Goal: Task Accomplishment & Management: Manage account settings

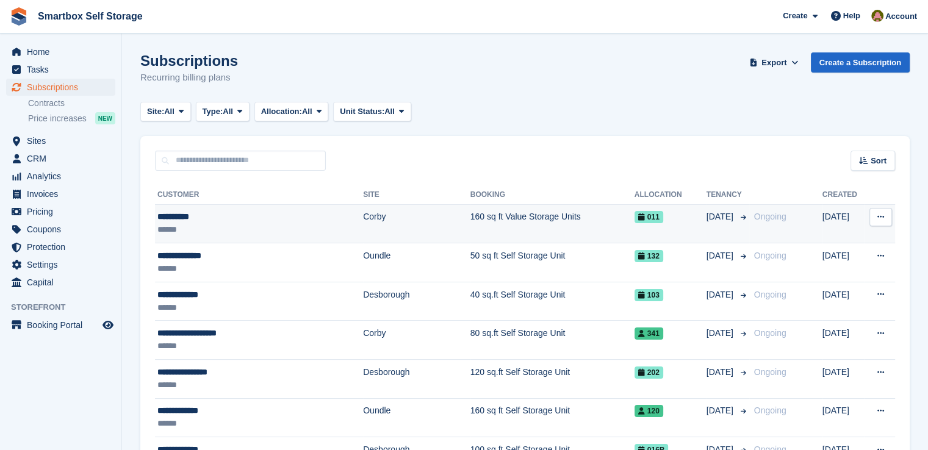
click at [363, 220] on td "Corby" at bounding box center [416, 223] width 107 height 39
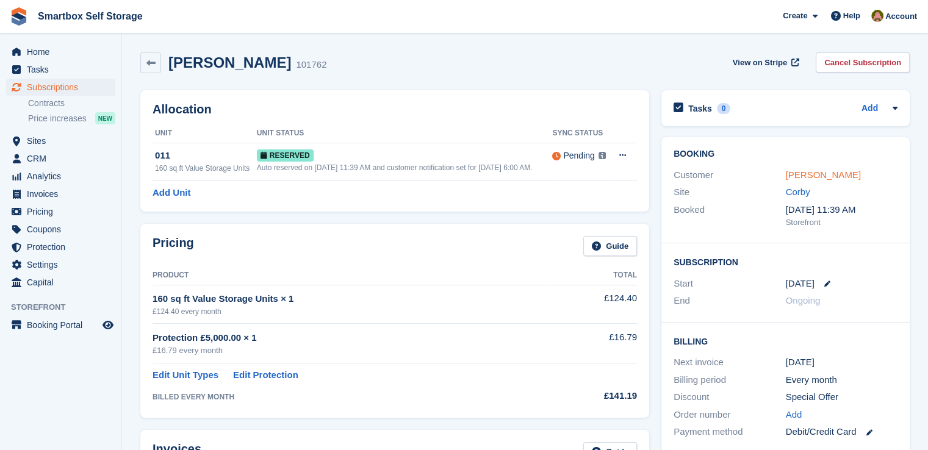
click at [808, 174] on link "Florin Ion" at bounding box center [822, 175] width 75 height 10
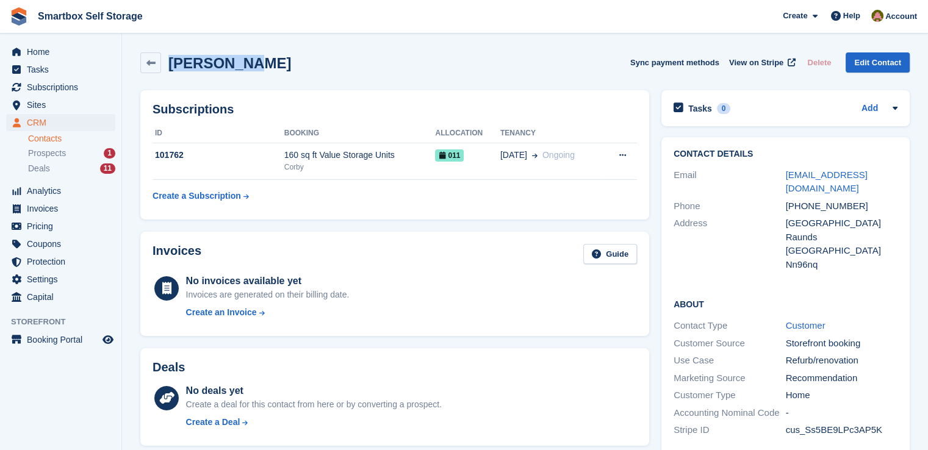
drag, startPoint x: 183, startPoint y: 66, endPoint x: 161, endPoint y: 66, distance: 22.0
click at [161, 66] on div "Florin Ion Sync payment methods View on Stripe Delete Edit Contact" at bounding box center [524, 62] width 769 height 21
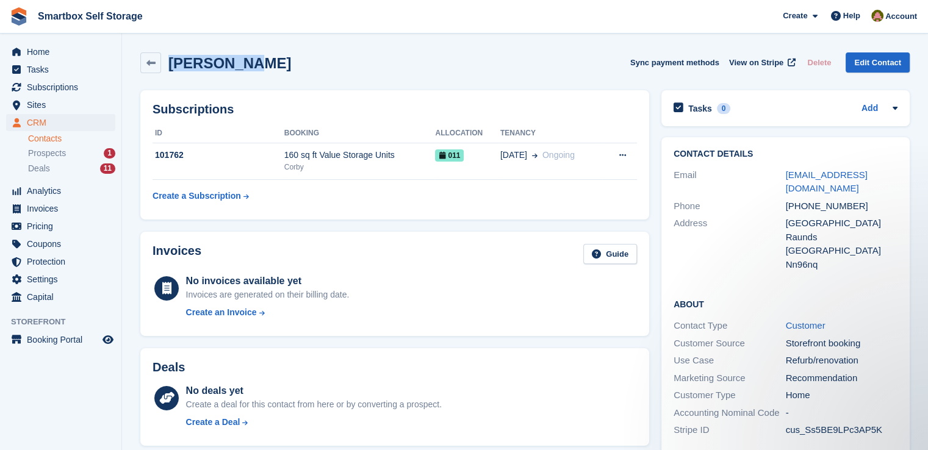
copy h2 "Florin Ion"
drag, startPoint x: 851, startPoint y: 191, endPoint x: 756, endPoint y: 198, distance: 96.0
click at [756, 198] on div "Phone +447305473299" at bounding box center [785, 207] width 224 height 18
copy div "+447305473299"
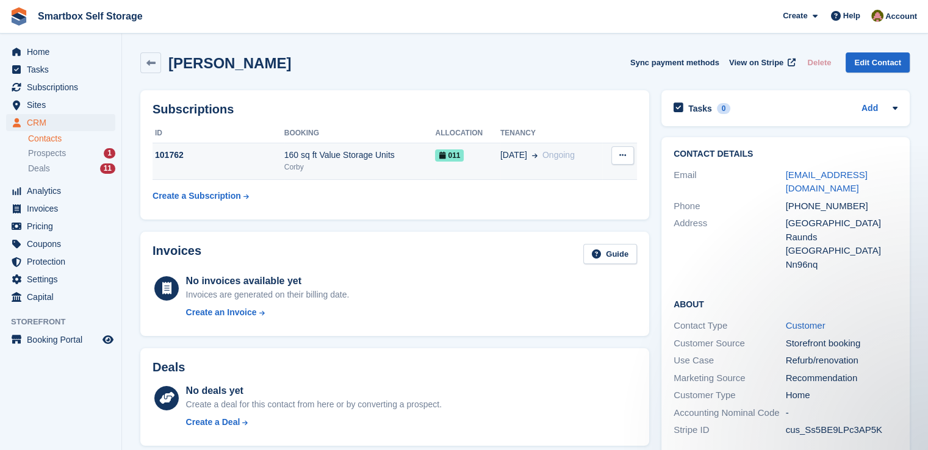
click at [382, 163] on div "Corby" at bounding box center [359, 167] width 151 height 11
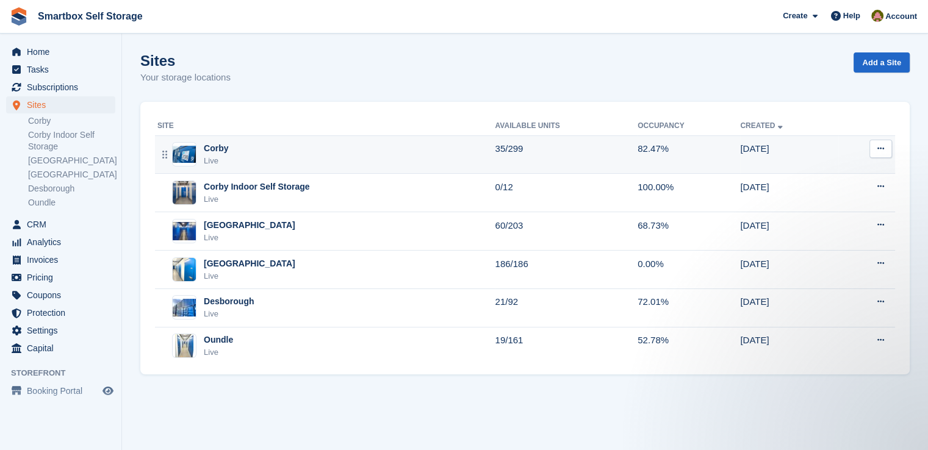
click at [349, 149] on div "Corby Live" at bounding box center [325, 154] width 337 height 25
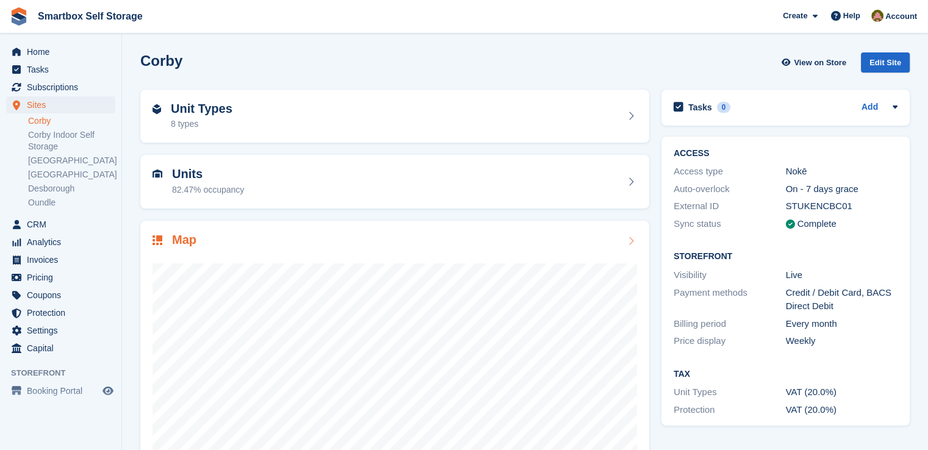
click at [293, 248] on div "Map" at bounding box center [394, 241] width 484 height 16
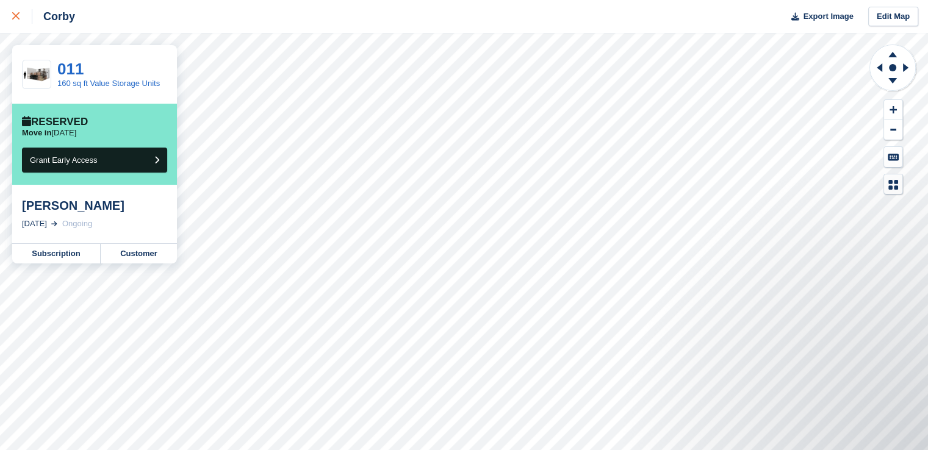
click at [17, 13] on icon at bounding box center [15, 15] width 7 height 7
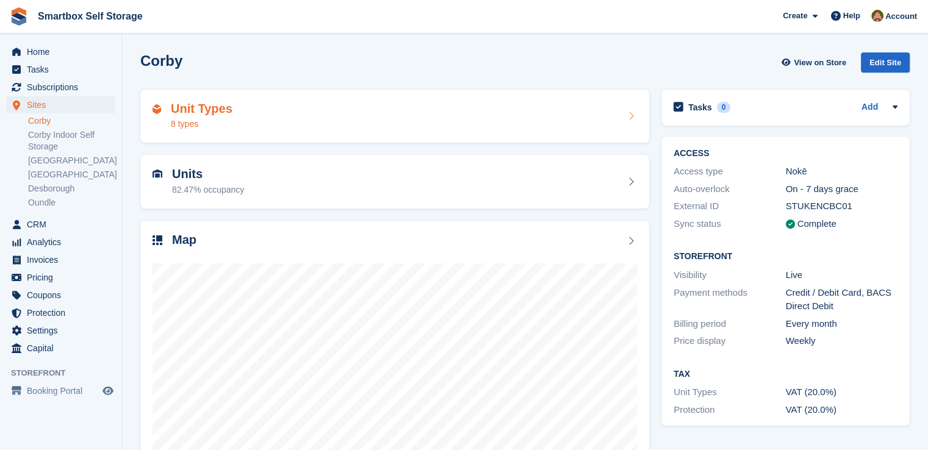
click at [262, 122] on div "Unit Types 8 types" at bounding box center [394, 116] width 484 height 29
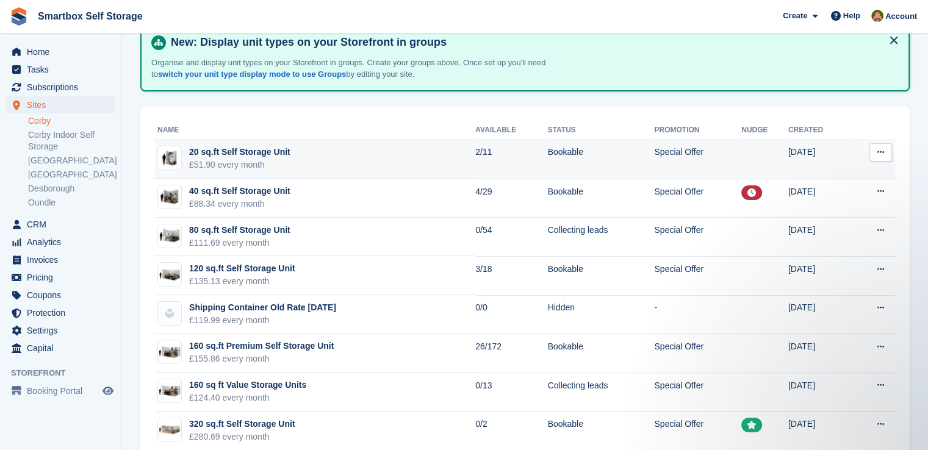
scroll to position [92, 0]
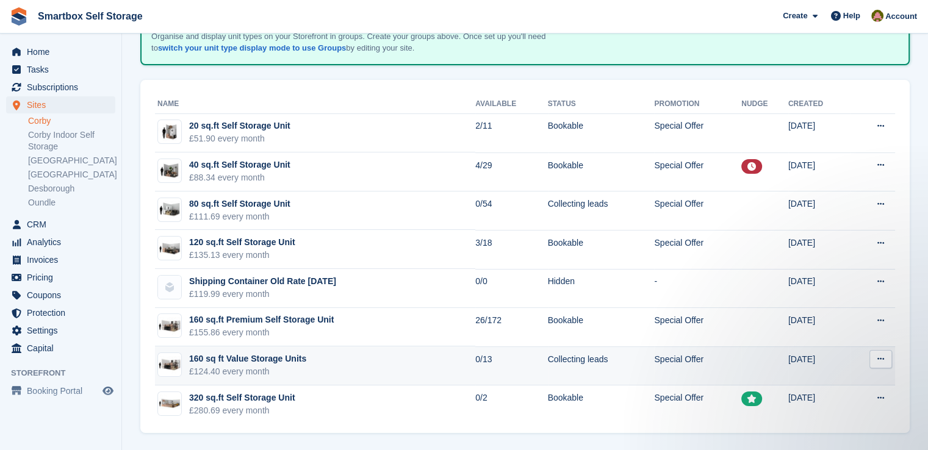
click at [357, 365] on td "160 sq ft Value Storage Units £124.40 every month" at bounding box center [315, 365] width 320 height 39
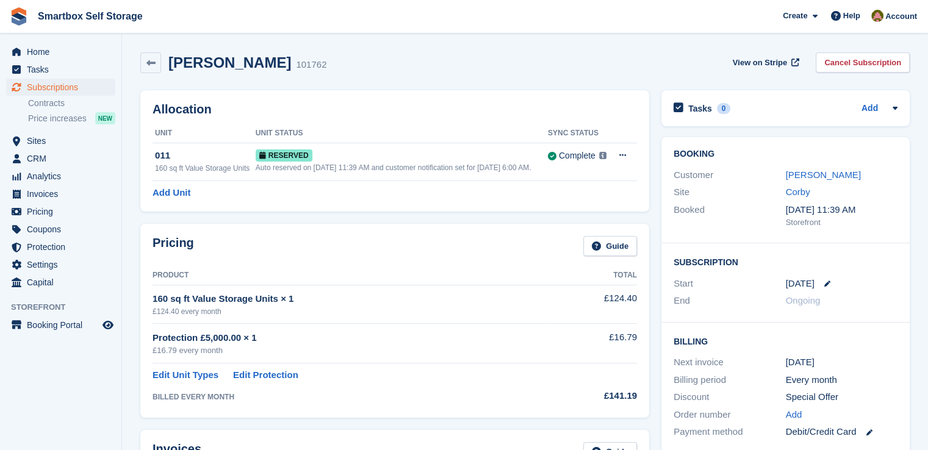
click at [356, 158] on div "Reserved" at bounding box center [402, 155] width 292 height 13
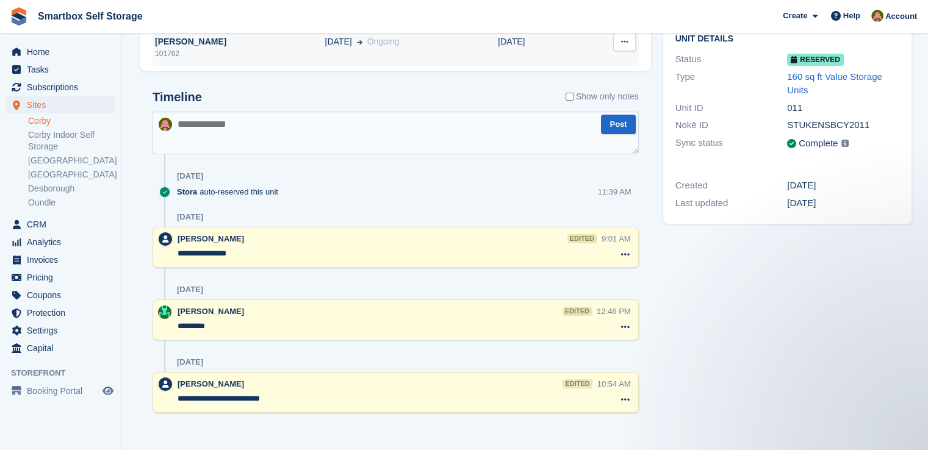
scroll to position [135, 0]
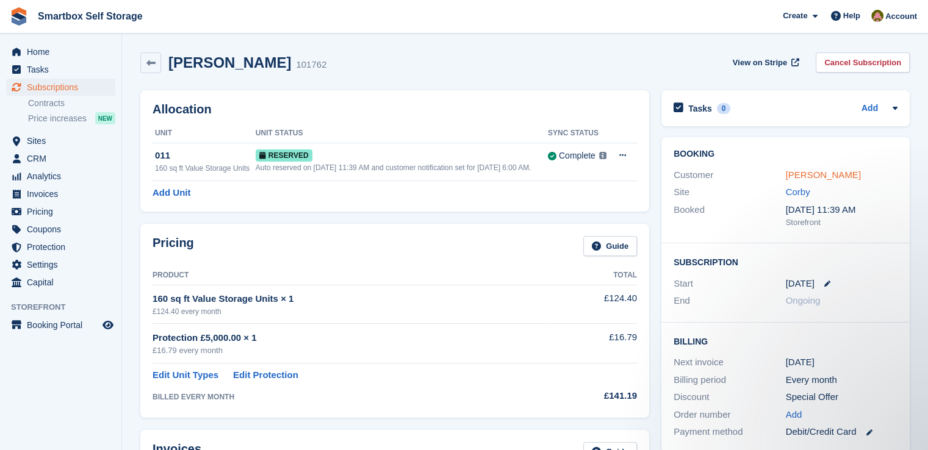
click at [797, 176] on link "[PERSON_NAME]" at bounding box center [822, 175] width 75 height 10
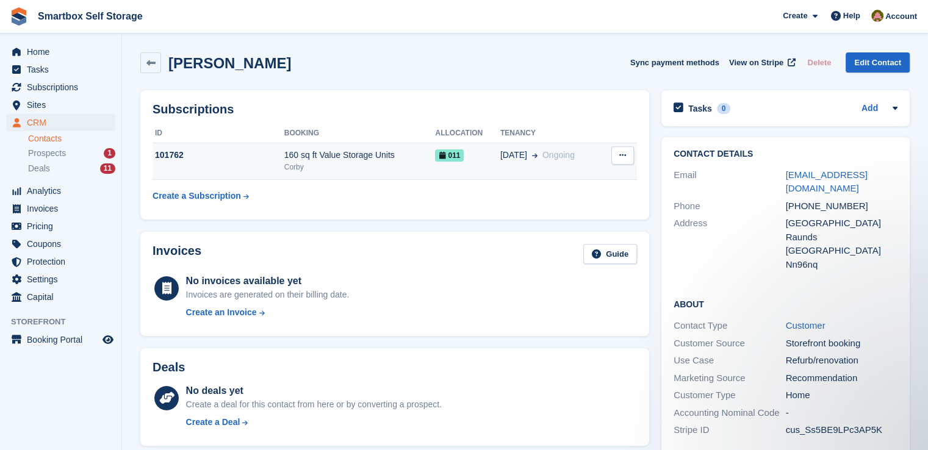
click at [359, 168] on div "Corby" at bounding box center [359, 167] width 151 height 11
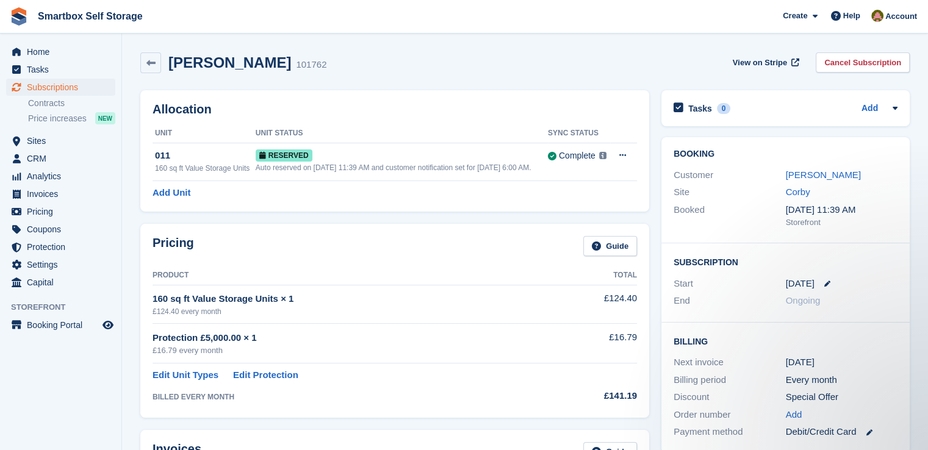
click at [451, 60] on div "Florin Ion 101762 View on Stripe Cancel Subscription" at bounding box center [524, 62] width 769 height 21
click at [481, 37] on section "Florin Ion 101762 View on Stripe Cancel Subscription Allocation Unit Unit Statu…" at bounding box center [525, 449] width 806 height 899
click at [797, 177] on link "Florin Ion" at bounding box center [822, 175] width 75 height 10
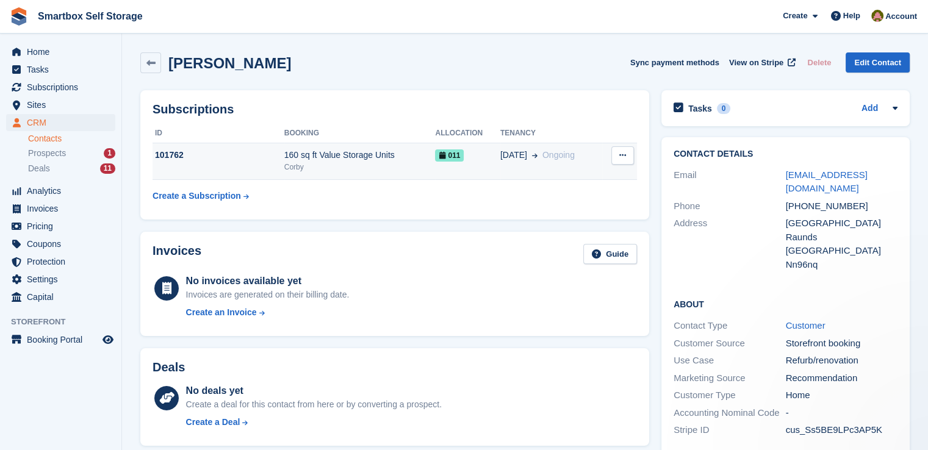
click at [345, 159] on div "160 sq ft Value Storage Units" at bounding box center [359, 155] width 151 height 13
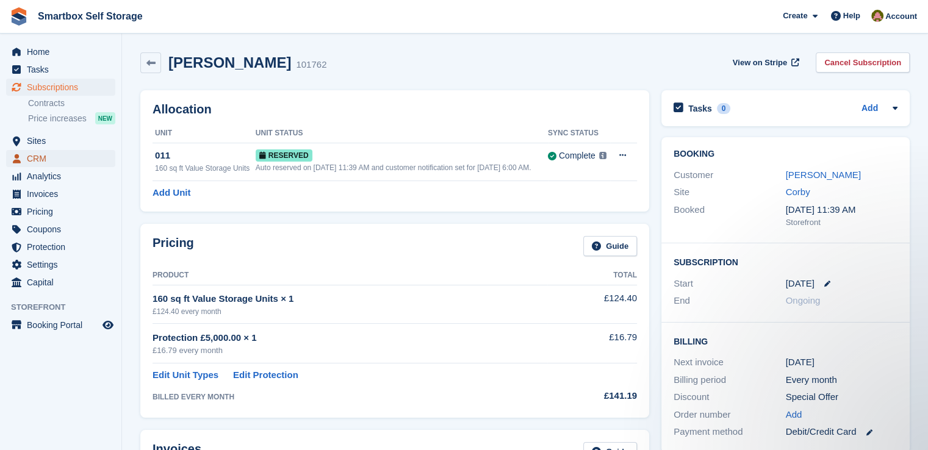
click at [32, 157] on span "CRM" at bounding box center [63, 158] width 73 height 17
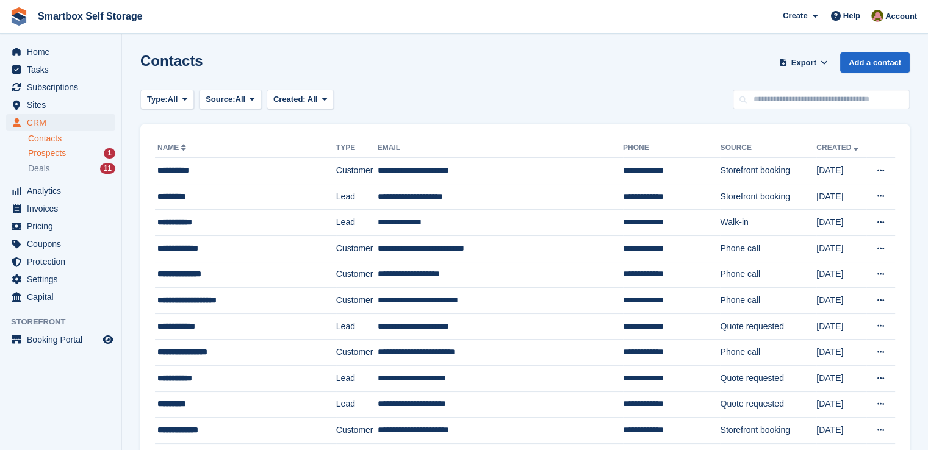
click at [58, 156] on span "Prospects" at bounding box center [47, 154] width 38 height 12
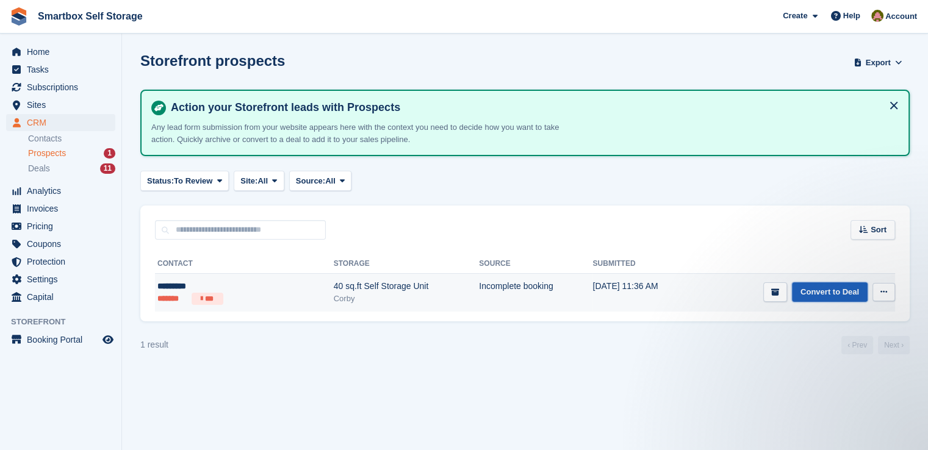
click at [817, 285] on link "Convert to Deal" at bounding box center [830, 292] width 76 height 20
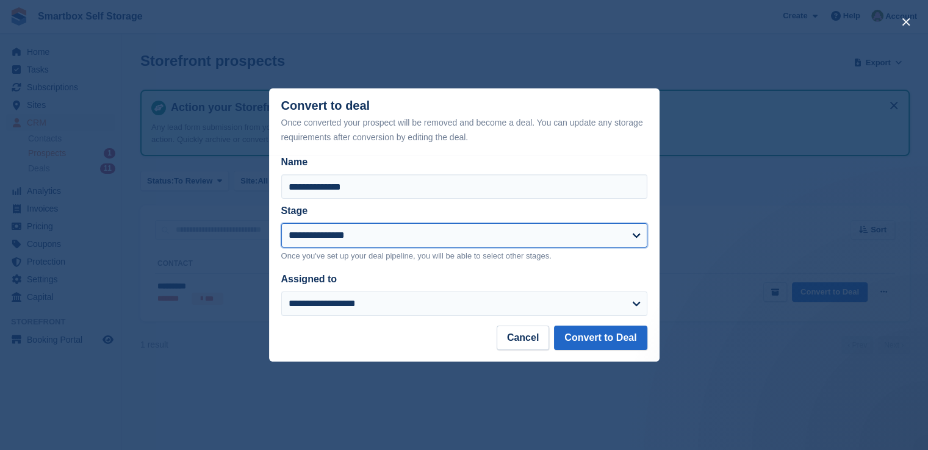
click at [355, 241] on select "**********" at bounding box center [464, 235] width 366 height 24
select select "****"
click at [281, 224] on select "**********" at bounding box center [464, 235] width 366 height 24
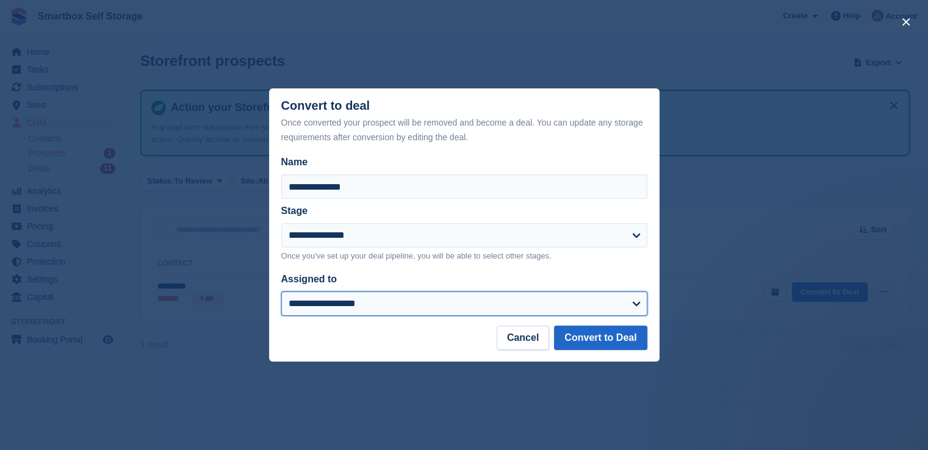
click at [355, 296] on select "**********" at bounding box center [464, 303] width 366 height 24
select select "****"
click at [281, 292] on select "**********" at bounding box center [464, 303] width 366 height 24
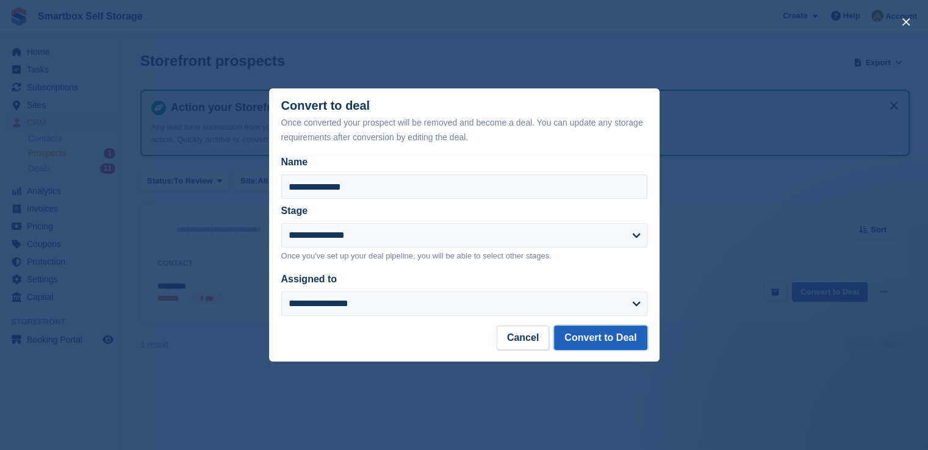
click at [588, 342] on button "Convert to Deal" at bounding box center [600, 338] width 93 height 24
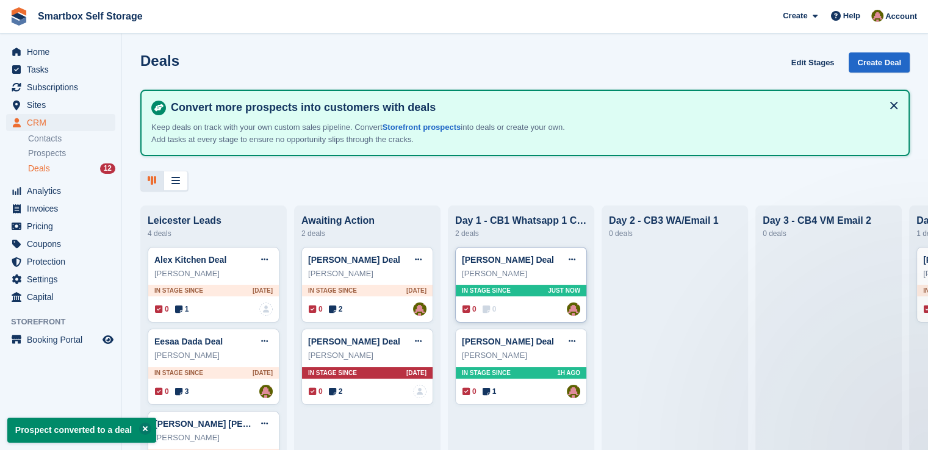
click at [559, 291] on span "Just now" at bounding box center [564, 290] width 32 height 9
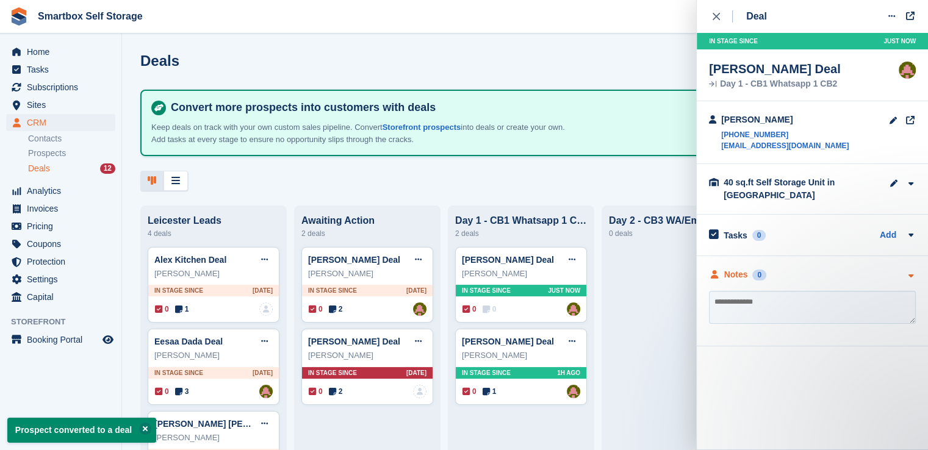
click at [785, 268] on div "Notes 0" at bounding box center [812, 274] width 207 height 13
click at [57, 107] on span "Sites" at bounding box center [63, 104] width 73 height 17
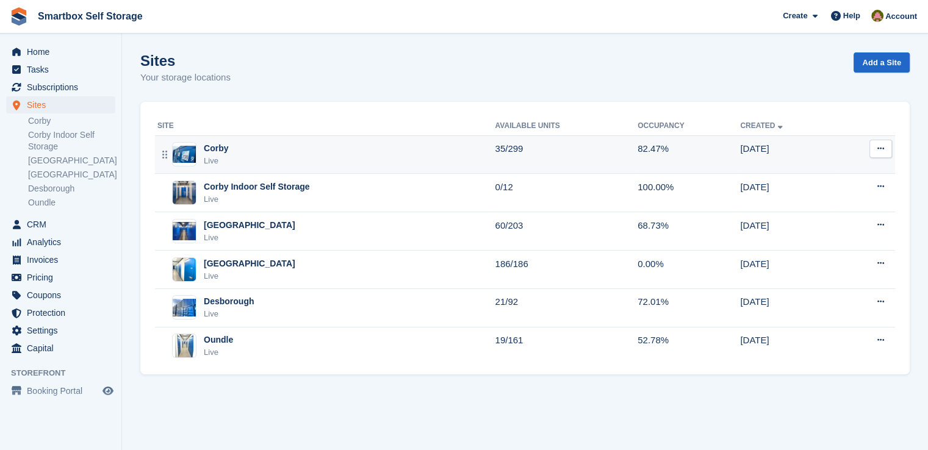
click at [283, 152] on div "Corby Live" at bounding box center [325, 154] width 337 height 25
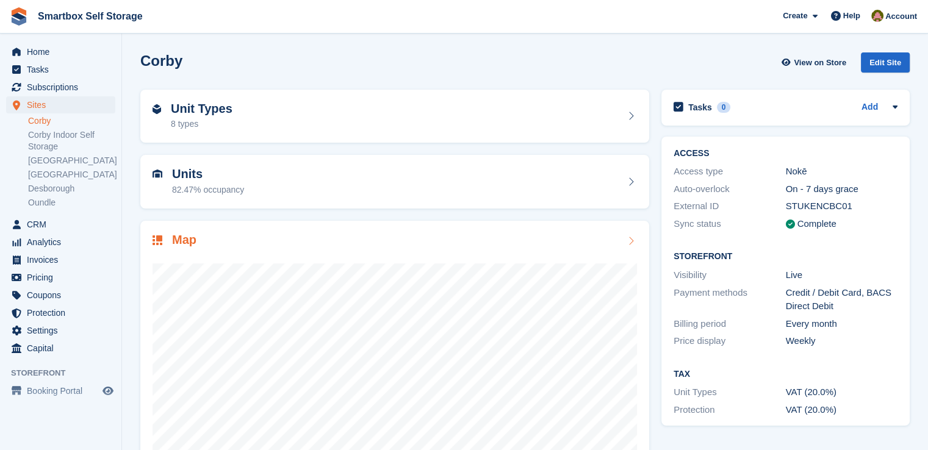
click at [192, 242] on h2 "Map" at bounding box center [184, 240] width 24 height 14
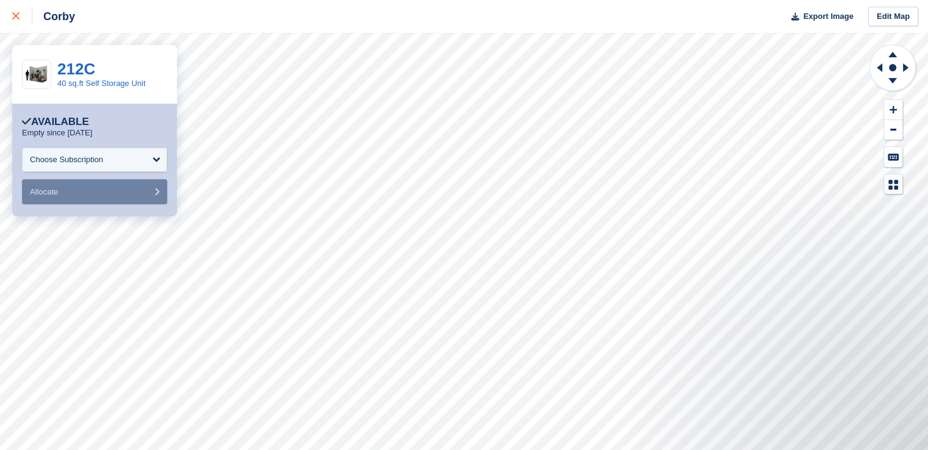
click at [8, 13] on link at bounding box center [16, 16] width 32 height 33
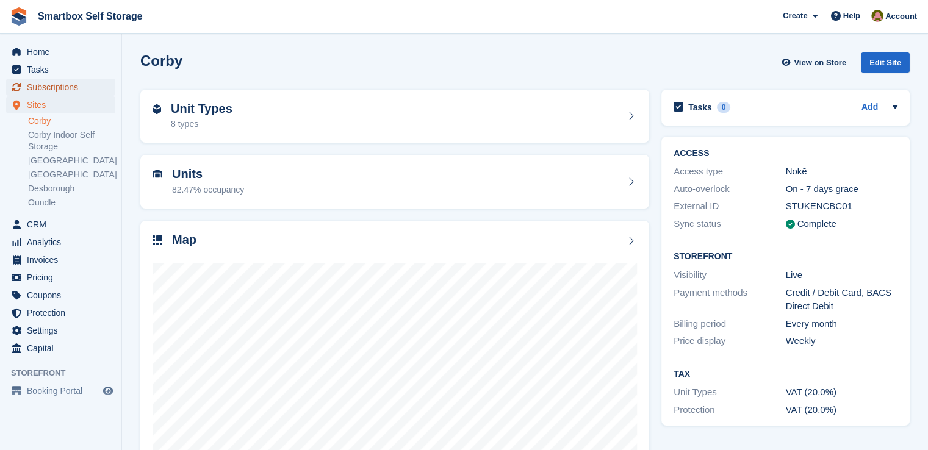
click at [59, 87] on span "Subscriptions" at bounding box center [63, 87] width 73 height 17
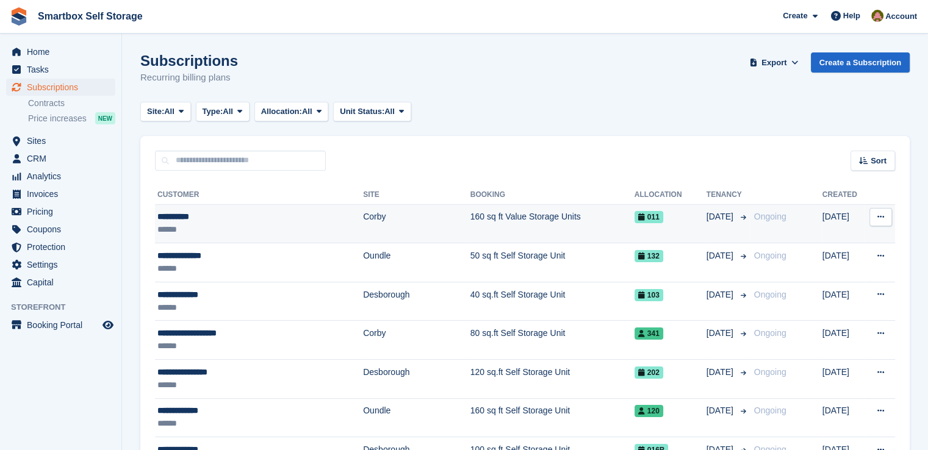
click at [305, 213] on div "**********" at bounding box center [242, 216] width 170 height 13
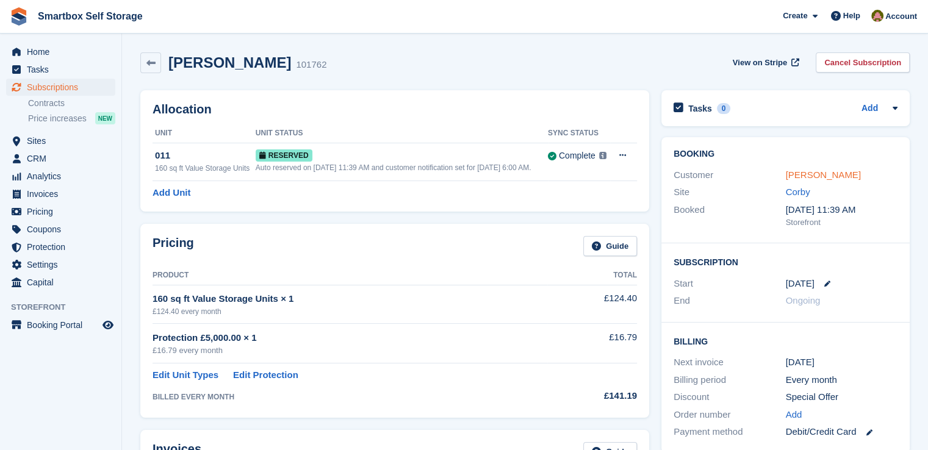
click at [793, 176] on link "[PERSON_NAME]" at bounding box center [822, 175] width 75 height 10
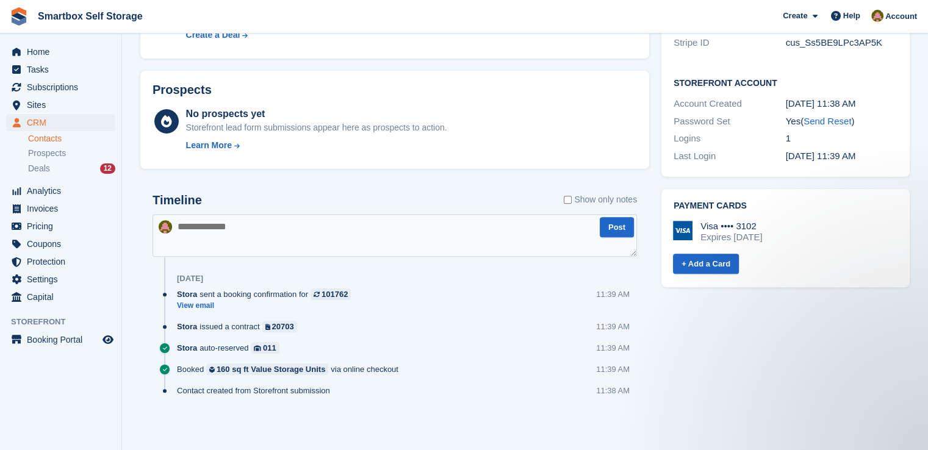
click at [323, 237] on textarea at bounding box center [394, 235] width 484 height 43
type textarea "**********"
click at [400, 230] on textarea "**********" at bounding box center [394, 235] width 484 height 43
click at [438, 219] on textarea "**********" at bounding box center [394, 235] width 484 height 43
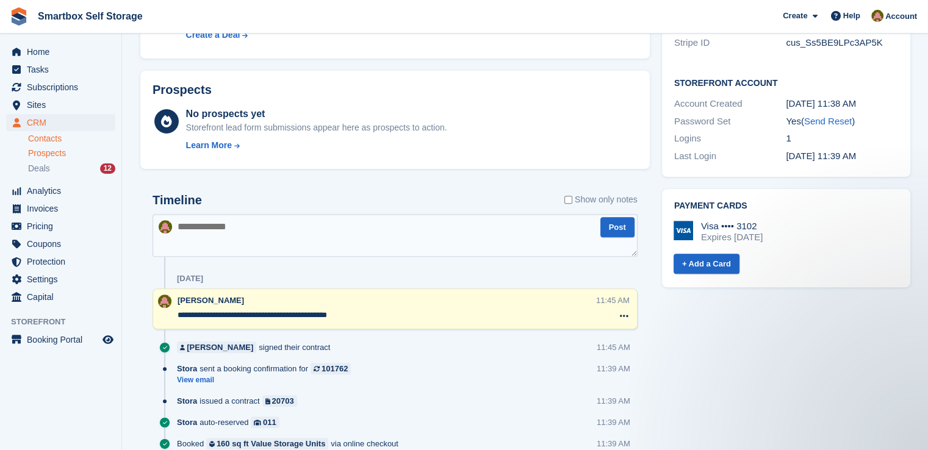
click at [49, 154] on span "Prospects" at bounding box center [47, 154] width 38 height 12
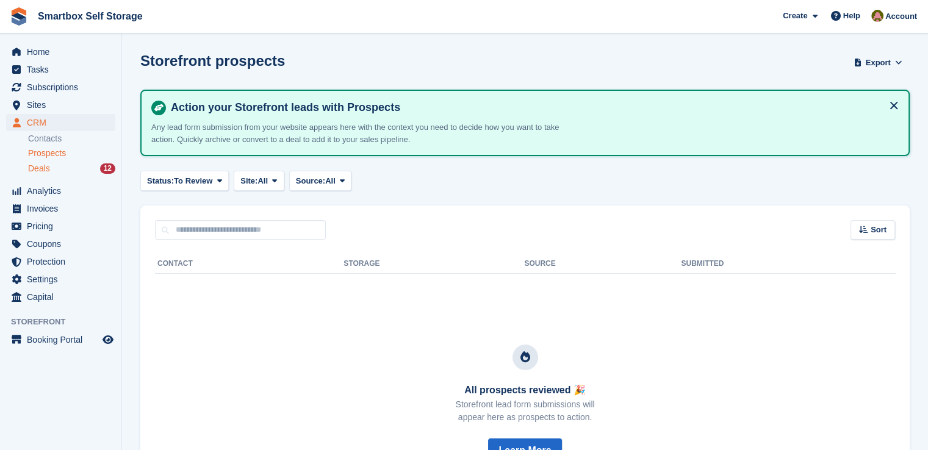
click at [51, 169] on div "Deals 12" at bounding box center [71, 169] width 87 height 12
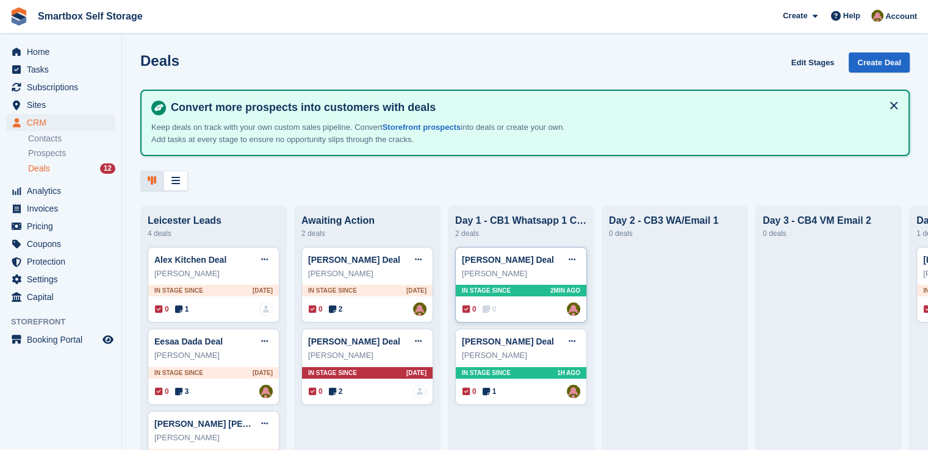
click at [487, 290] on span "In stage since" at bounding box center [486, 290] width 49 height 9
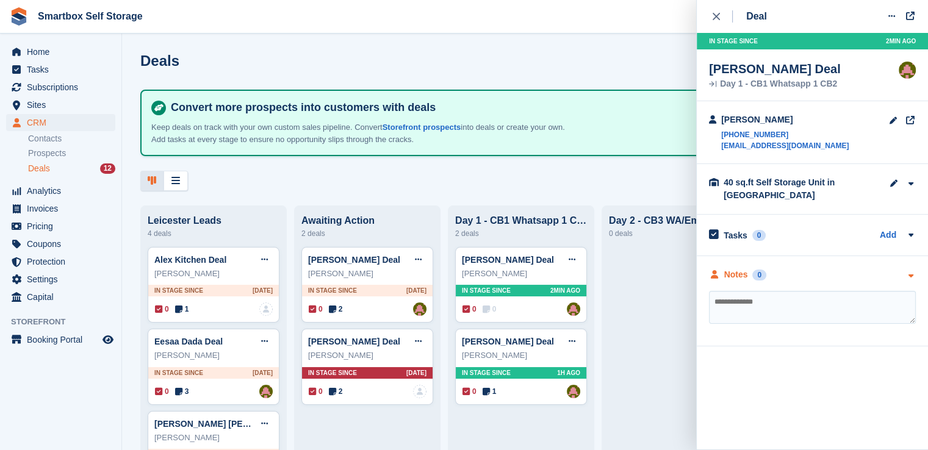
click at [798, 277] on div "Notes 0" at bounding box center [812, 274] width 207 height 13
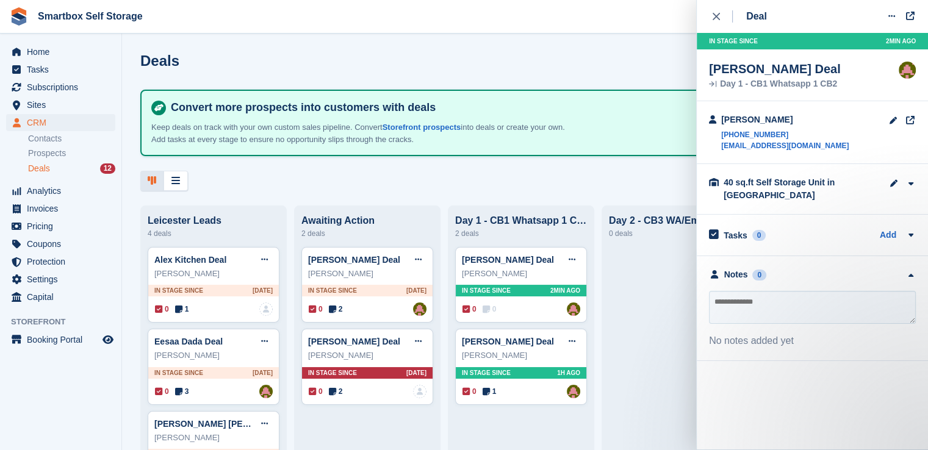
click at [774, 306] on textarea at bounding box center [812, 307] width 207 height 33
type textarea "**********"
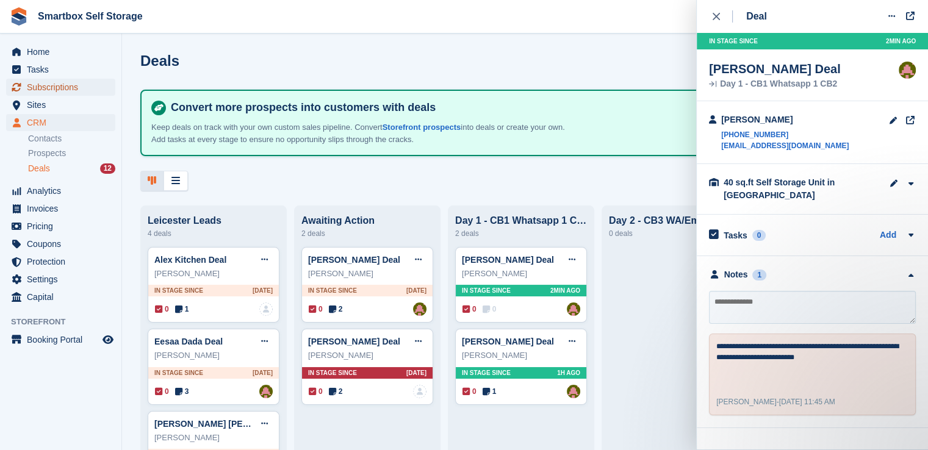
click at [74, 85] on span "Subscriptions" at bounding box center [63, 87] width 73 height 17
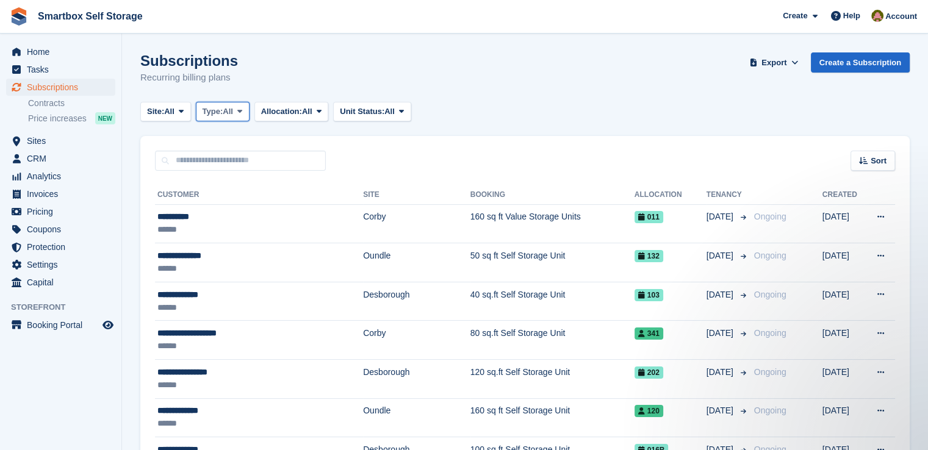
click at [222, 111] on span "Type:" at bounding box center [212, 112] width 21 height 12
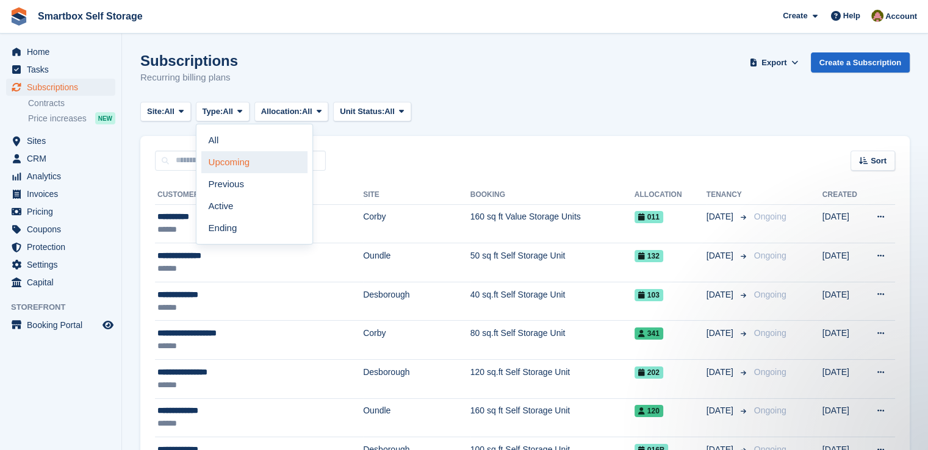
click at [245, 156] on link "Upcoming" at bounding box center [254, 162] width 106 height 22
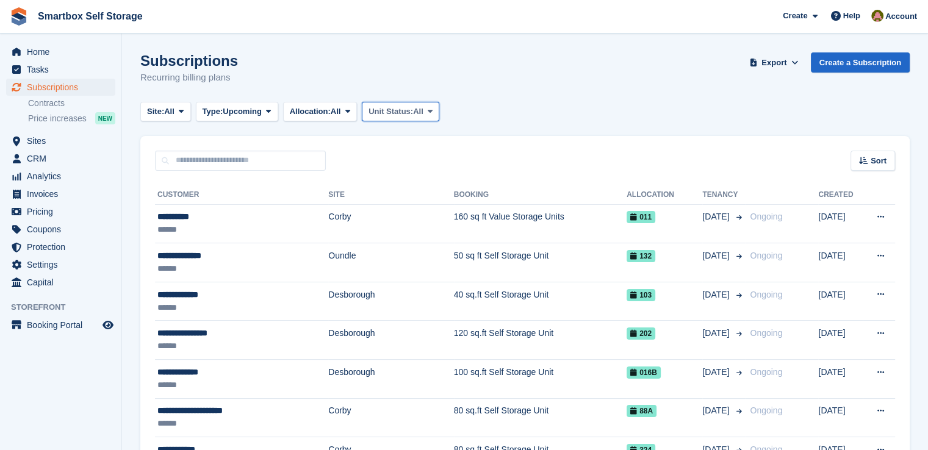
click at [373, 113] on span "Unit Status:" at bounding box center [390, 112] width 45 height 12
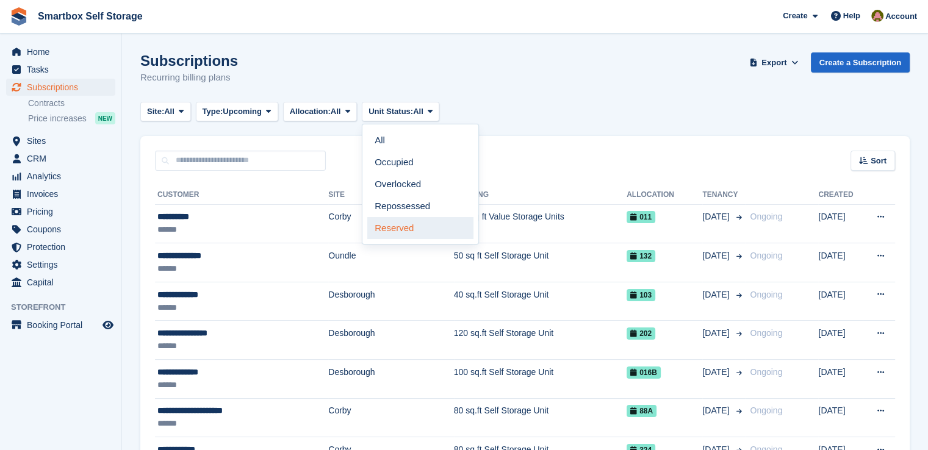
click at [421, 217] on link "Reserved" at bounding box center [420, 228] width 106 height 22
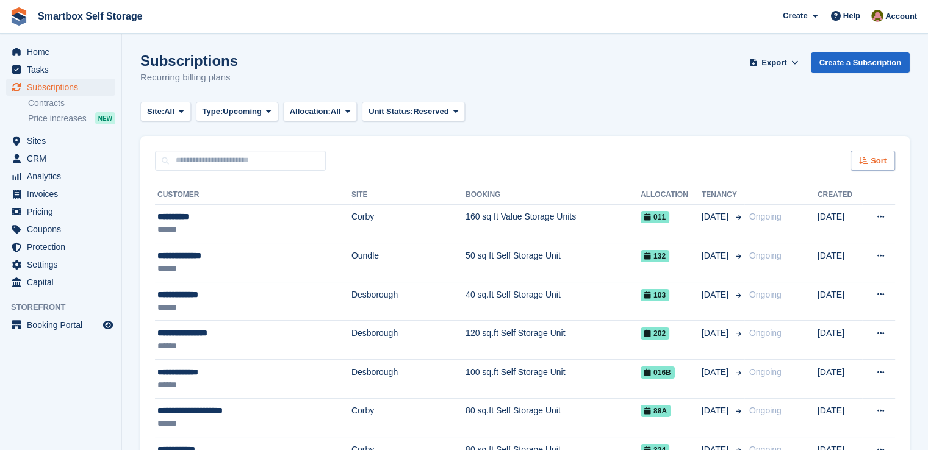
click at [878, 162] on span "Sort" at bounding box center [878, 161] width 16 height 12
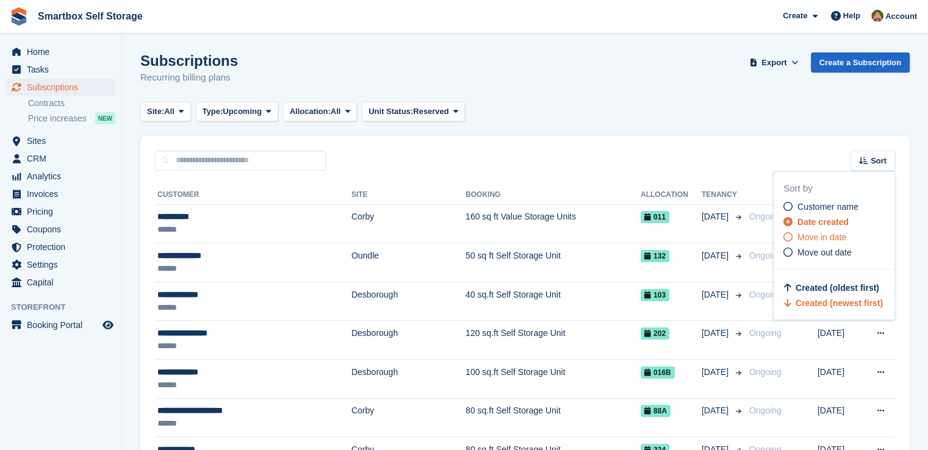
click at [837, 232] on span "Move in date" at bounding box center [821, 237] width 49 height 10
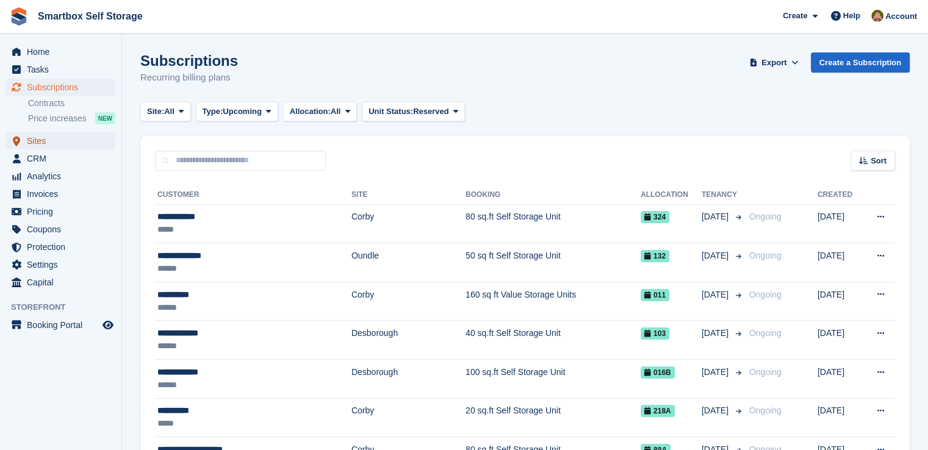
click at [45, 138] on span "Sites" at bounding box center [63, 140] width 73 height 17
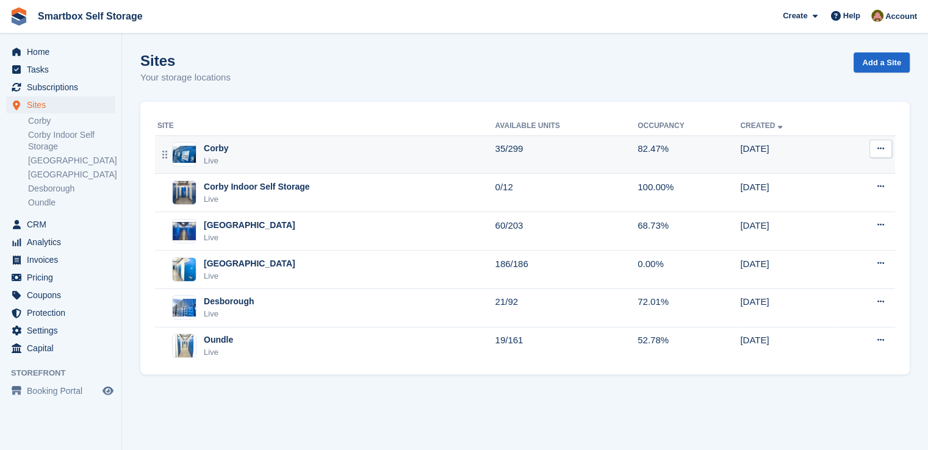
click at [319, 157] on div "Corby Live" at bounding box center [325, 154] width 337 height 25
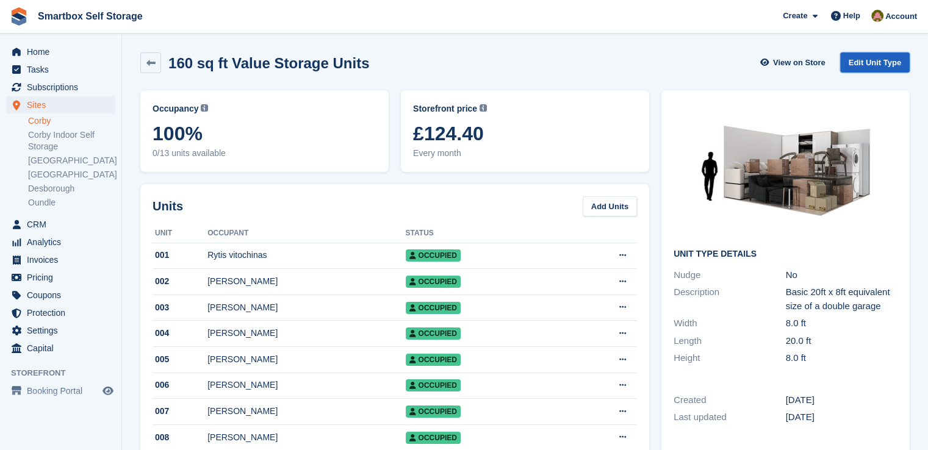
click at [887, 64] on link "Edit Unit Type" at bounding box center [875, 62] width 70 height 20
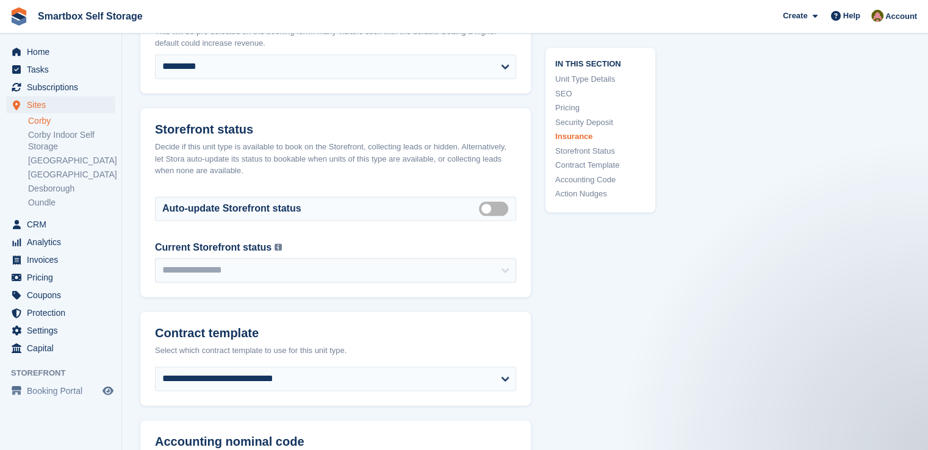
scroll to position [1768, 0]
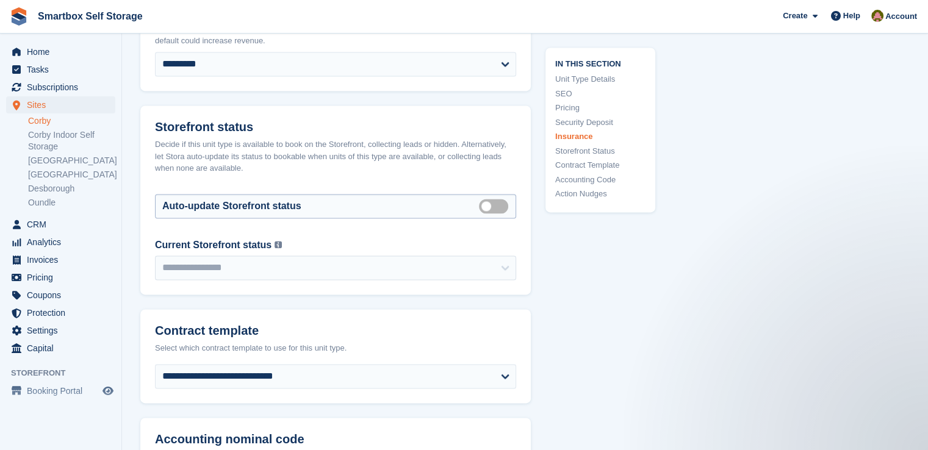
click at [493, 205] on label "Auto manage storefront status" at bounding box center [496, 206] width 34 height 2
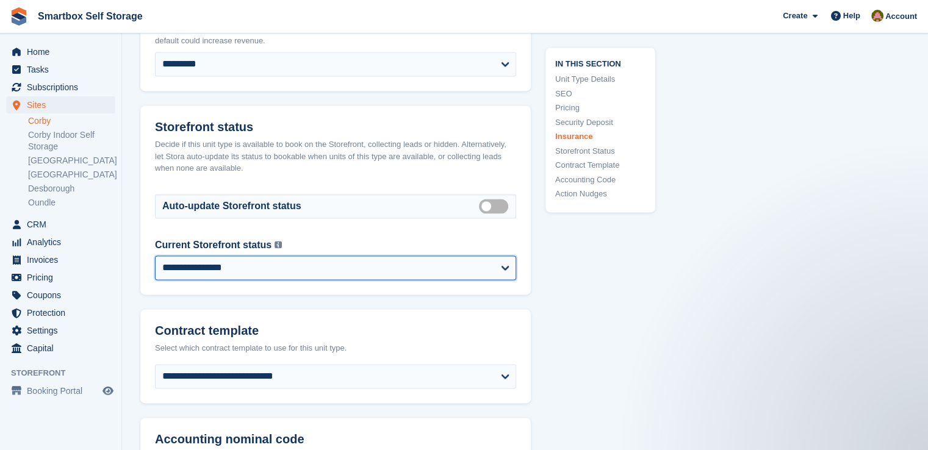
click at [363, 256] on select "**********" at bounding box center [335, 268] width 361 height 24
select select "********"
click at [155, 256] on select "**********" at bounding box center [335, 268] width 361 height 24
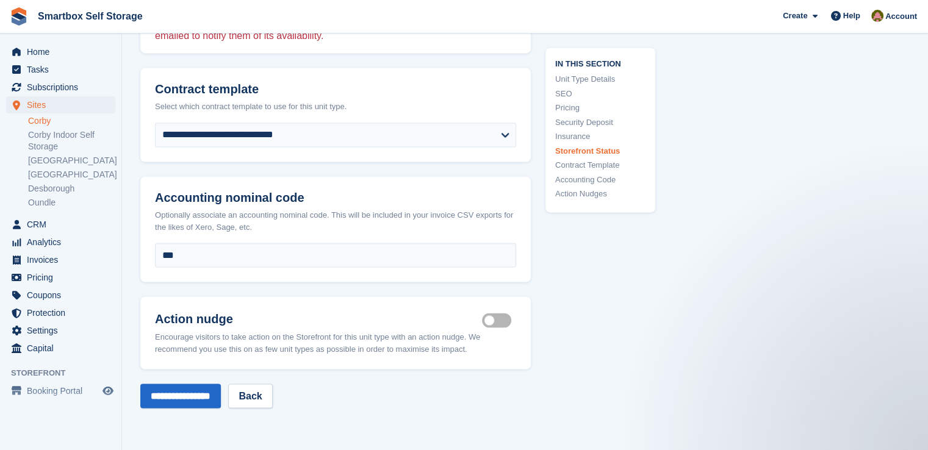
scroll to position [2134, 0]
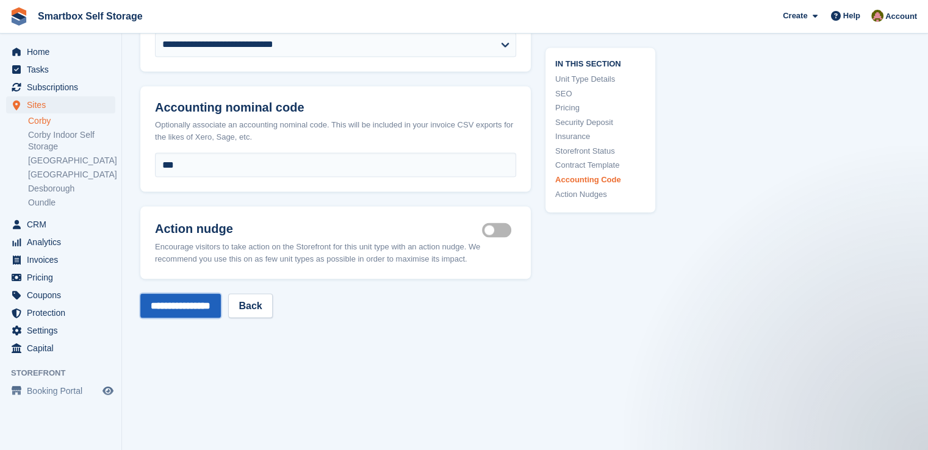
click at [197, 304] on input "**********" at bounding box center [180, 305] width 80 height 24
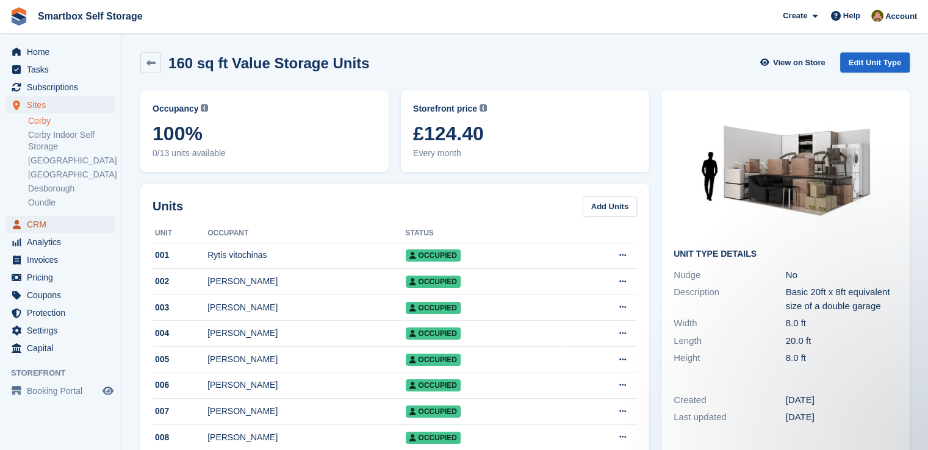
click at [46, 224] on span "CRM" at bounding box center [63, 224] width 73 height 17
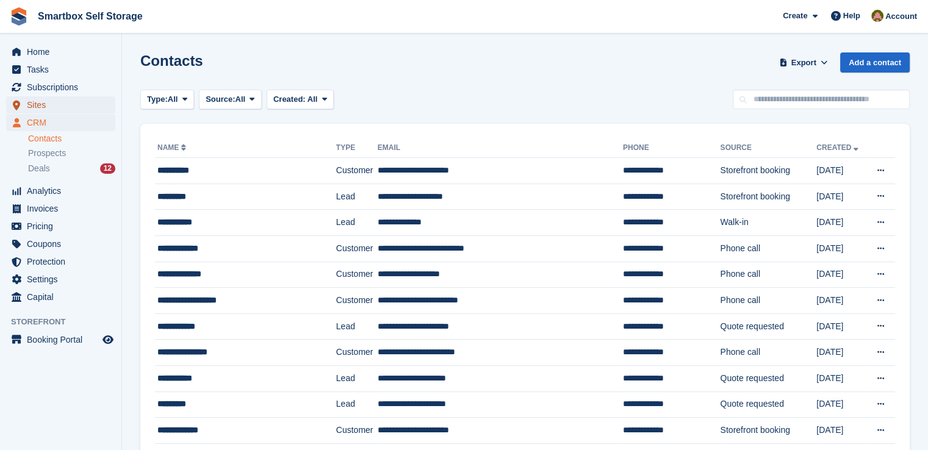
click at [38, 107] on span "Sites" at bounding box center [63, 104] width 73 height 17
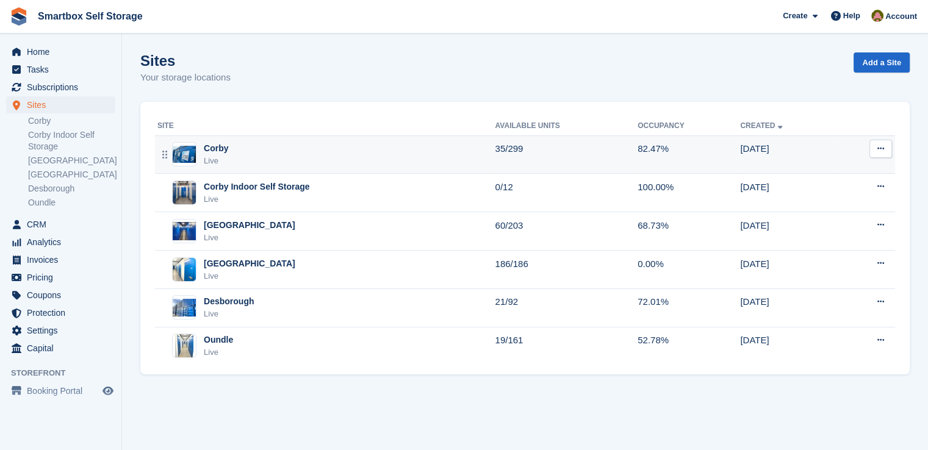
click at [305, 148] on div "Corby Live" at bounding box center [325, 154] width 337 height 25
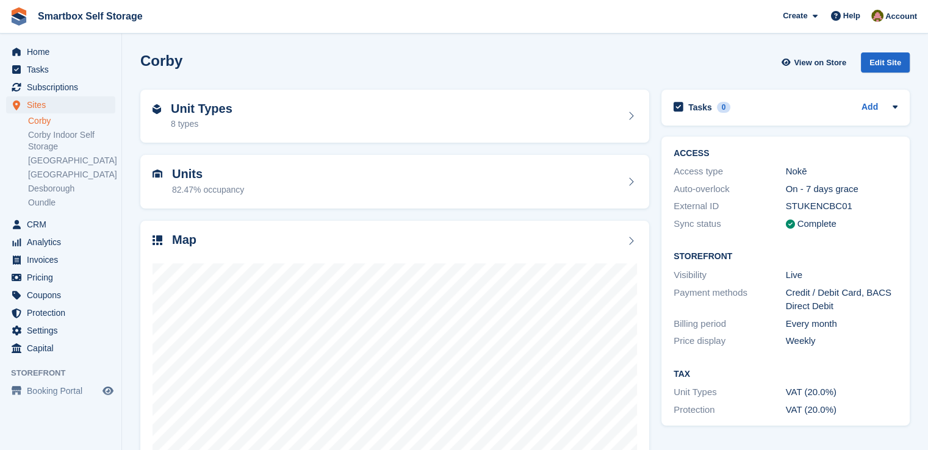
click at [385, 118] on div "Unit Types 8 types" at bounding box center [394, 116] width 484 height 29
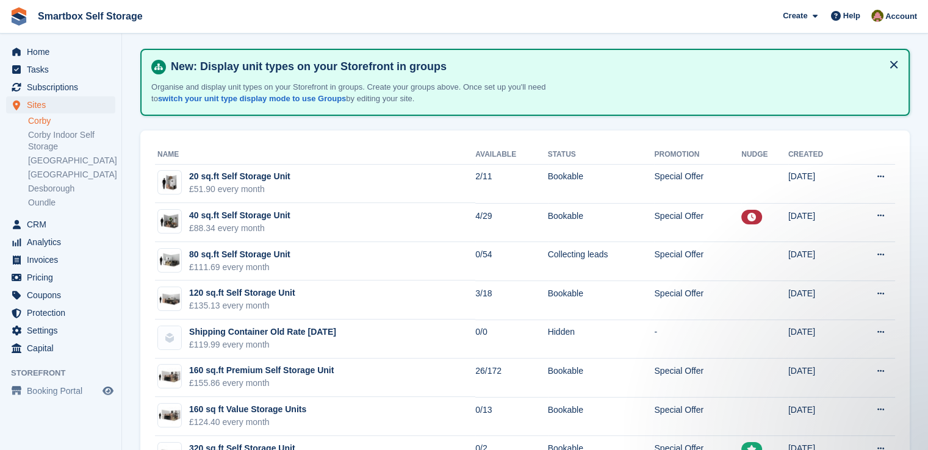
scroll to position [92, 0]
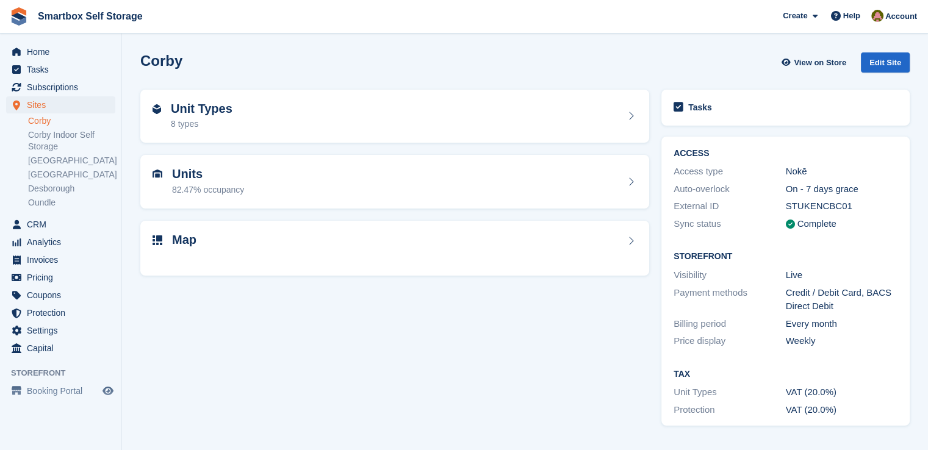
click at [282, 127] on div "Unit Types 8 types" at bounding box center [394, 116] width 484 height 29
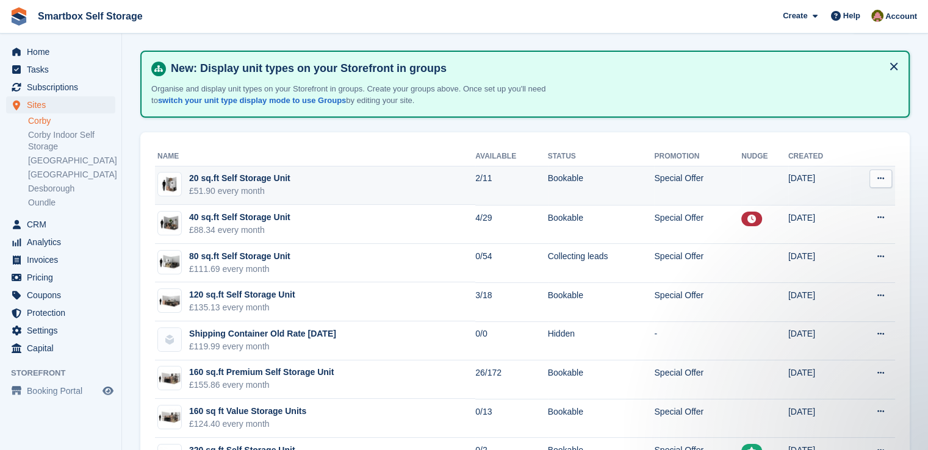
scroll to position [92, 0]
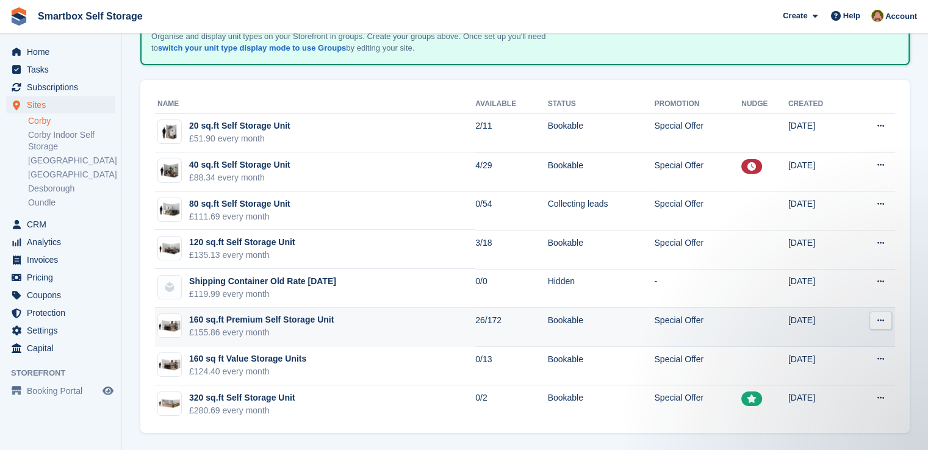
click at [396, 330] on td "160 sq.ft Premium Self Storage Unit £155.86 every month" at bounding box center [315, 327] width 320 height 39
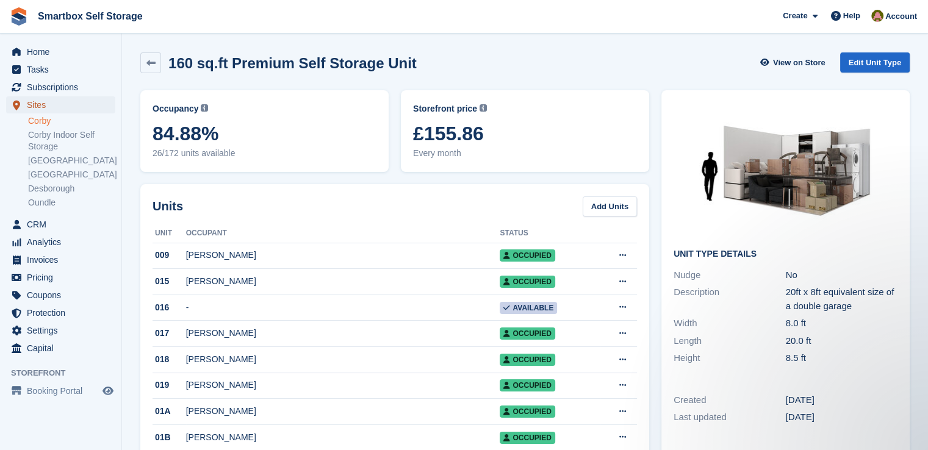
click at [80, 104] on span "Sites" at bounding box center [63, 104] width 73 height 17
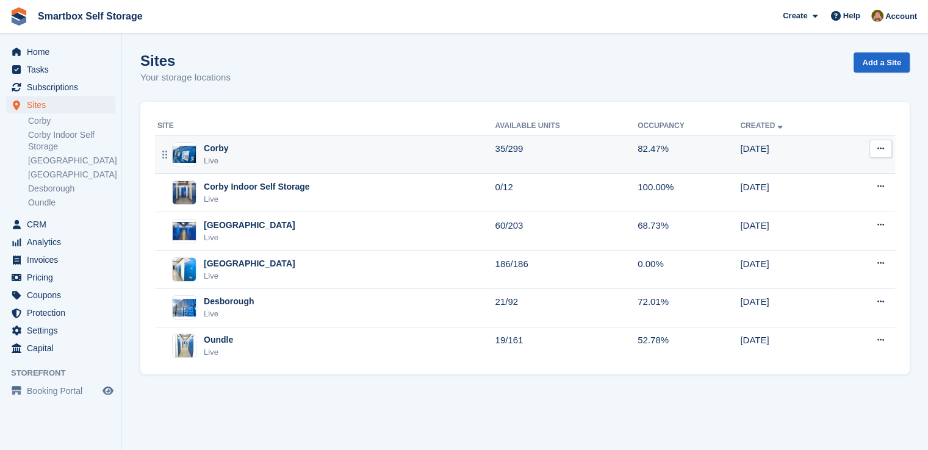
click at [238, 157] on div "Corby Live" at bounding box center [325, 154] width 337 height 25
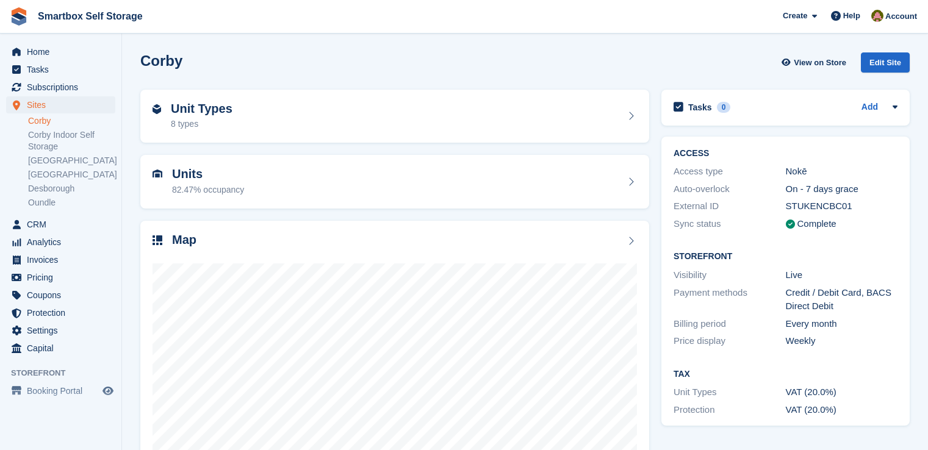
click at [366, 107] on div "Unit Types 8 types" at bounding box center [394, 116] width 484 height 29
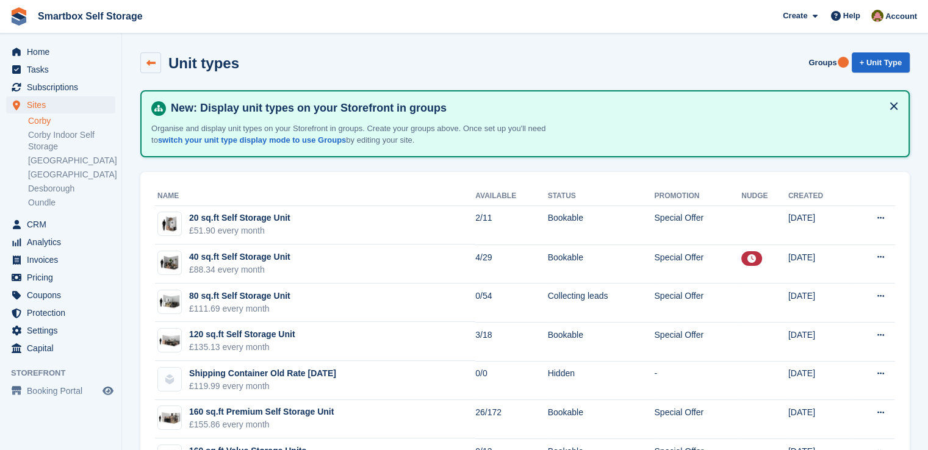
click at [154, 62] on icon at bounding box center [150, 63] width 9 height 9
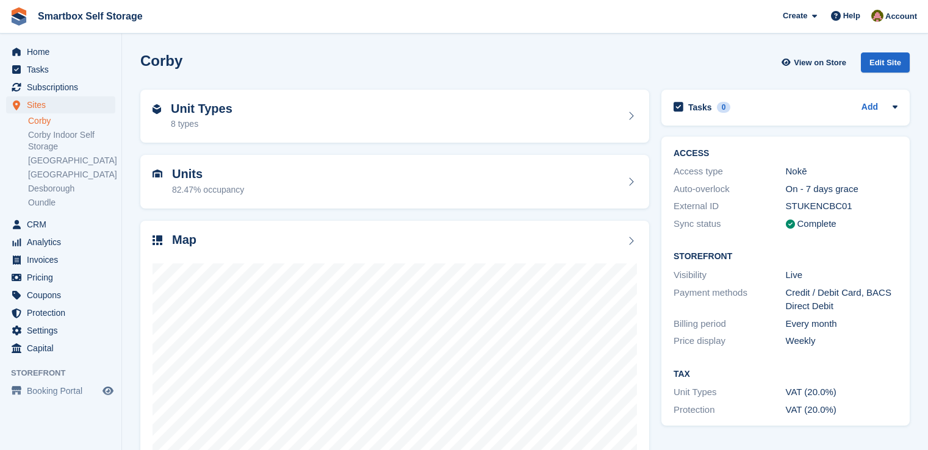
click at [356, 247] on div "Map" at bounding box center [394, 241] width 484 height 16
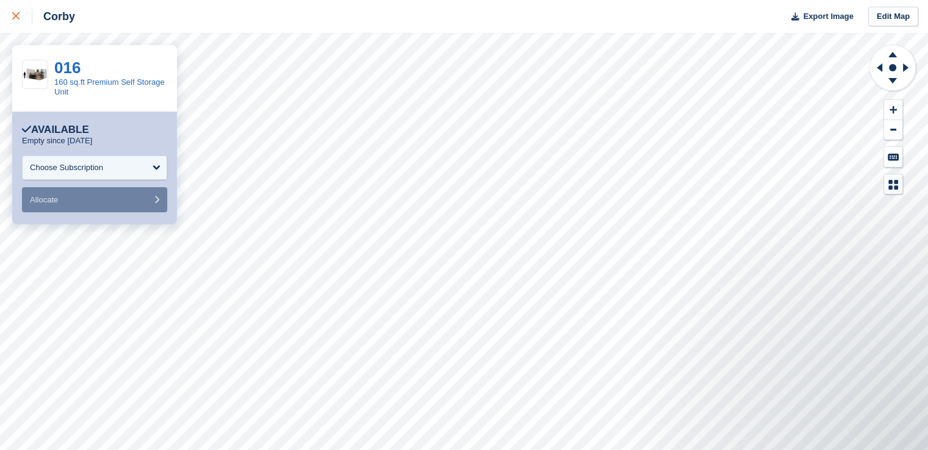
click at [21, 18] on div at bounding box center [22, 16] width 20 height 15
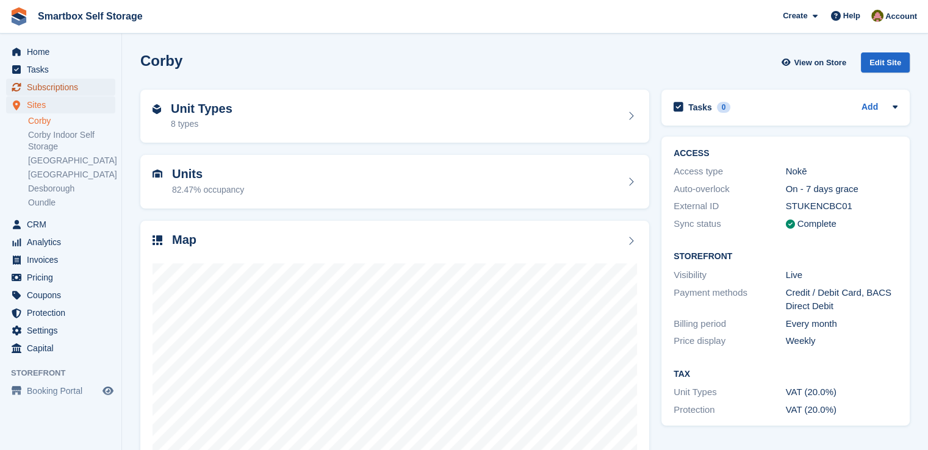
drag, startPoint x: 0, startPoint y: 0, endPoint x: 65, endPoint y: 88, distance: 109.0
click at [63, 89] on span "Subscriptions" at bounding box center [63, 87] width 73 height 17
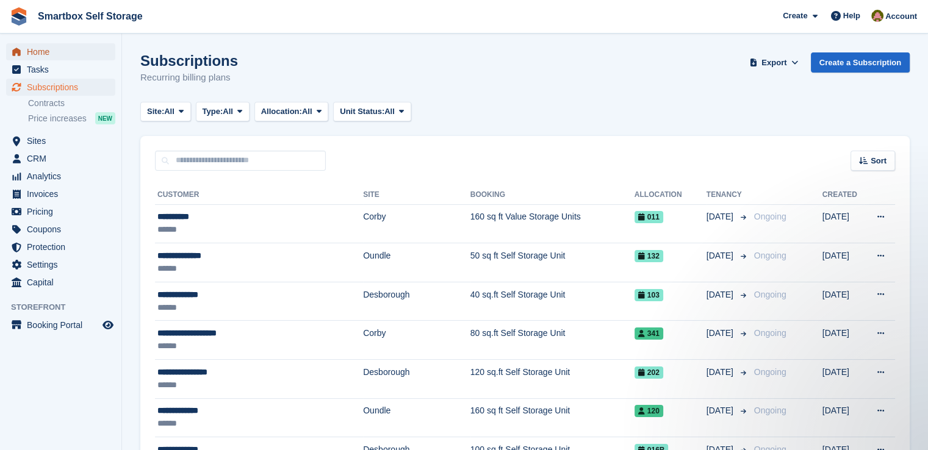
click at [41, 51] on span "Home" at bounding box center [63, 51] width 73 height 17
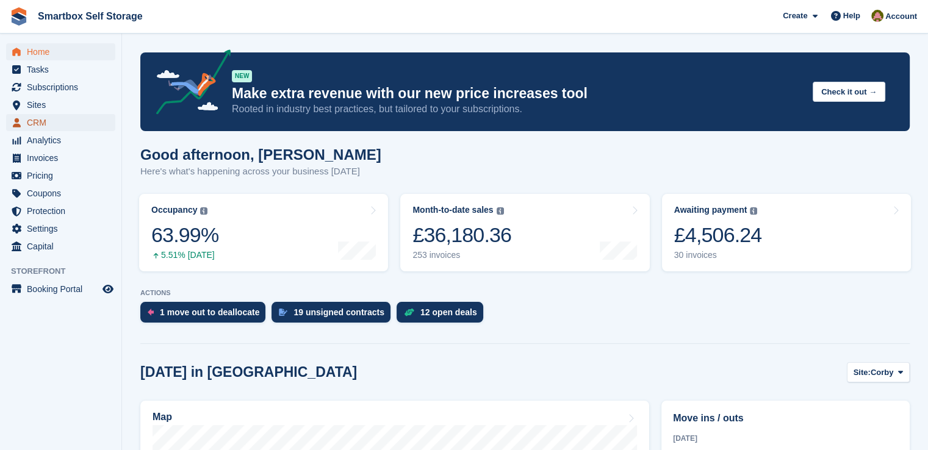
click at [48, 121] on span "CRM" at bounding box center [63, 122] width 73 height 17
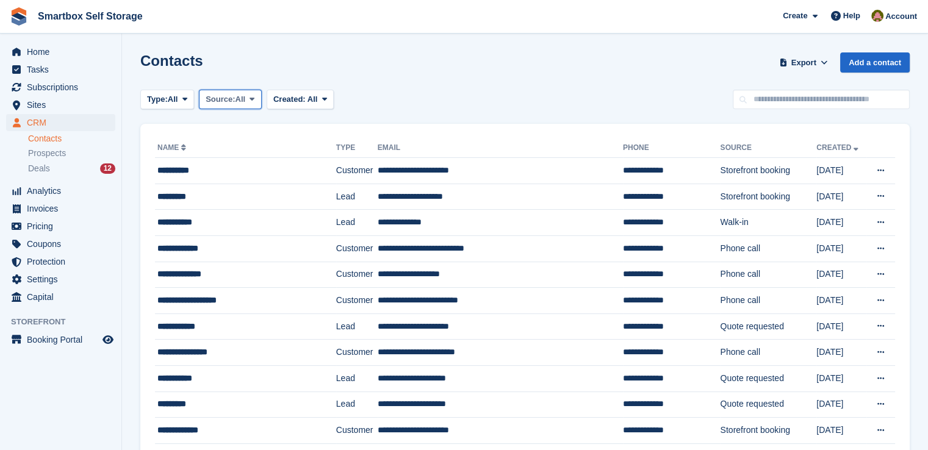
click at [229, 98] on span "Source:" at bounding box center [220, 99] width 29 height 12
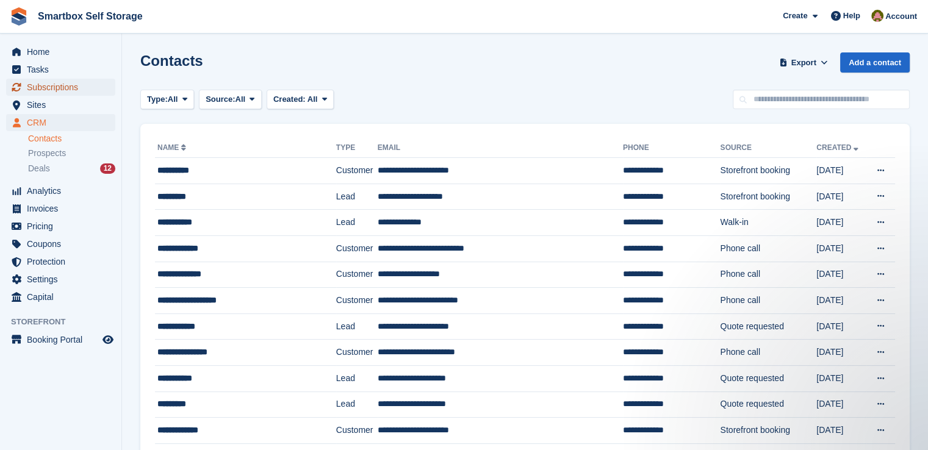
click at [61, 86] on span "Subscriptions" at bounding box center [63, 87] width 73 height 17
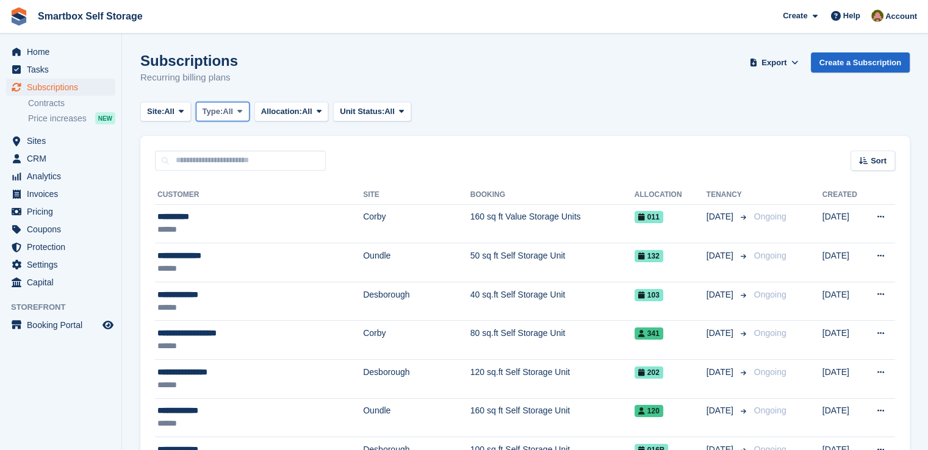
click at [223, 109] on span "Type:" at bounding box center [212, 112] width 21 height 12
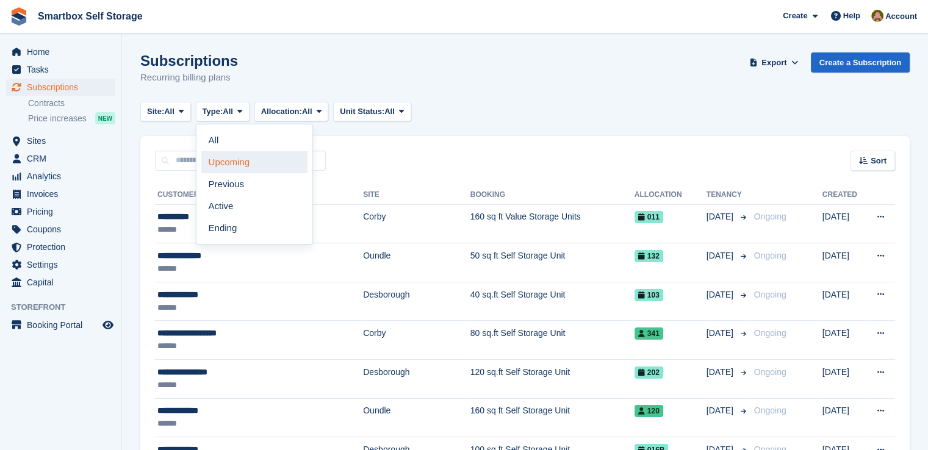
click at [241, 160] on link "Upcoming" at bounding box center [254, 162] width 106 height 22
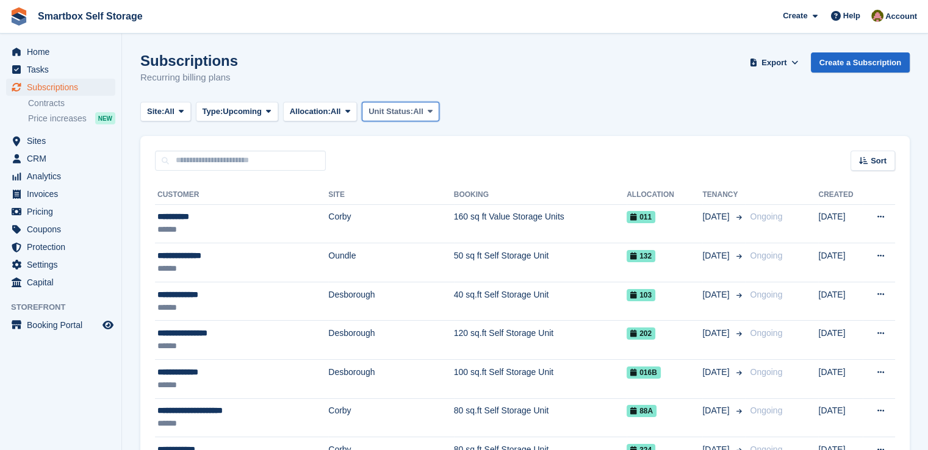
click at [388, 117] on span "Unit Status:" at bounding box center [390, 112] width 45 height 12
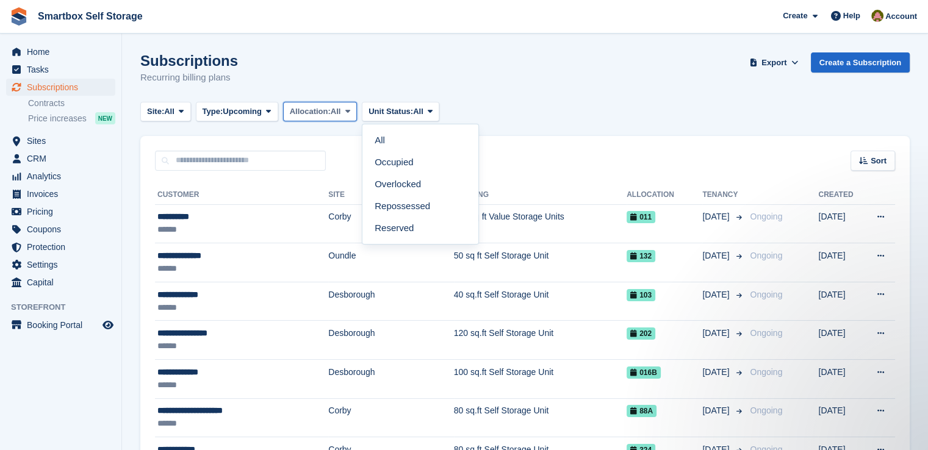
click at [320, 112] on span "Allocation:" at bounding box center [310, 112] width 41 height 12
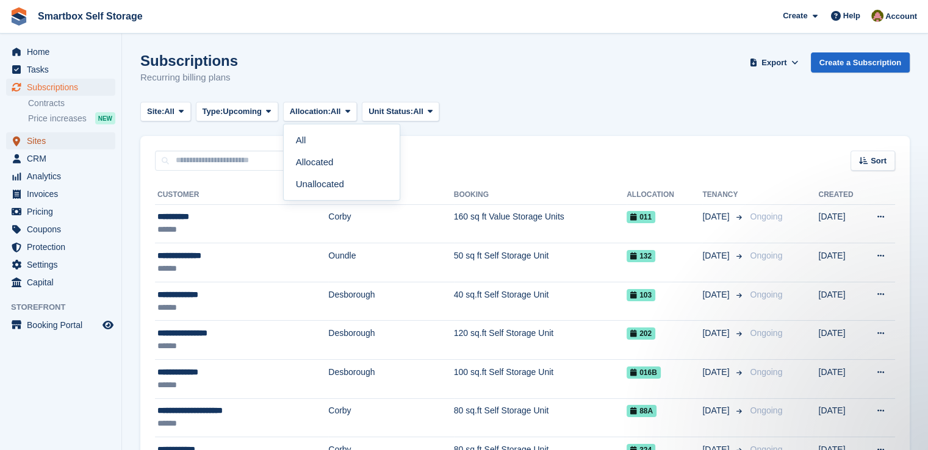
click at [39, 143] on span "Sites" at bounding box center [63, 140] width 73 height 17
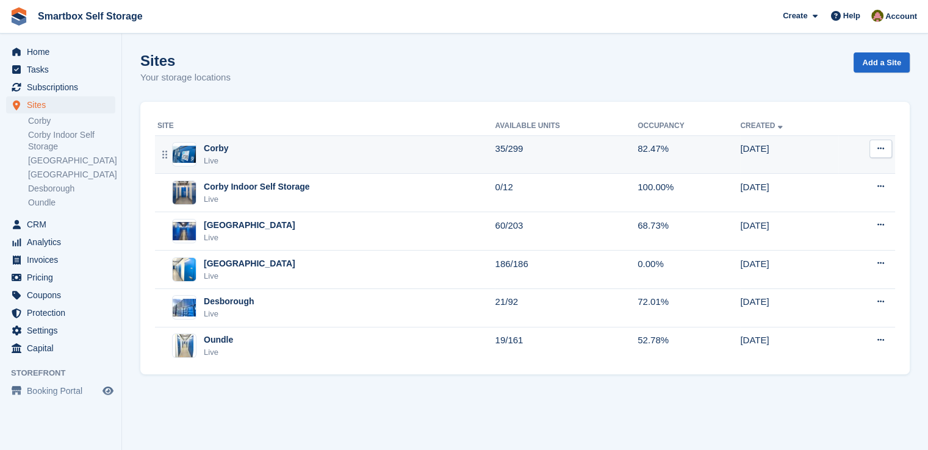
click at [365, 149] on div "Corby Live" at bounding box center [325, 154] width 337 height 25
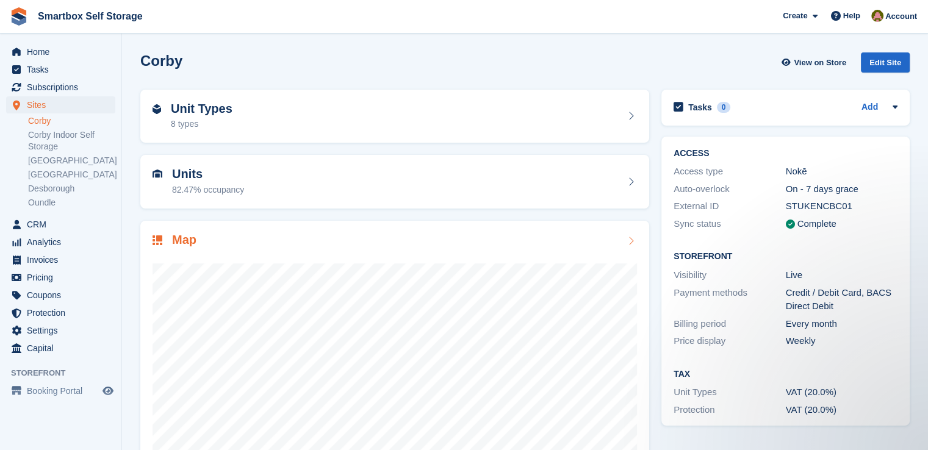
click at [278, 240] on div "Map" at bounding box center [394, 241] width 484 height 16
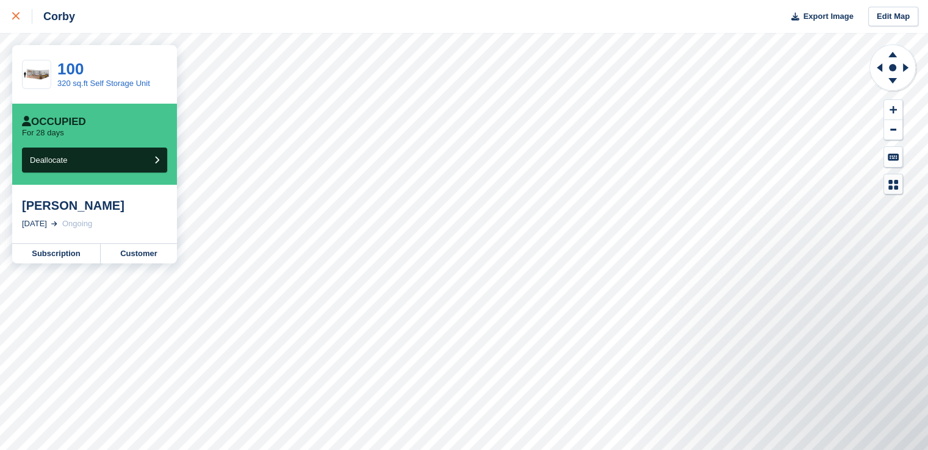
click at [15, 10] on div at bounding box center [22, 16] width 20 height 15
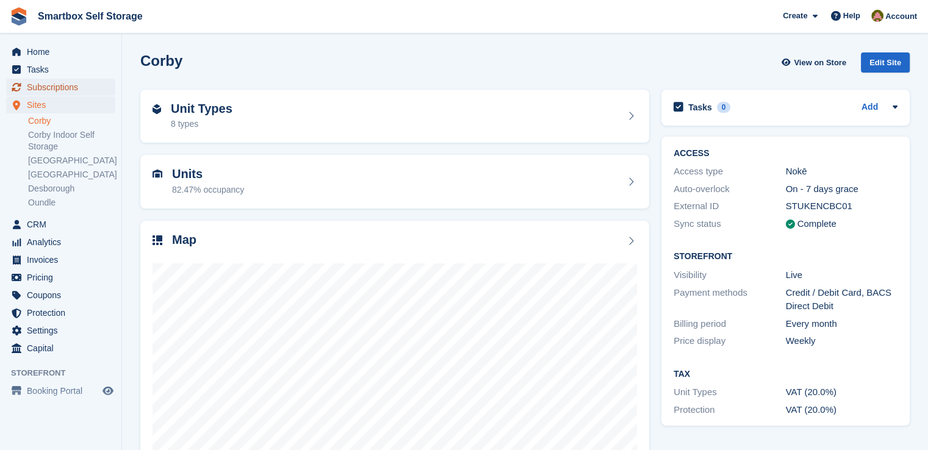
click at [54, 84] on span "Subscriptions" at bounding box center [63, 87] width 73 height 17
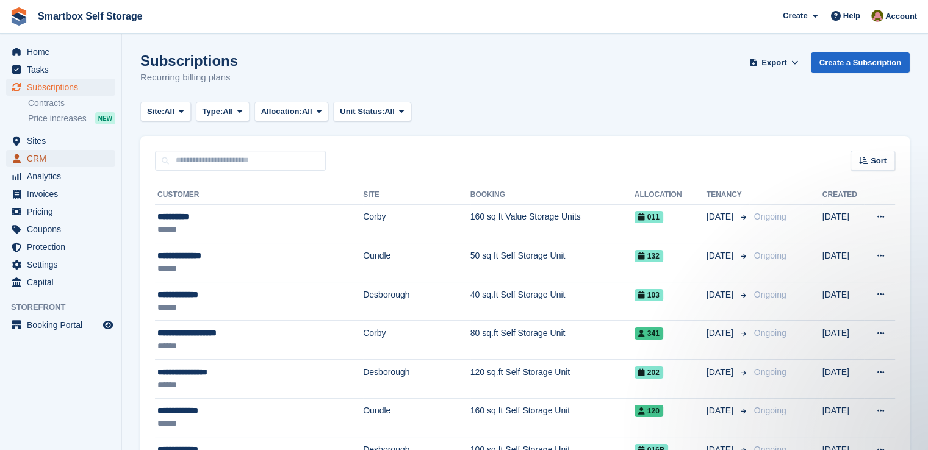
click at [44, 156] on span "CRM" at bounding box center [63, 158] width 73 height 17
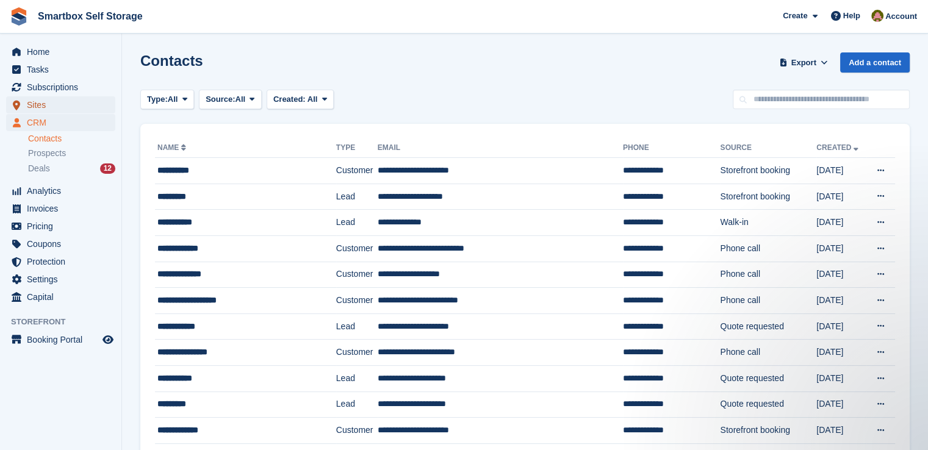
click at [41, 109] on span "Sites" at bounding box center [63, 104] width 73 height 17
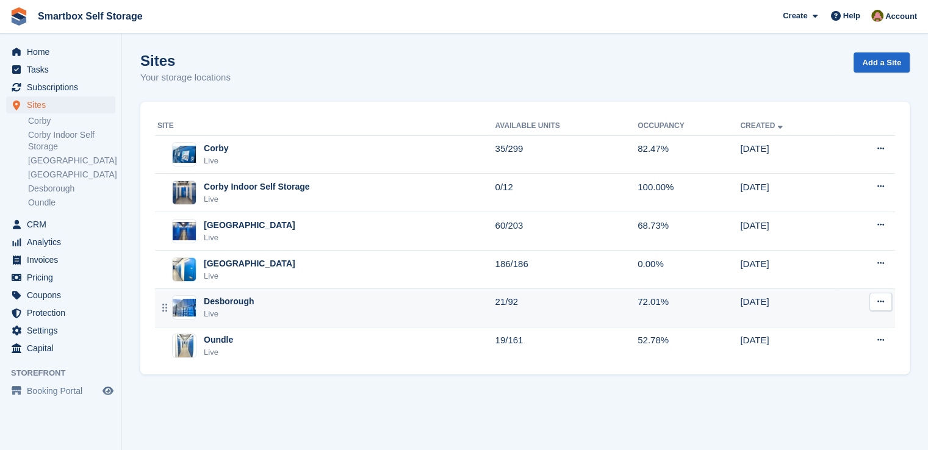
click at [245, 316] on div "Live" at bounding box center [229, 314] width 50 height 12
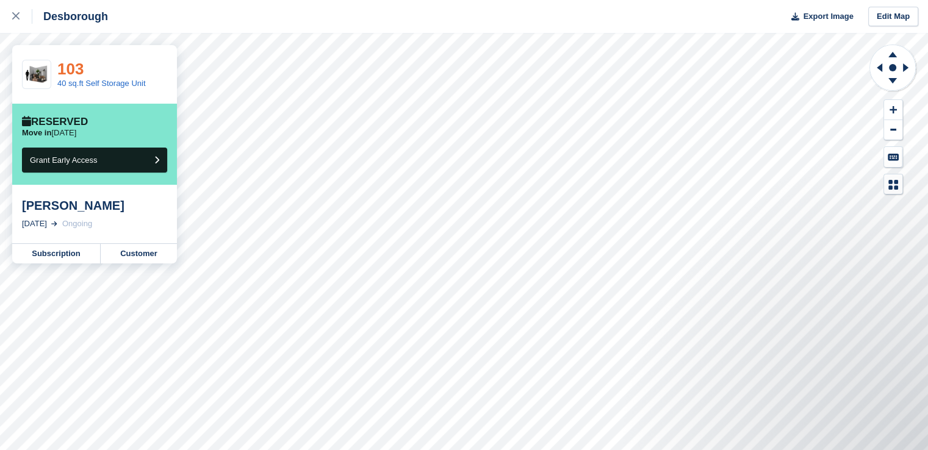
click at [64, 68] on link "103" at bounding box center [70, 69] width 26 height 18
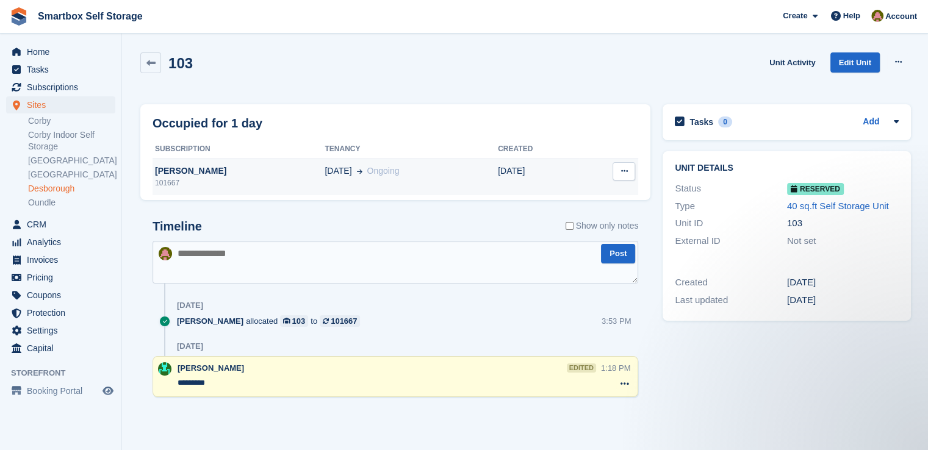
click at [341, 169] on div "[DATE] Ongoing" at bounding box center [410, 171] width 173 height 13
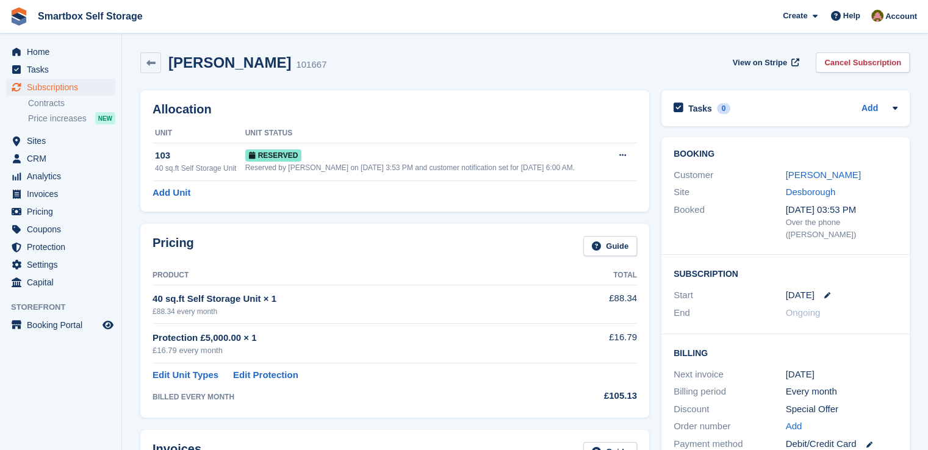
click at [803, 174] on link "[PERSON_NAME]" at bounding box center [822, 175] width 75 height 10
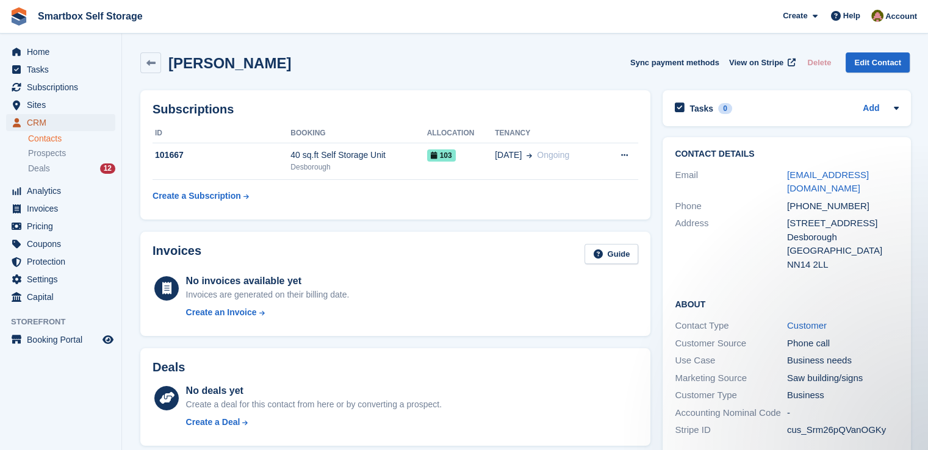
click at [41, 120] on span "CRM" at bounding box center [63, 122] width 73 height 17
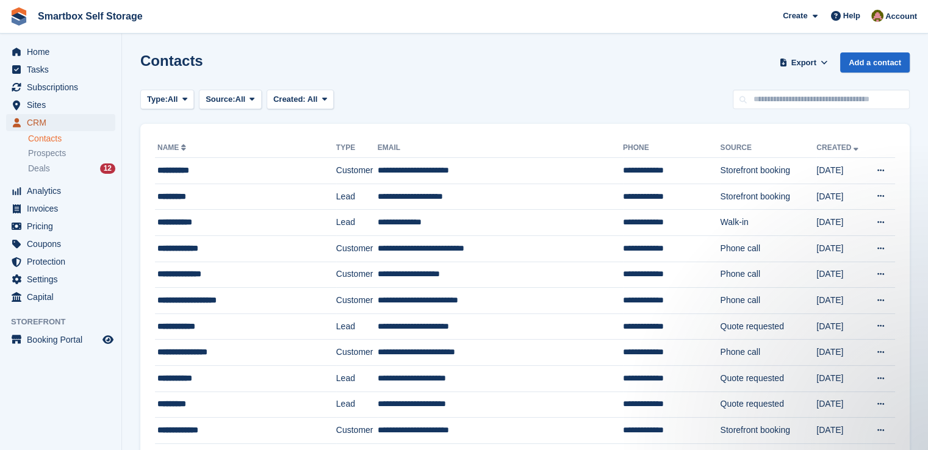
click at [36, 122] on span "CRM" at bounding box center [63, 122] width 73 height 17
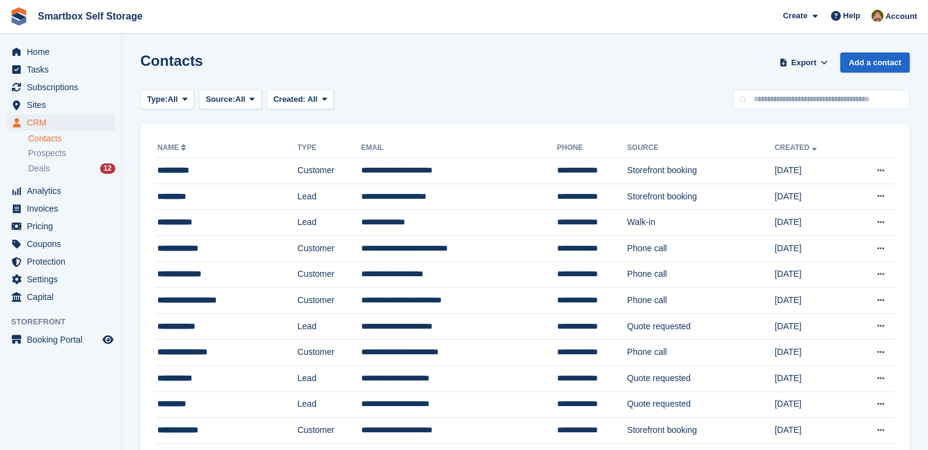
click at [805, 98] on input "text" at bounding box center [820, 100] width 177 height 20
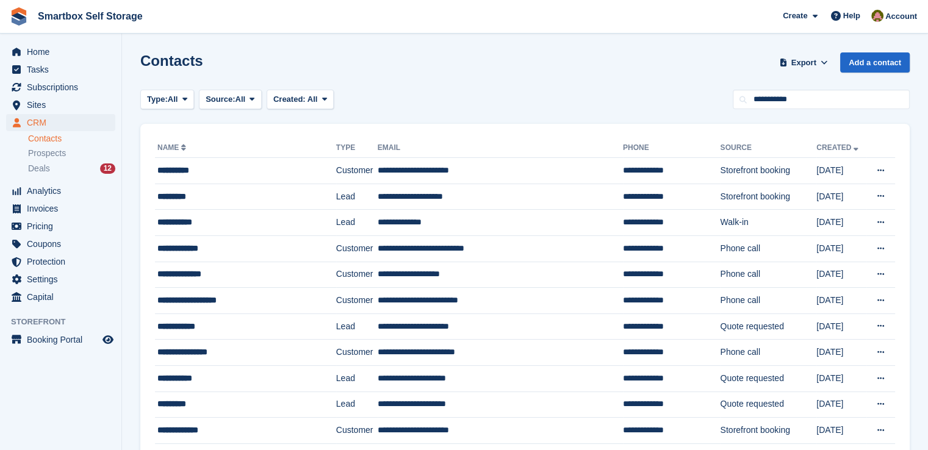
type input "**********"
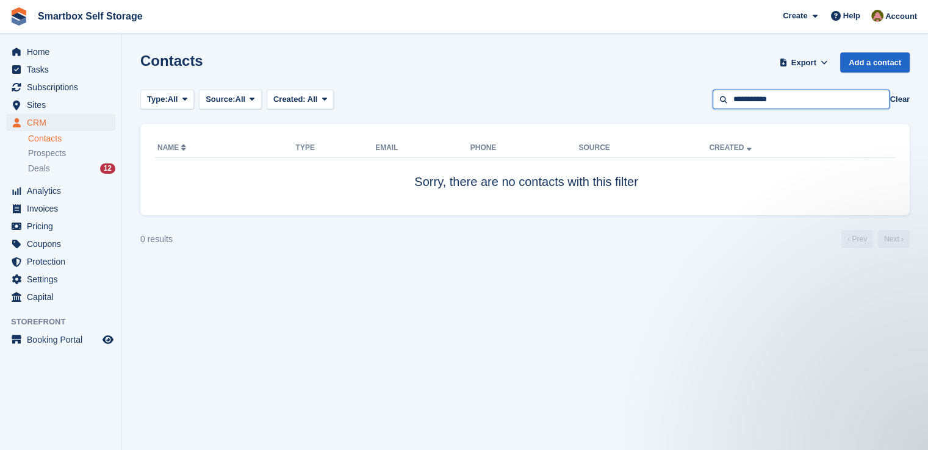
drag, startPoint x: 739, startPoint y: 101, endPoint x: 710, endPoint y: 105, distance: 29.6
click at [710, 105] on div "Type: All All Lead Customer Source: All All Storefront Backoffice Pre-Opening i…" at bounding box center [524, 100] width 769 height 20
type input "**********"
click at [49, 122] on span "CRM" at bounding box center [63, 122] width 73 height 17
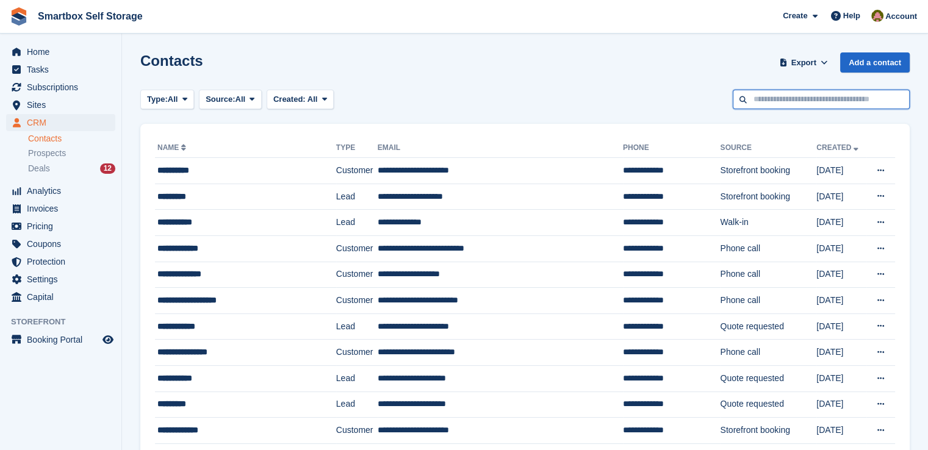
click at [795, 102] on input "text" at bounding box center [820, 100] width 177 height 20
type input "*"
type input "*****"
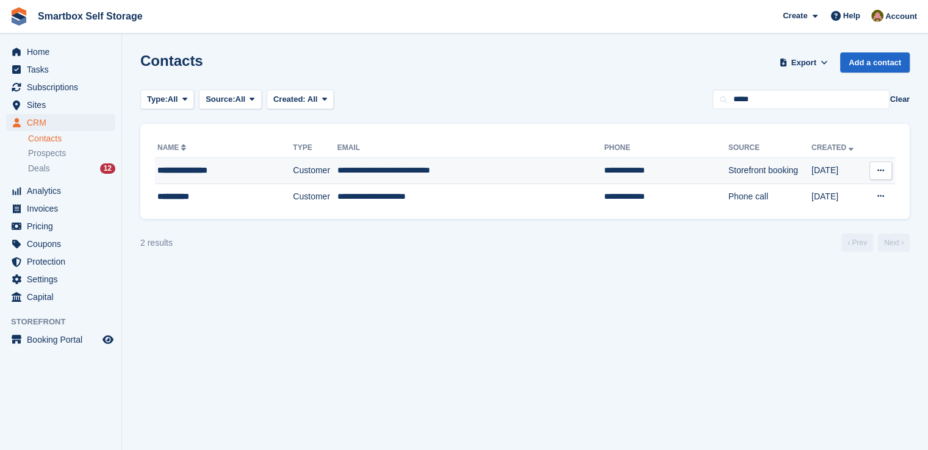
click at [381, 162] on td "**********" at bounding box center [470, 171] width 267 height 26
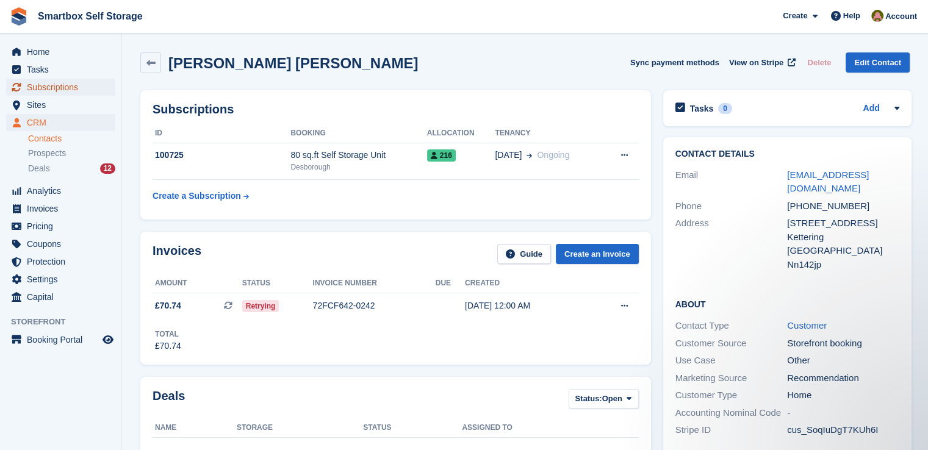
click at [48, 88] on span "Subscriptions" at bounding box center [63, 87] width 73 height 17
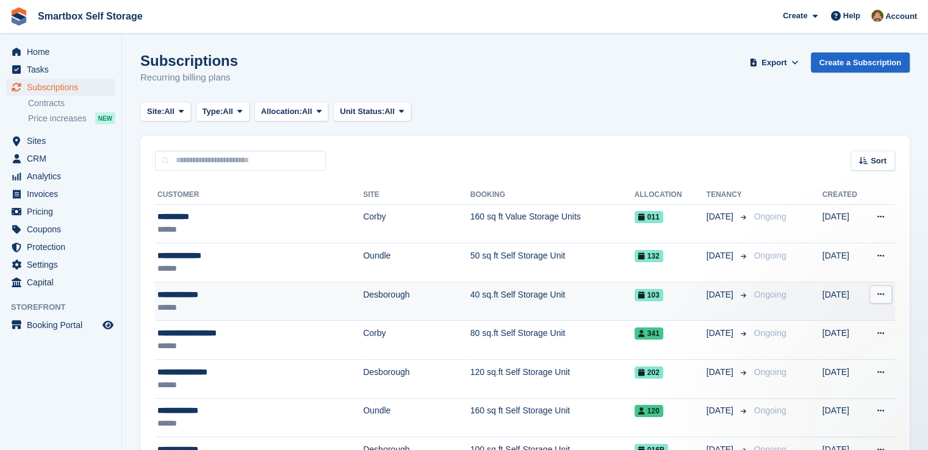
click at [231, 301] on div "******" at bounding box center [242, 307] width 170 height 13
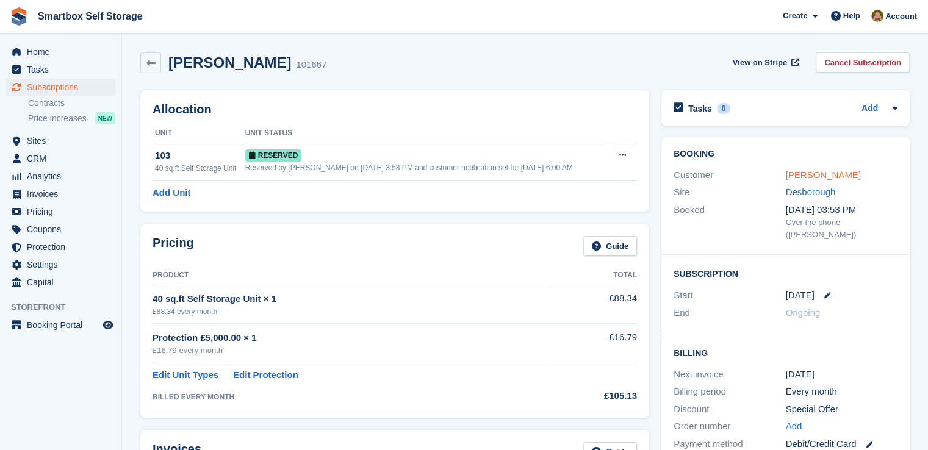
click at [831, 170] on link "[PERSON_NAME]" at bounding box center [822, 175] width 75 height 10
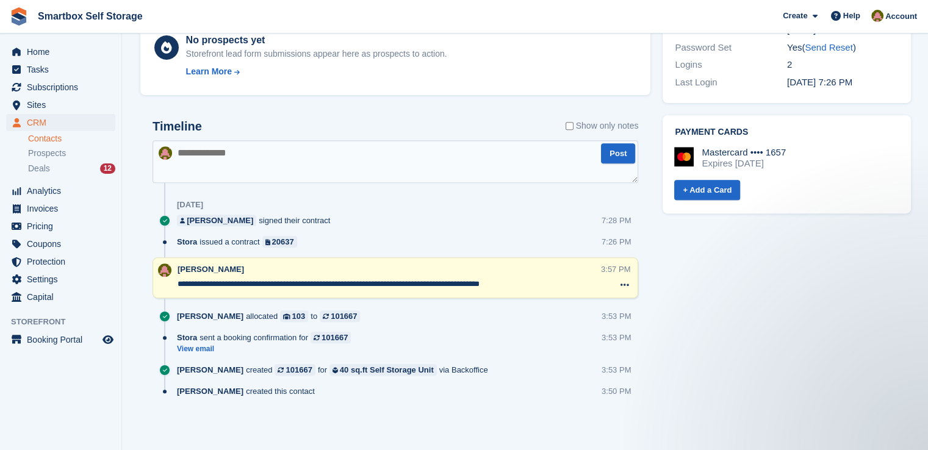
click at [529, 281] on textarea "**********" at bounding box center [388, 284] width 423 height 12
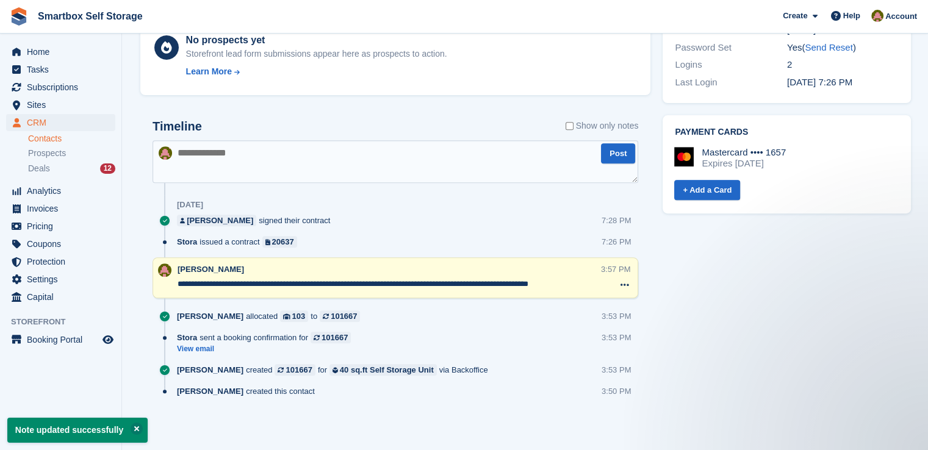
type textarea "**********"
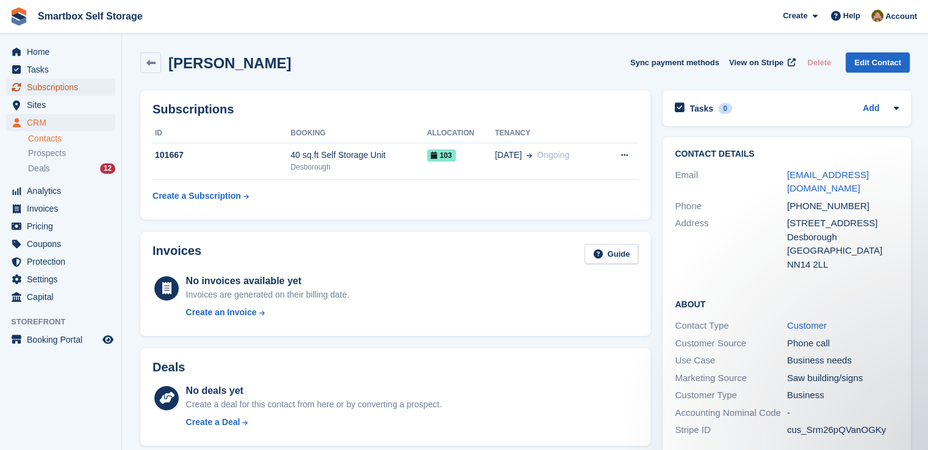
click at [20, 93] on span "menu" at bounding box center [16, 87] width 15 height 15
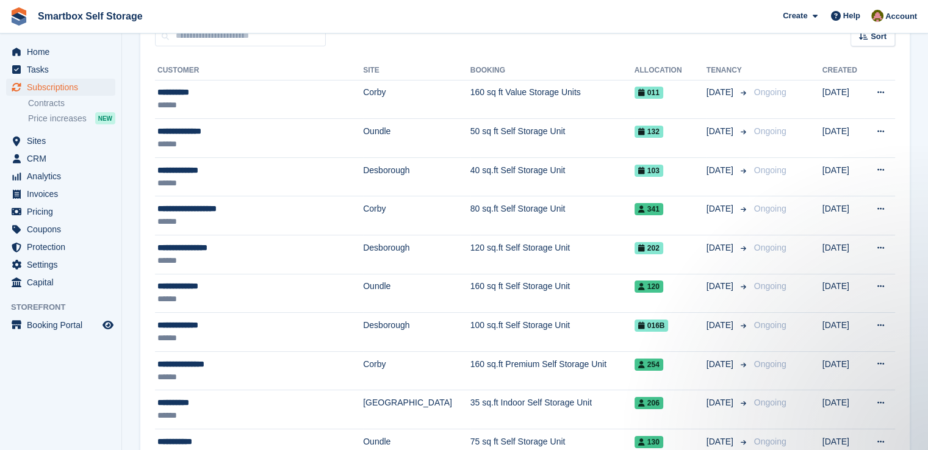
scroll to position [61, 0]
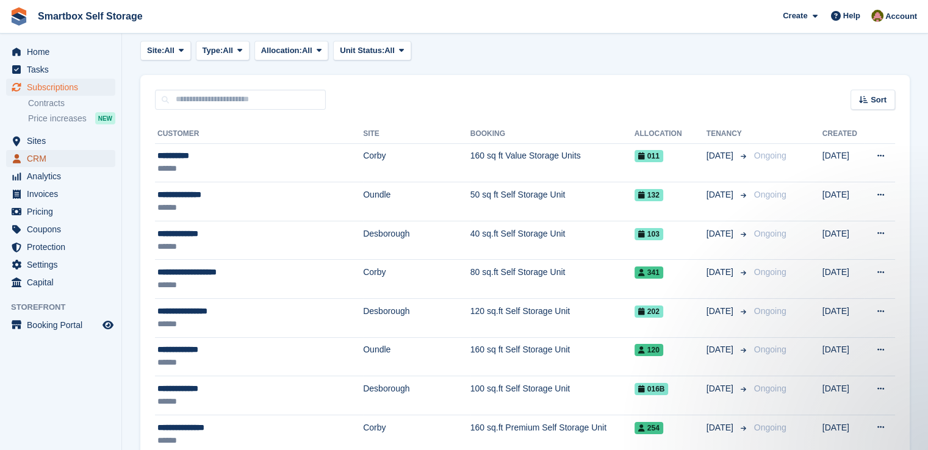
drag, startPoint x: 24, startPoint y: 157, endPoint x: 37, endPoint y: 157, distance: 12.2
click at [24, 157] on link "CRM" at bounding box center [60, 158] width 109 height 17
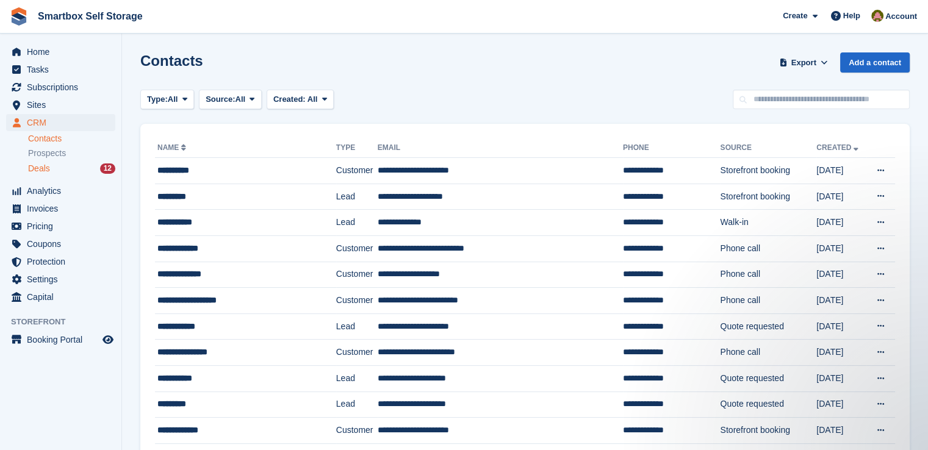
click at [44, 169] on span "Deals" at bounding box center [39, 169] width 22 height 12
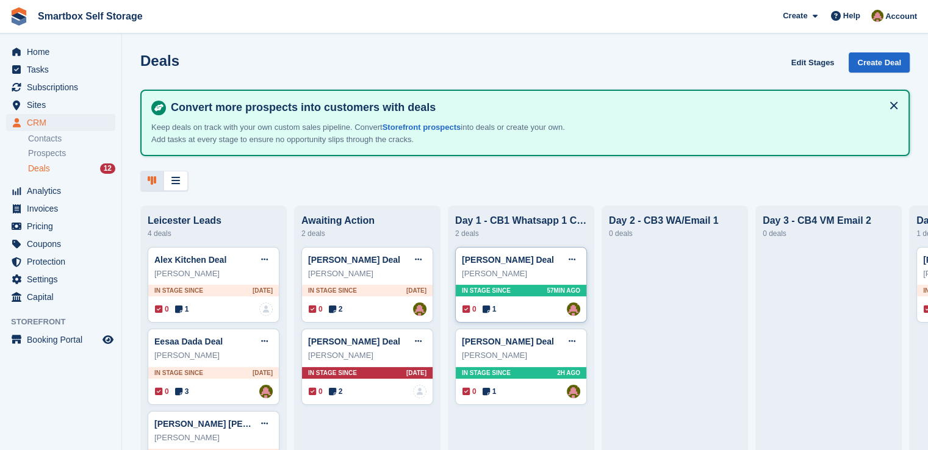
click at [522, 288] on div "In stage since 57MIN AGO" at bounding box center [521, 291] width 131 height 12
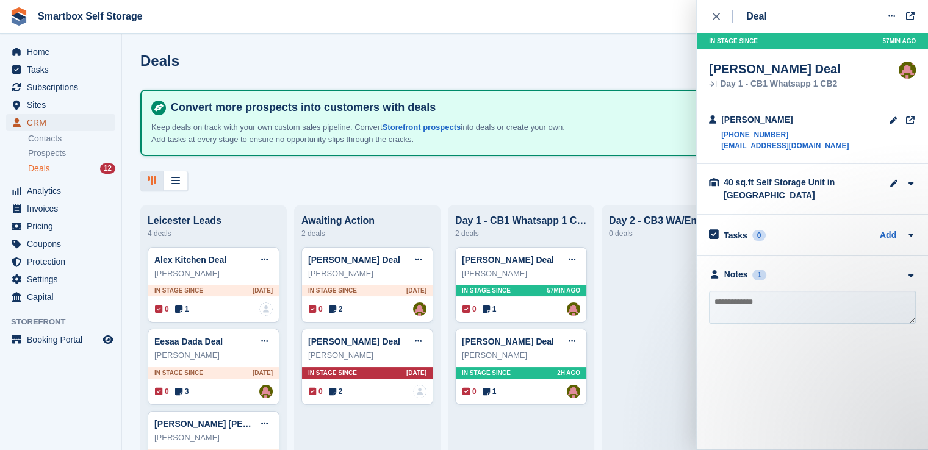
click at [65, 119] on span "CRM" at bounding box center [63, 122] width 73 height 17
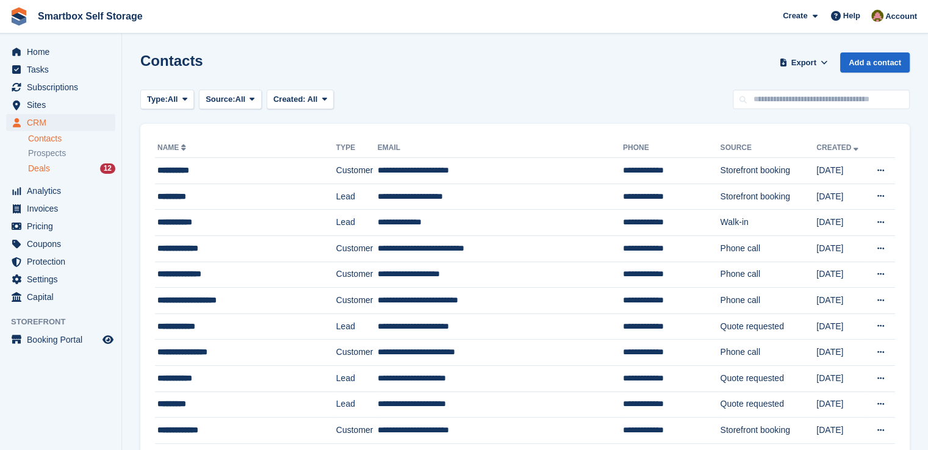
click at [41, 166] on span "Deals" at bounding box center [39, 169] width 22 height 12
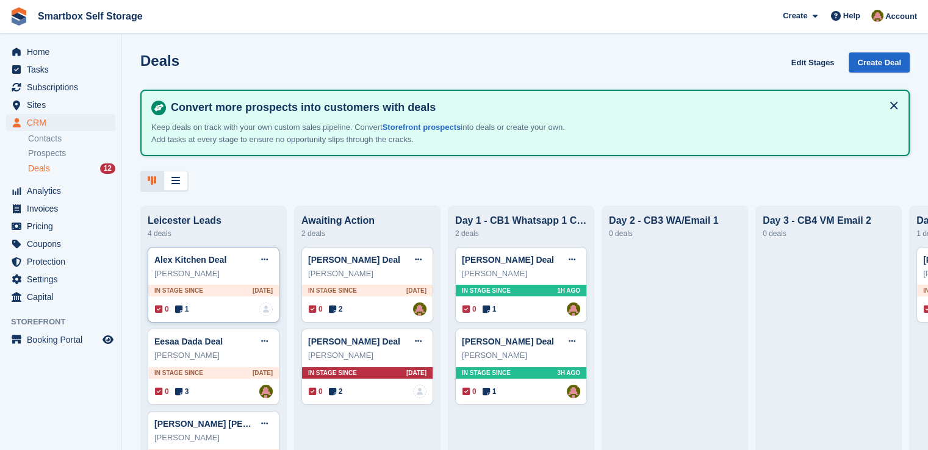
click at [244, 288] on div "In stage since 1D AGO" at bounding box center [213, 291] width 131 height 12
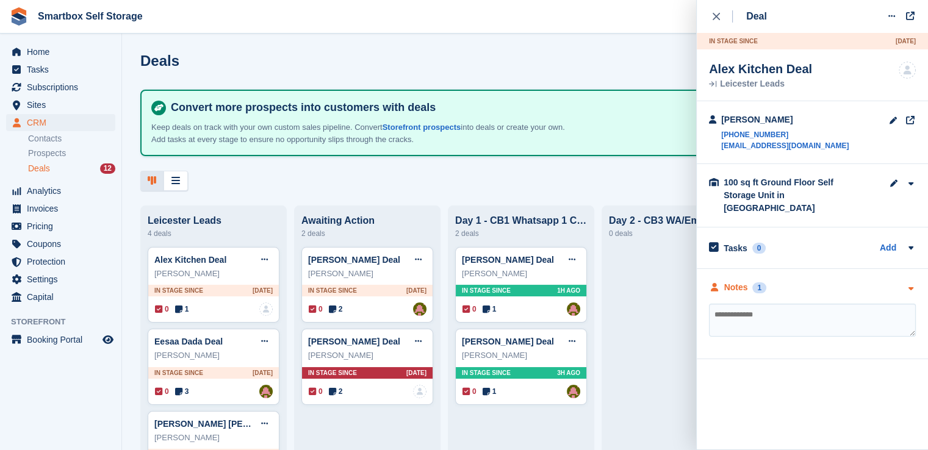
click at [779, 281] on div "Notes 1" at bounding box center [812, 287] width 207 height 13
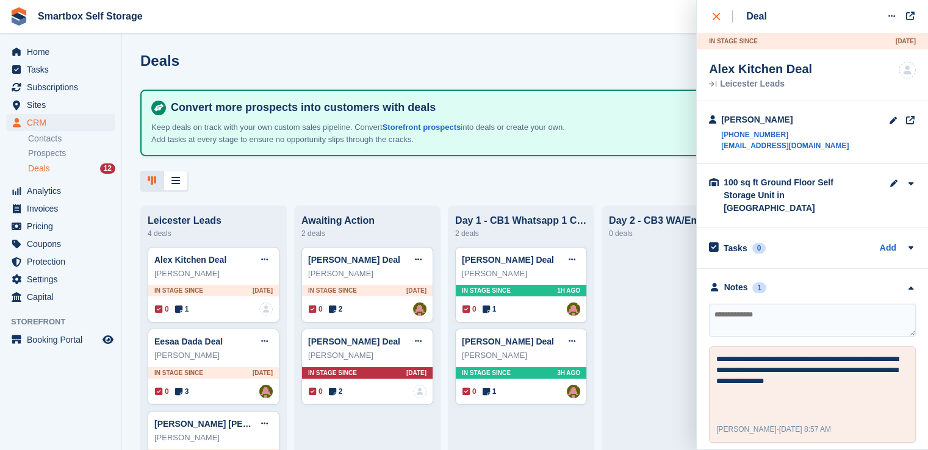
click at [729, 20] on div "close" at bounding box center [722, 16] width 20 height 12
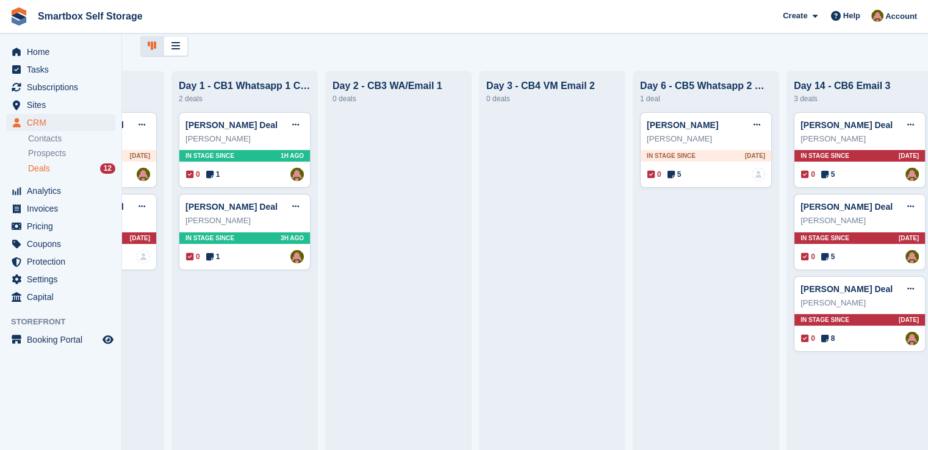
scroll to position [0, 298]
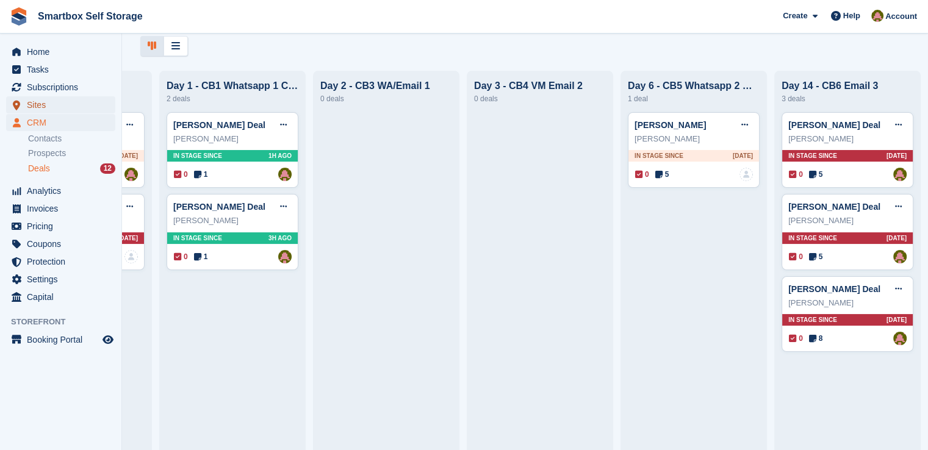
click at [37, 113] on span "Sites" at bounding box center [63, 104] width 73 height 17
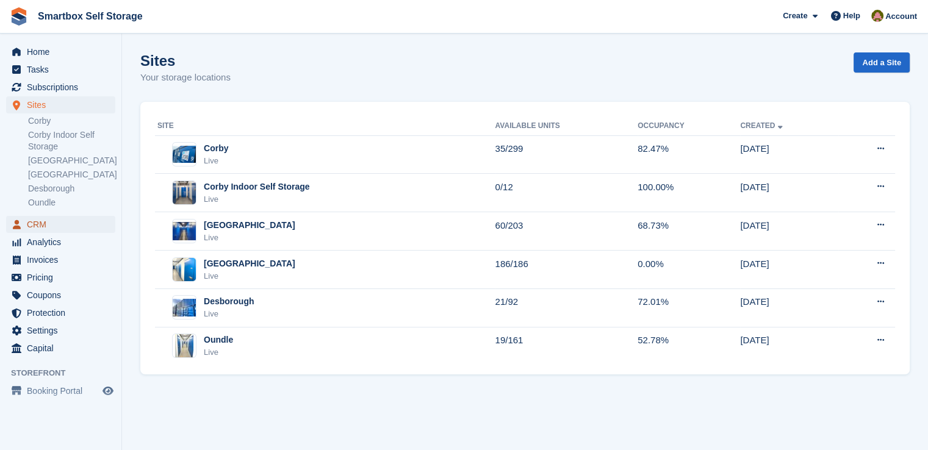
click at [49, 220] on span "CRM" at bounding box center [63, 224] width 73 height 17
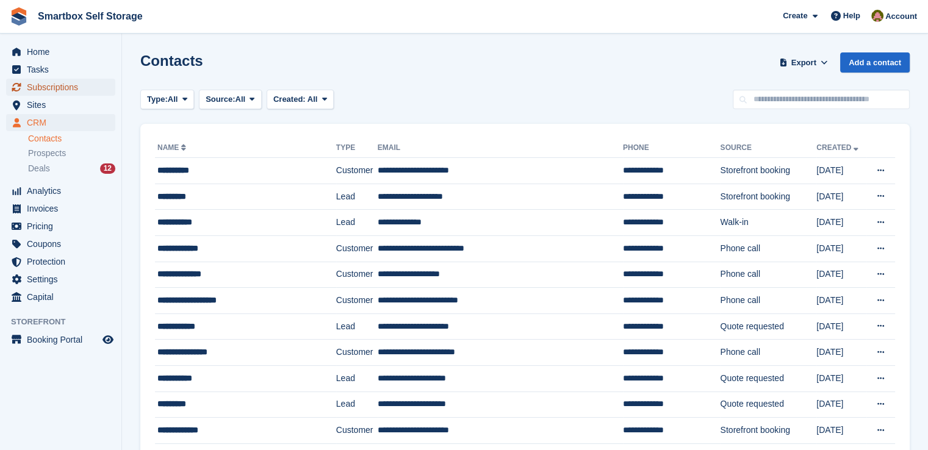
click at [90, 88] on span "Subscriptions" at bounding box center [63, 87] width 73 height 17
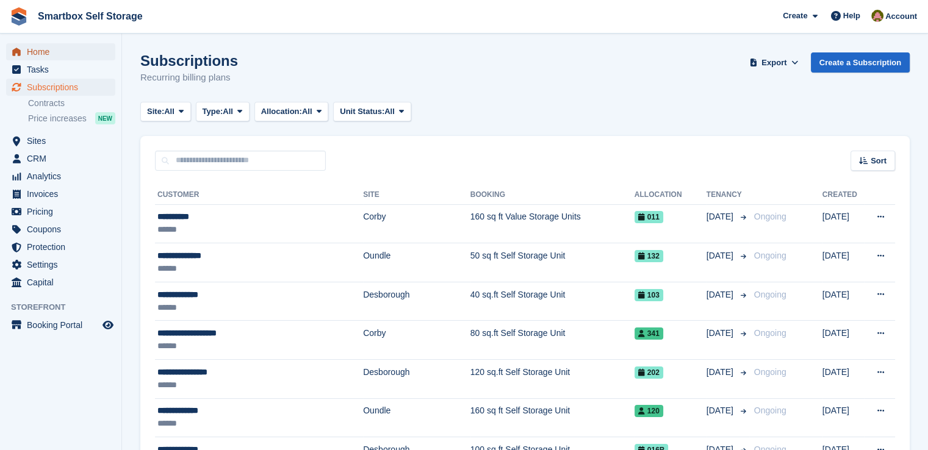
click at [92, 50] on span "Home" at bounding box center [63, 51] width 73 height 17
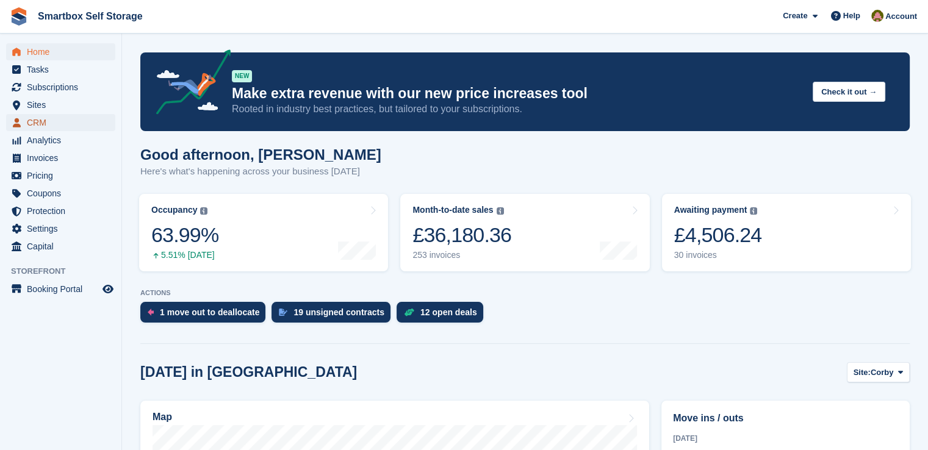
click at [65, 120] on span "CRM" at bounding box center [63, 122] width 73 height 17
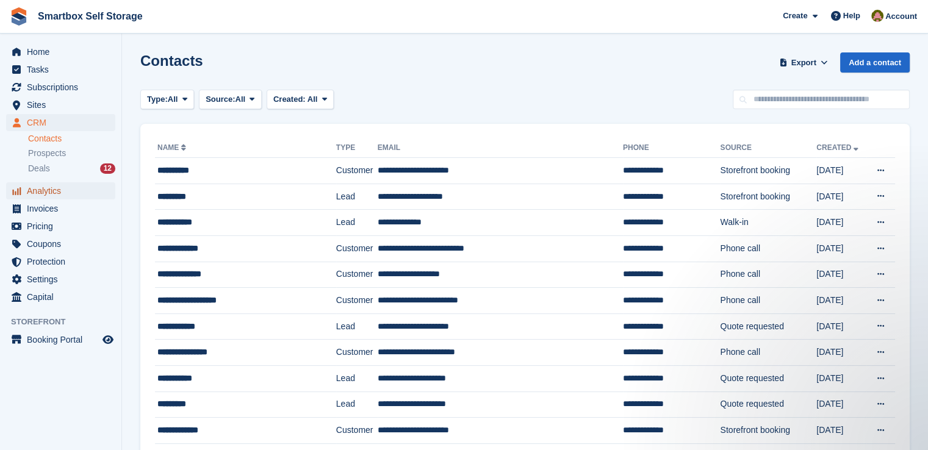
click at [53, 191] on span "Analytics" at bounding box center [63, 190] width 73 height 17
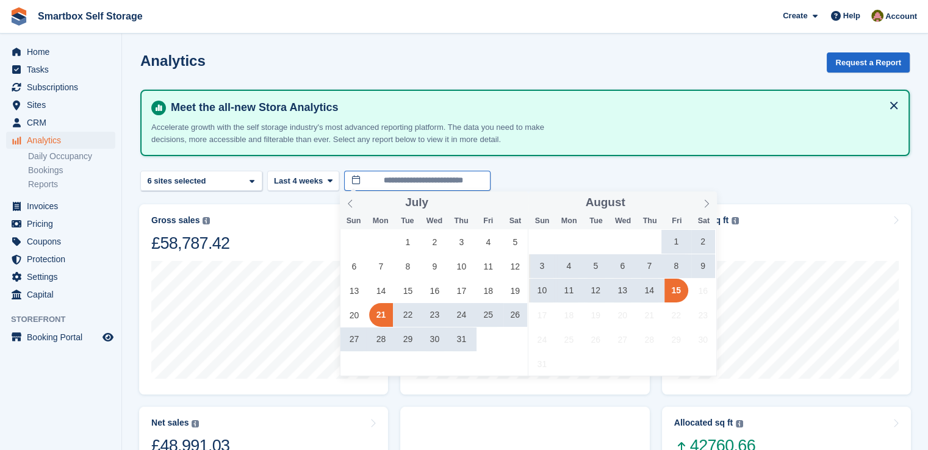
click at [465, 187] on input "**********" at bounding box center [417, 181] width 146 height 20
click at [672, 237] on span "1" at bounding box center [676, 242] width 24 height 24
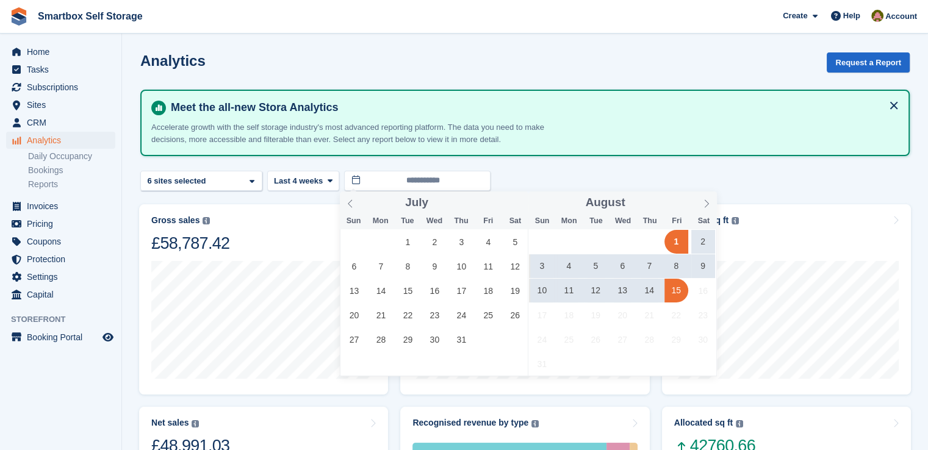
click at [676, 290] on span "15" at bounding box center [676, 291] width 24 height 24
type input "**********"
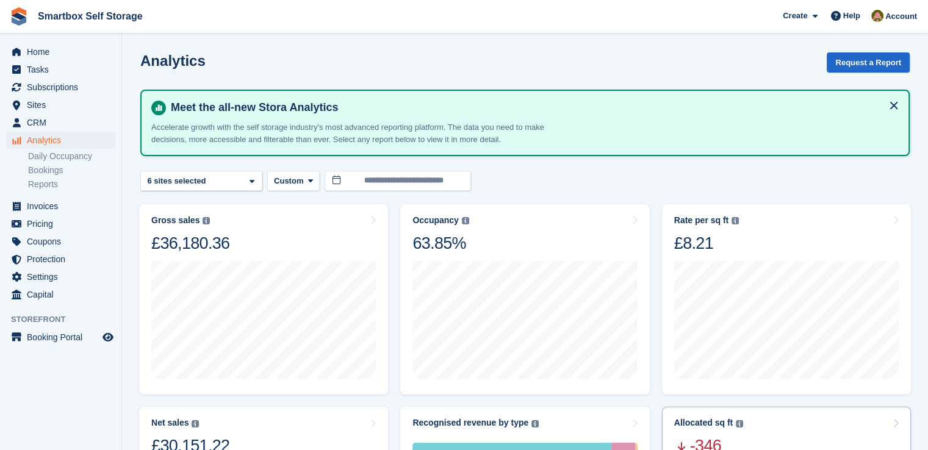
click at [738, 431] on div "Allocated sq ft The total change in allocated area from the beginning to the en…" at bounding box center [708, 437] width 69 height 38
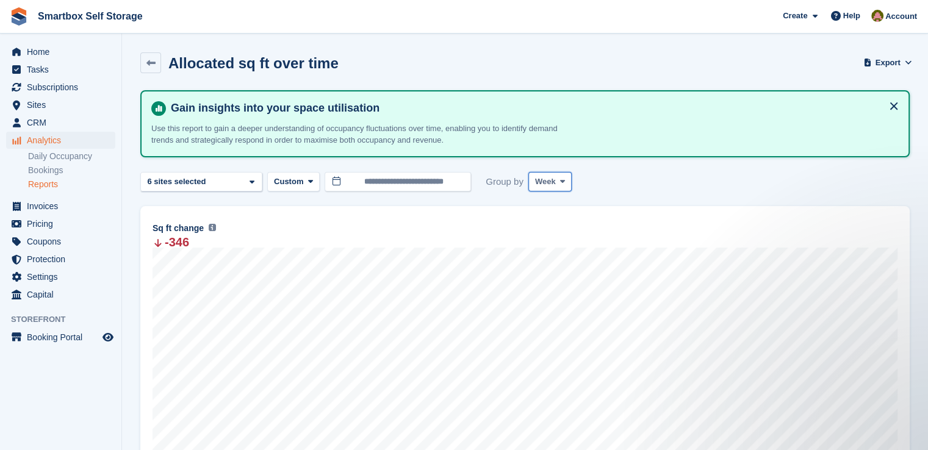
click at [543, 181] on span "Week" at bounding box center [545, 182] width 21 height 12
click at [552, 259] on link "Month" at bounding box center [587, 254] width 106 height 22
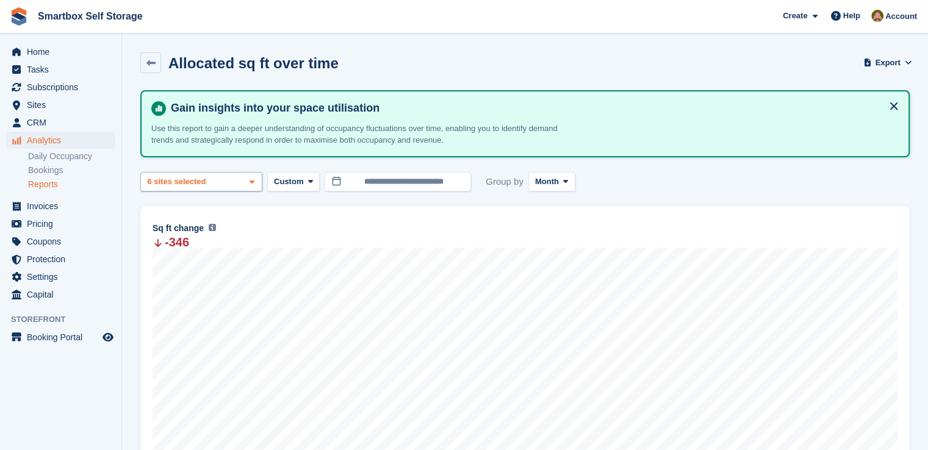
click at [206, 187] on div "Corby 2 sites selected 3 sites selected 4 sites selected 5 sites selected 6 sit…" at bounding box center [201, 182] width 122 height 20
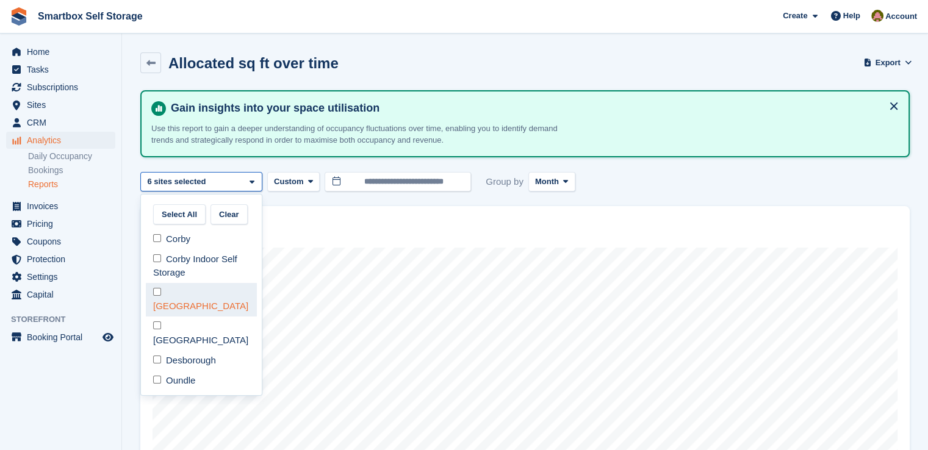
click at [199, 288] on div "[GEOGRAPHIC_DATA]" at bounding box center [201, 300] width 111 height 34
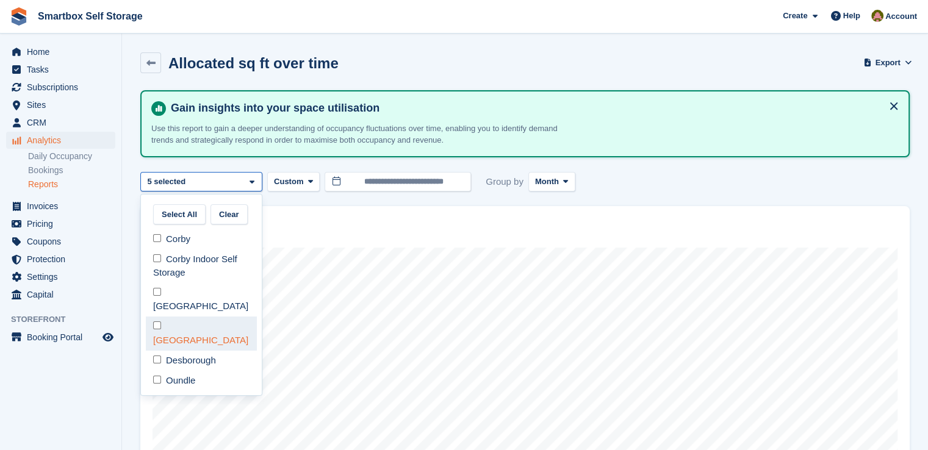
click at [198, 317] on div "[GEOGRAPHIC_DATA]" at bounding box center [201, 334] width 111 height 34
click at [199, 351] on div "Desborough" at bounding box center [201, 361] width 111 height 20
click at [196, 370] on div "Oundle" at bounding box center [201, 380] width 111 height 20
select select "****"
click at [360, 245] on div "-346" at bounding box center [524, 242] width 745 height 11
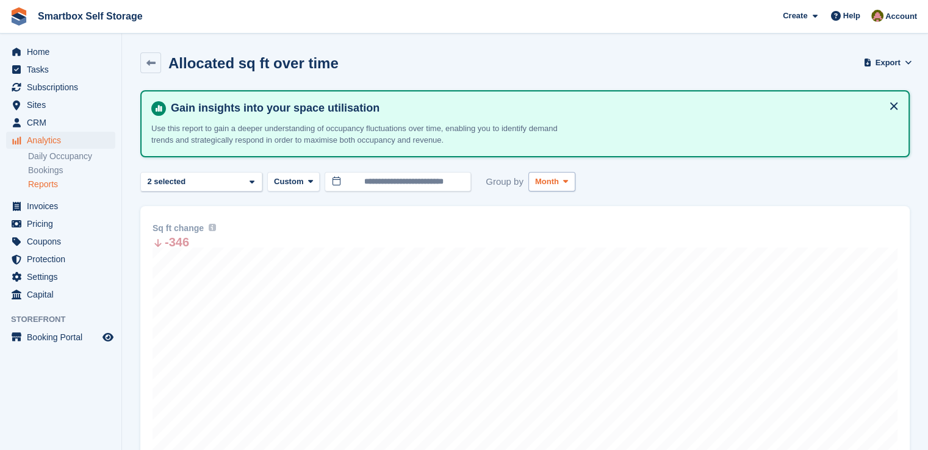
scroll to position [227, 0]
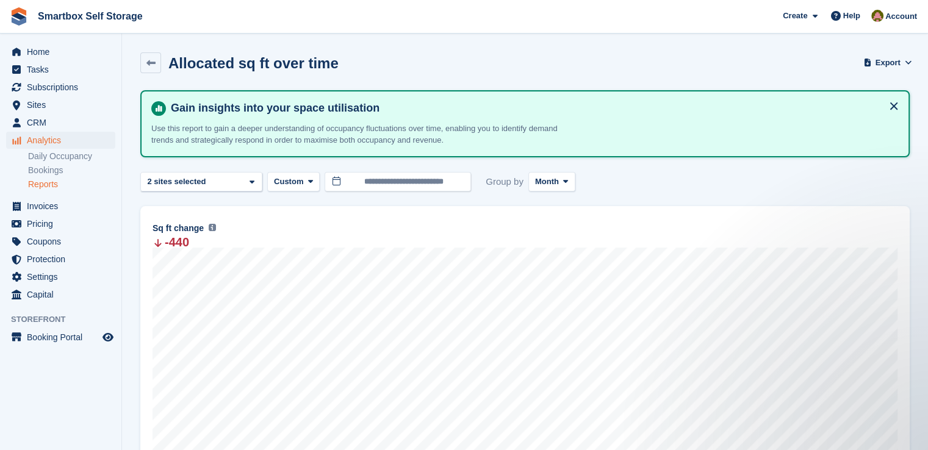
click at [210, 168] on div "**********" at bounding box center [524, 340] width 769 height 501
click at [210, 170] on div "**********" at bounding box center [524, 340] width 769 height 501
click at [207, 177] on div "Corby 2 sites selected" at bounding box center [201, 182] width 122 height 20
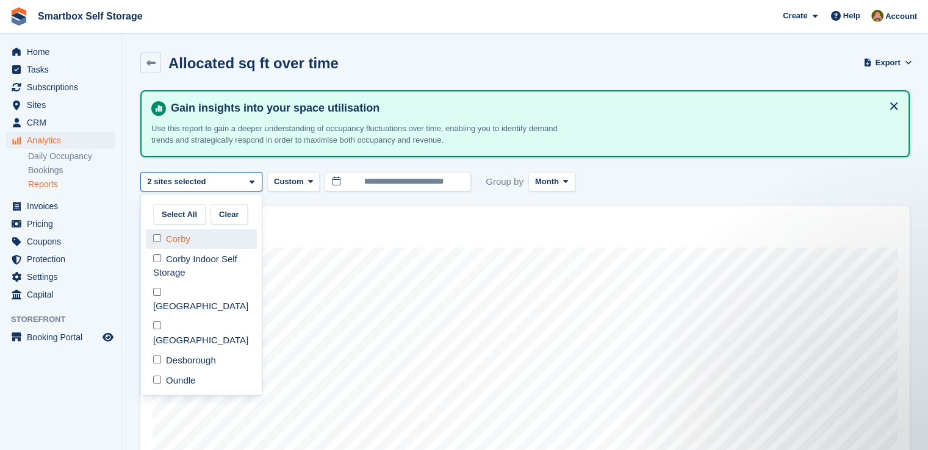
click at [205, 238] on div "Corby" at bounding box center [201, 239] width 111 height 20
select select "****"
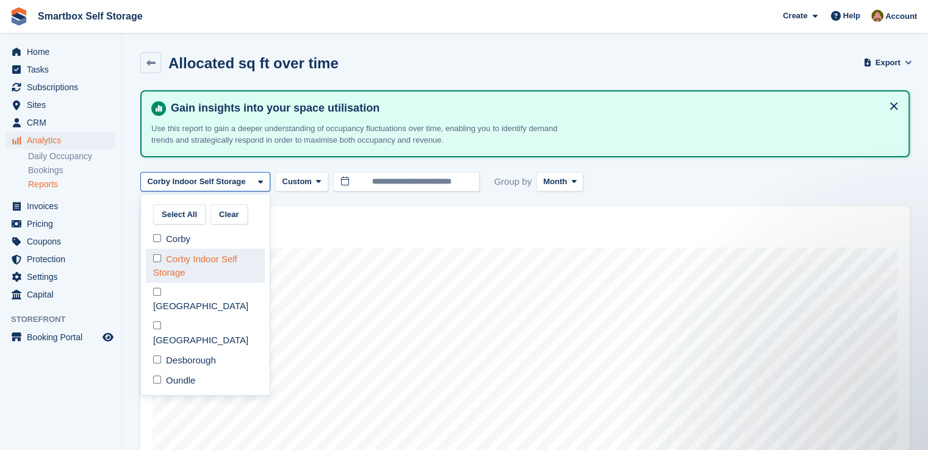
click at [196, 253] on div "Corby Indoor Self Storage" at bounding box center [205, 266] width 119 height 34
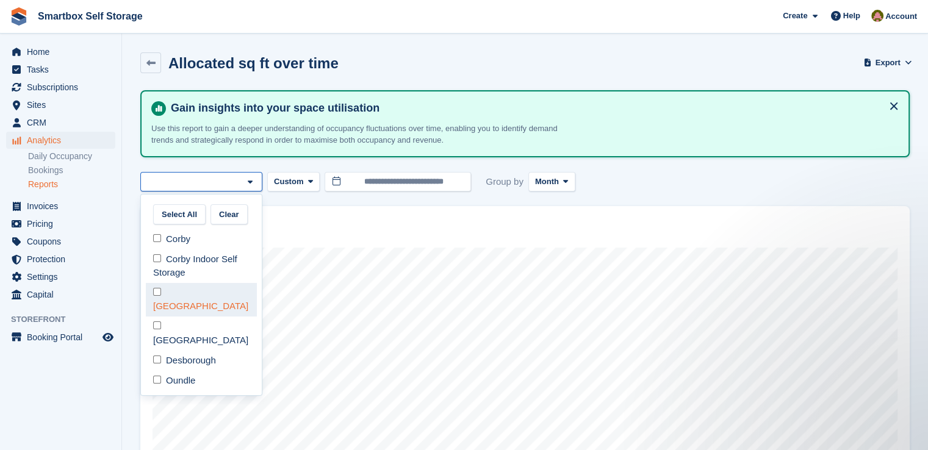
click at [201, 295] on div "Stamford" at bounding box center [201, 300] width 111 height 34
select select "****"
click at [388, 233] on div "Sq ft change The total change in allocated area from the beginning to the end o…" at bounding box center [524, 228] width 745 height 15
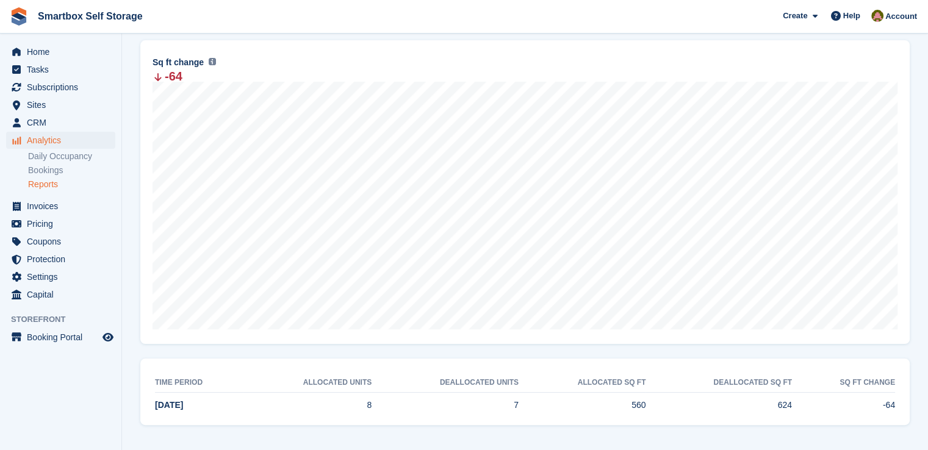
scroll to position [44, 0]
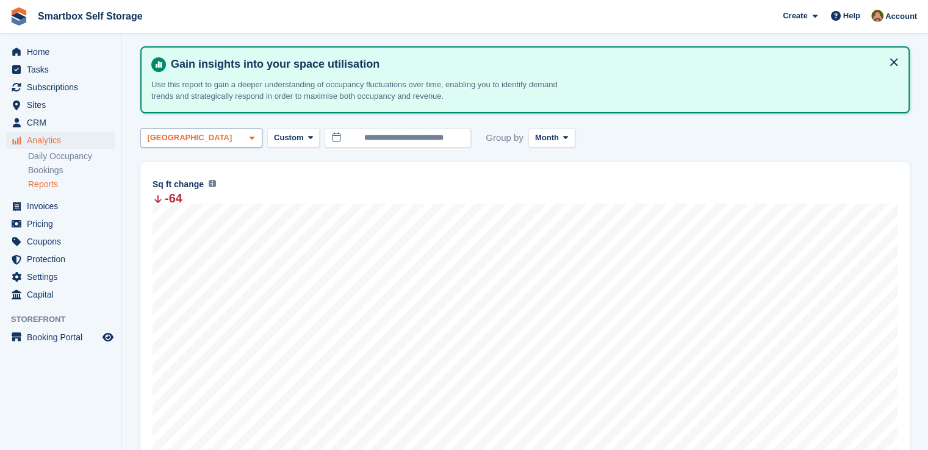
click at [170, 128] on div "[GEOGRAPHIC_DATA]" at bounding box center [201, 138] width 122 height 20
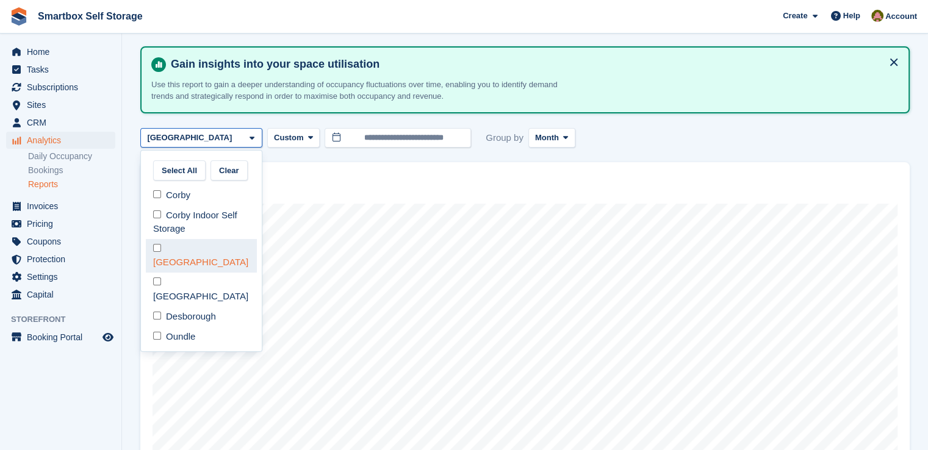
click at [188, 247] on div "[GEOGRAPHIC_DATA]" at bounding box center [201, 256] width 111 height 34
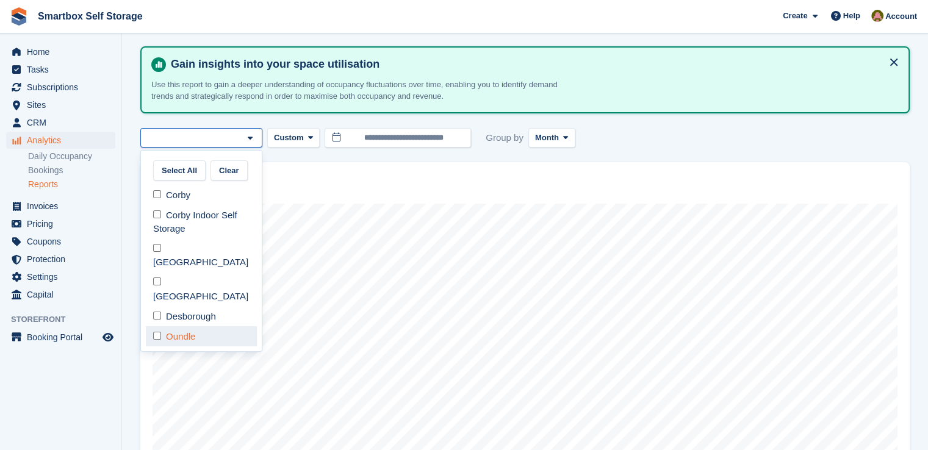
click at [190, 326] on div "Oundle" at bounding box center [201, 336] width 111 height 20
select select "****"
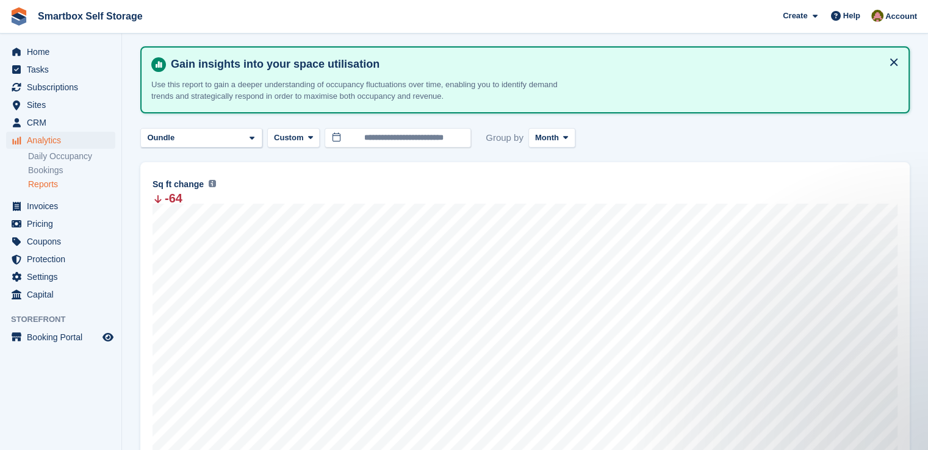
scroll to position [0, 0]
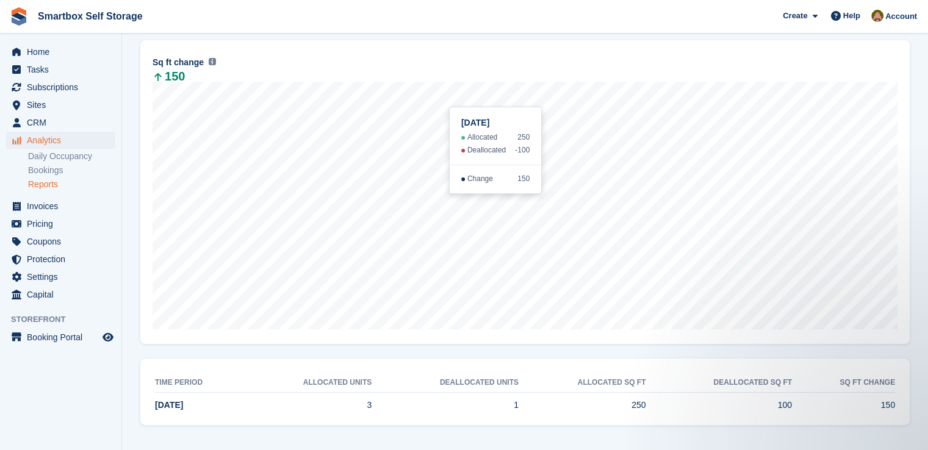
scroll to position [44, 0]
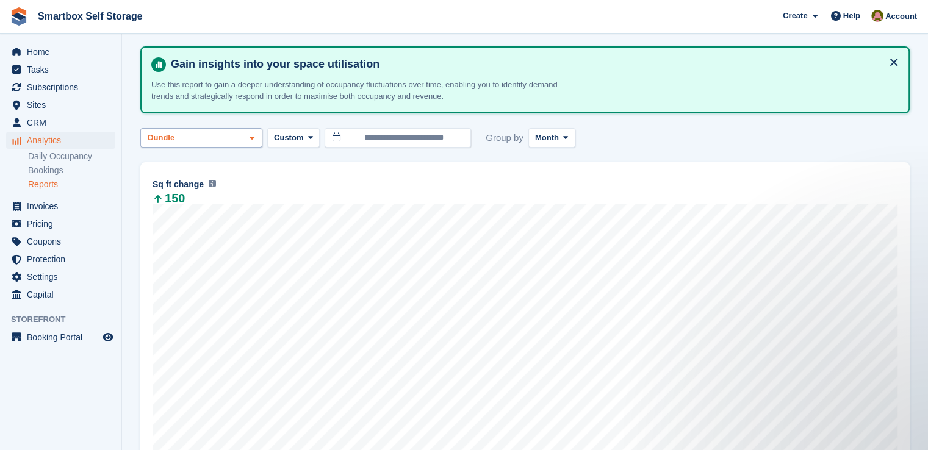
click at [163, 135] on div "Oundle" at bounding box center [162, 138] width 34 height 12
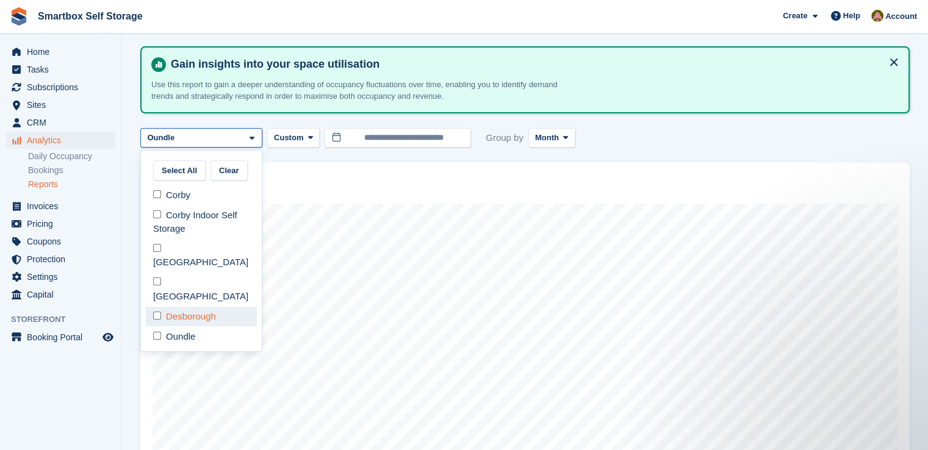
click at [185, 307] on div "Desborough" at bounding box center [201, 317] width 111 height 20
click at [185, 326] on div "Oundle" at bounding box center [201, 336] width 111 height 20
select select "****"
click at [354, 193] on div "150" at bounding box center [524, 198] width 745 height 11
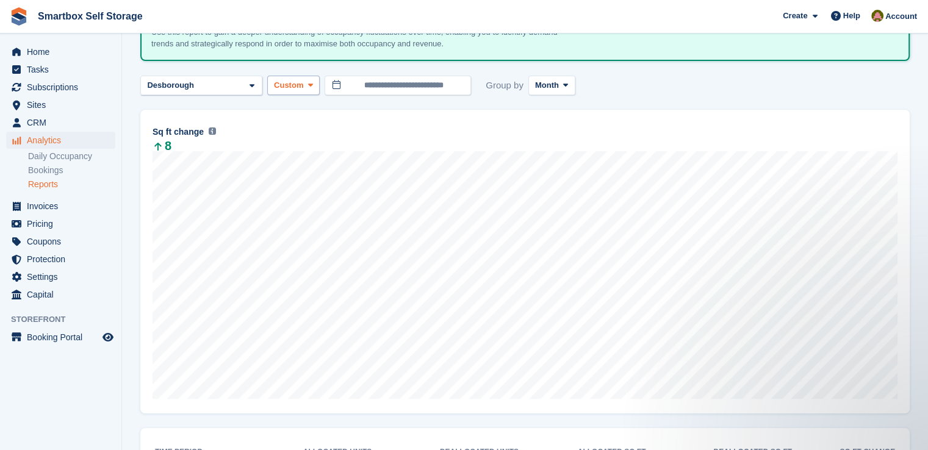
scroll to position [44, 0]
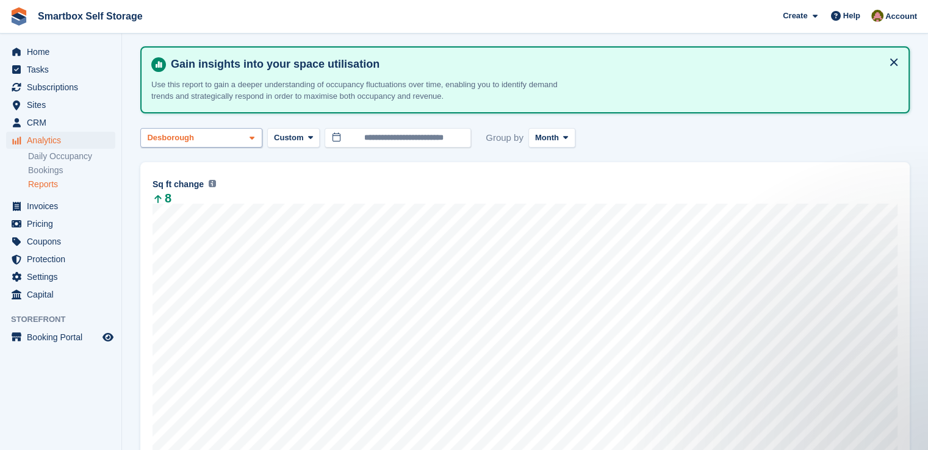
click at [220, 141] on div "Desborough" at bounding box center [201, 138] width 122 height 20
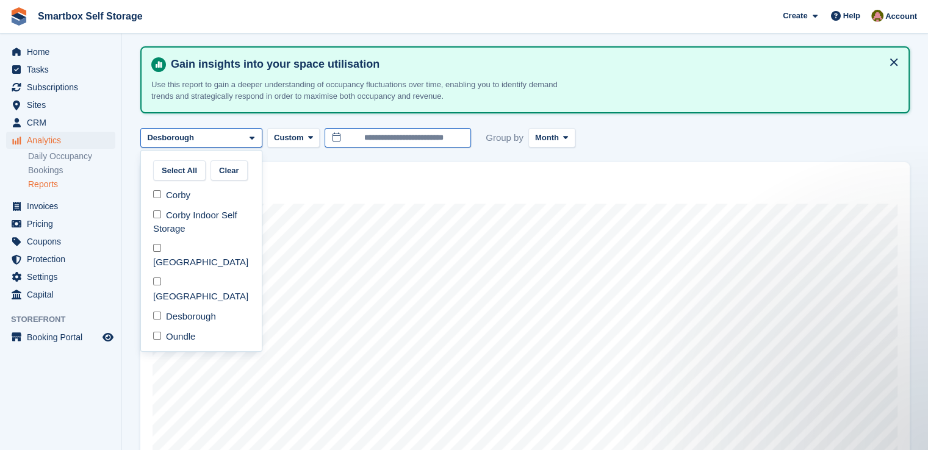
click at [395, 146] on body "Smartbox Self Storage Create Subscription Invoice Contact Deal Discount Page He…" at bounding box center [464, 264] width 928 height 617
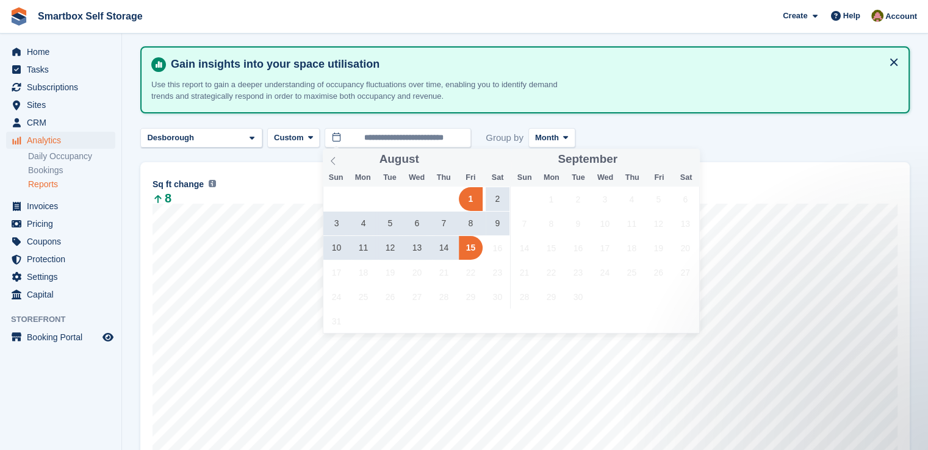
click at [496, 225] on span "9" at bounding box center [497, 224] width 24 height 24
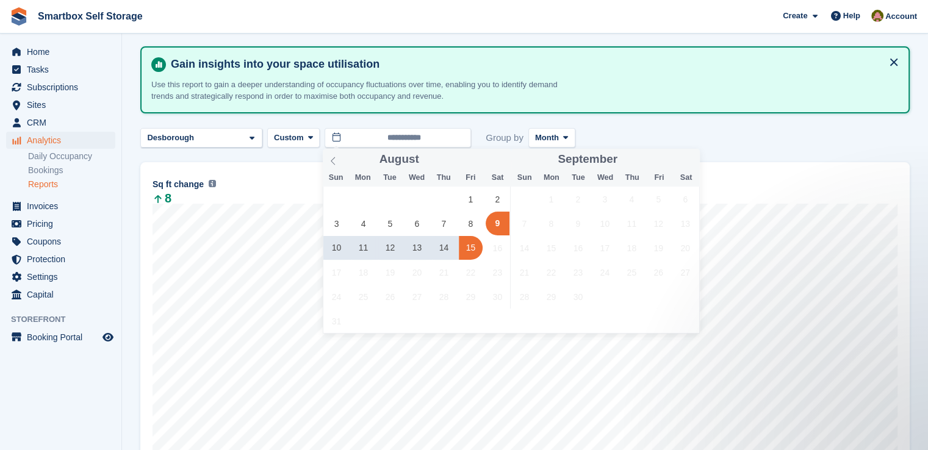
click at [470, 245] on span "15" at bounding box center [471, 248] width 24 height 24
type input "**********"
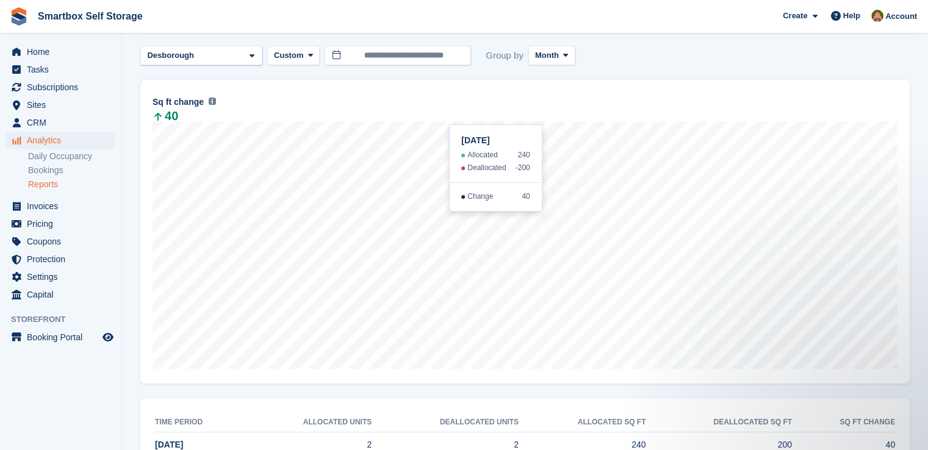
scroll to position [105, 0]
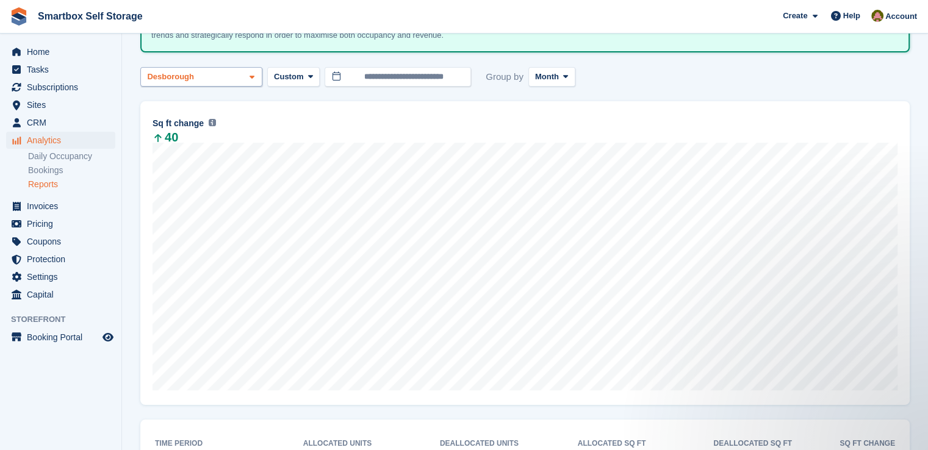
click at [208, 73] on div "Desborough" at bounding box center [201, 77] width 122 height 20
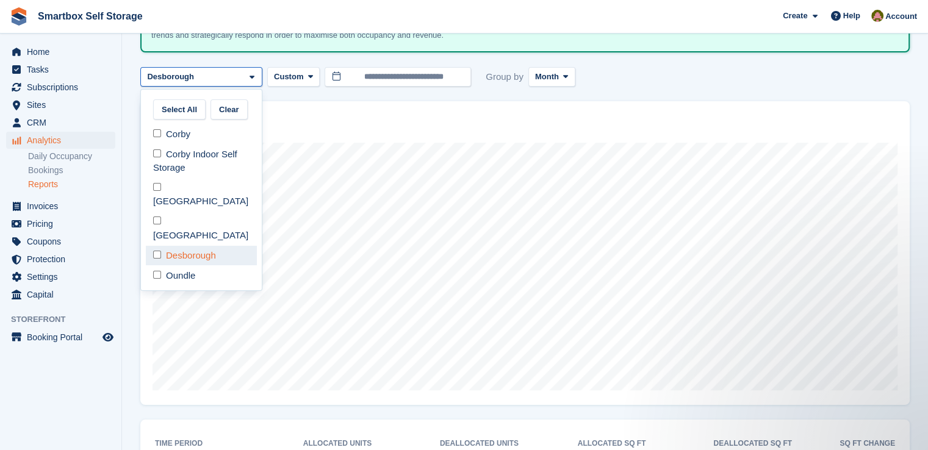
click at [209, 246] on div "Desborough" at bounding box center [201, 256] width 111 height 20
click at [186, 265] on div "Oundle" at bounding box center [201, 275] width 111 height 20
select select "****"
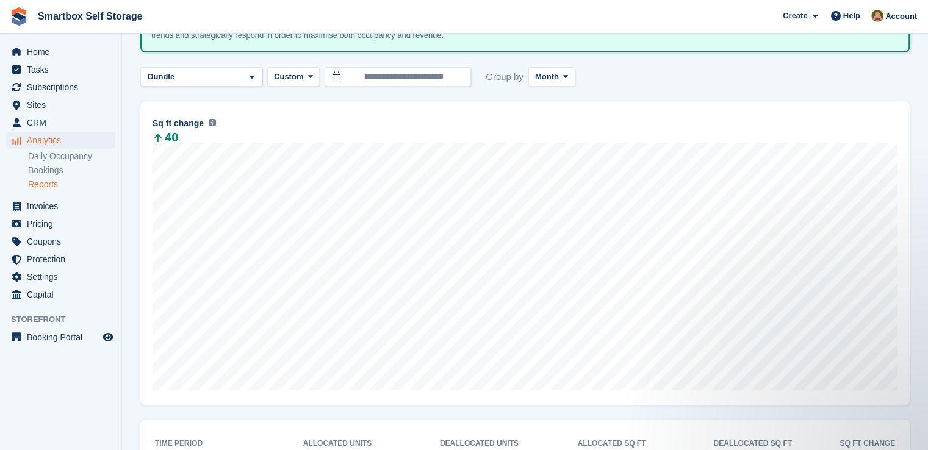
scroll to position [166, 0]
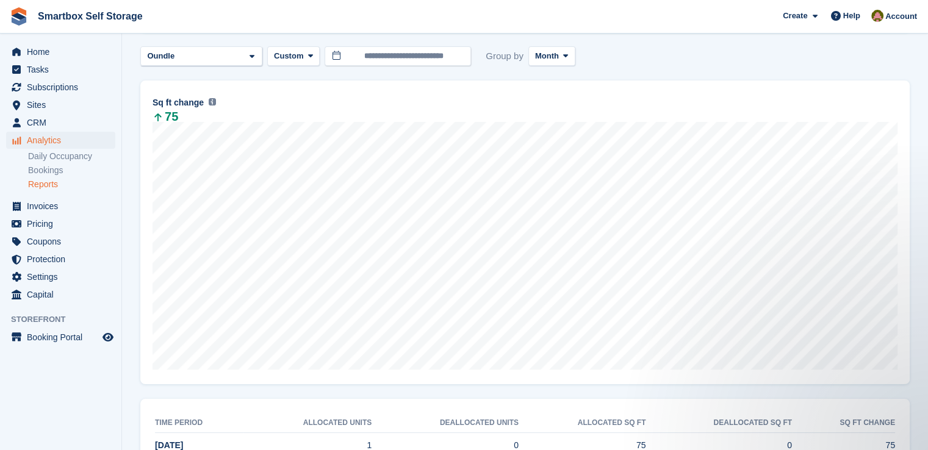
scroll to position [105, 0]
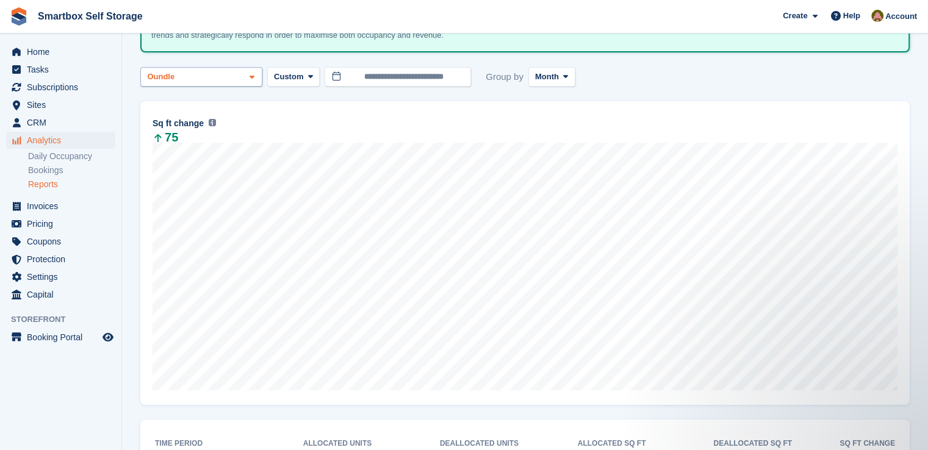
click at [235, 85] on div "Oundle" at bounding box center [201, 77] width 122 height 20
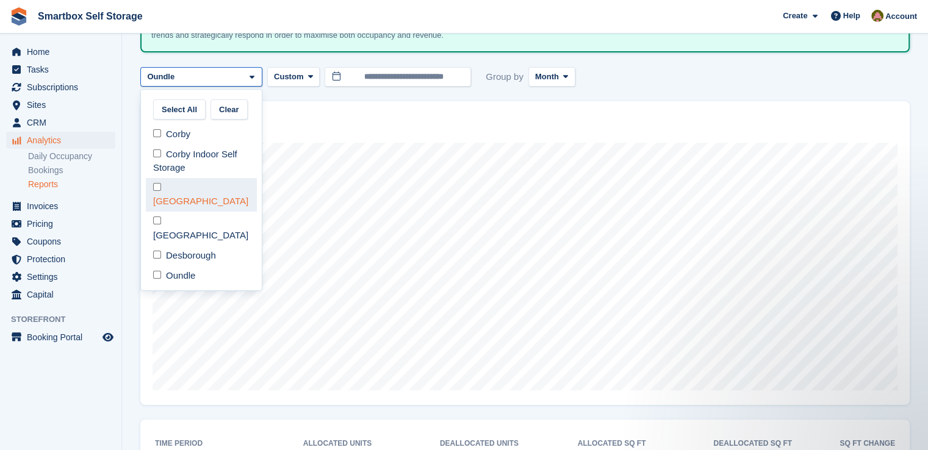
click at [190, 181] on div "[GEOGRAPHIC_DATA]" at bounding box center [201, 195] width 111 height 34
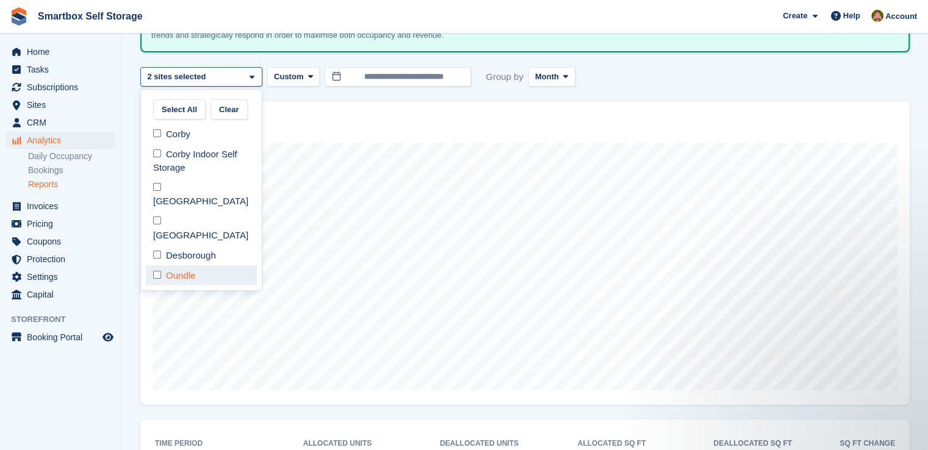
click at [202, 265] on div "Oundle" at bounding box center [201, 275] width 111 height 20
select select "****"
click at [339, 140] on div "75" at bounding box center [524, 137] width 745 height 11
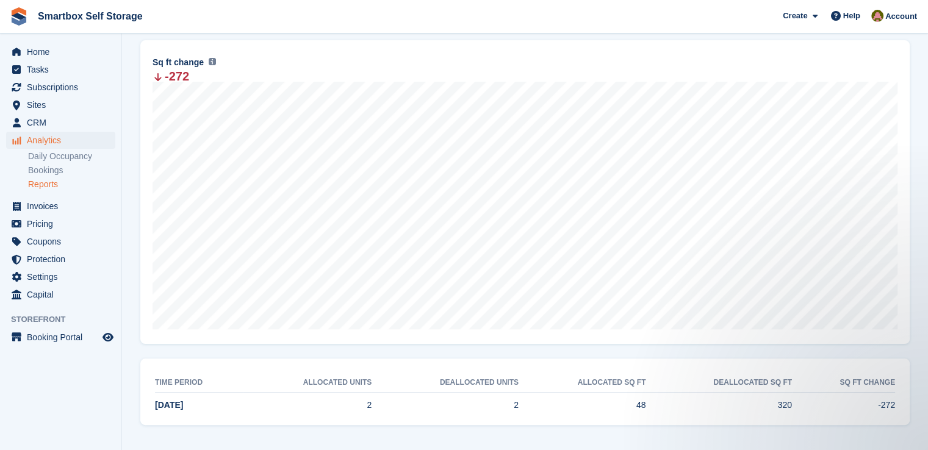
scroll to position [44, 0]
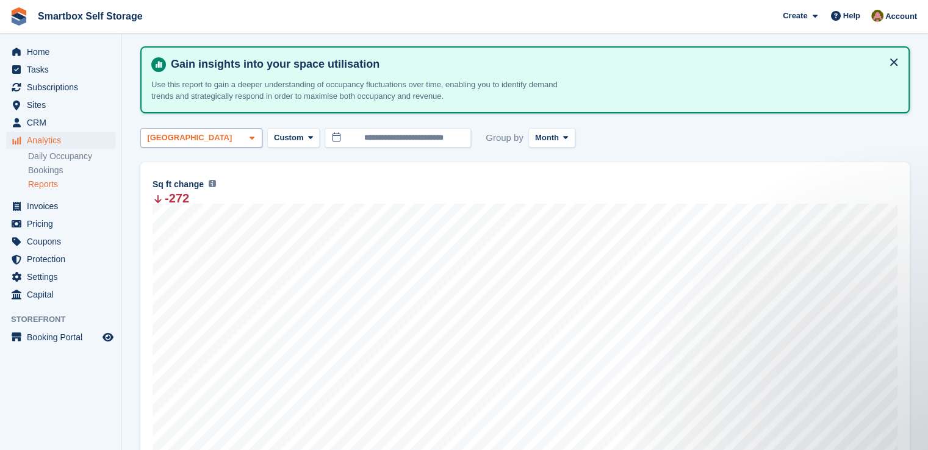
click at [193, 135] on div "[GEOGRAPHIC_DATA]" at bounding box center [201, 138] width 122 height 20
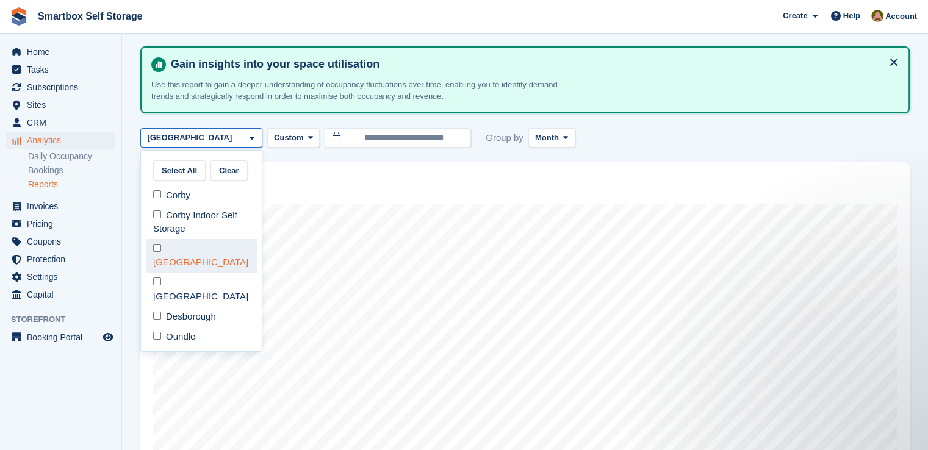
click at [205, 244] on div "[GEOGRAPHIC_DATA]" at bounding box center [201, 256] width 111 height 34
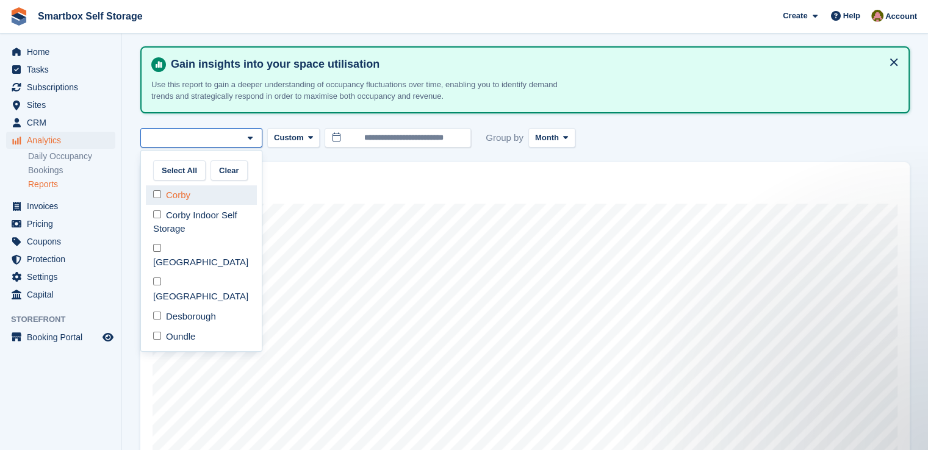
click at [198, 191] on div "Corby" at bounding box center [201, 195] width 111 height 20
click at [191, 213] on div "Corby Indoor Self Storage" at bounding box center [201, 222] width 111 height 34
select select "****"
click at [363, 190] on div "Sq ft change The total change in allocated area from the beginning to the end o…" at bounding box center [524, 184] width 745 height 15
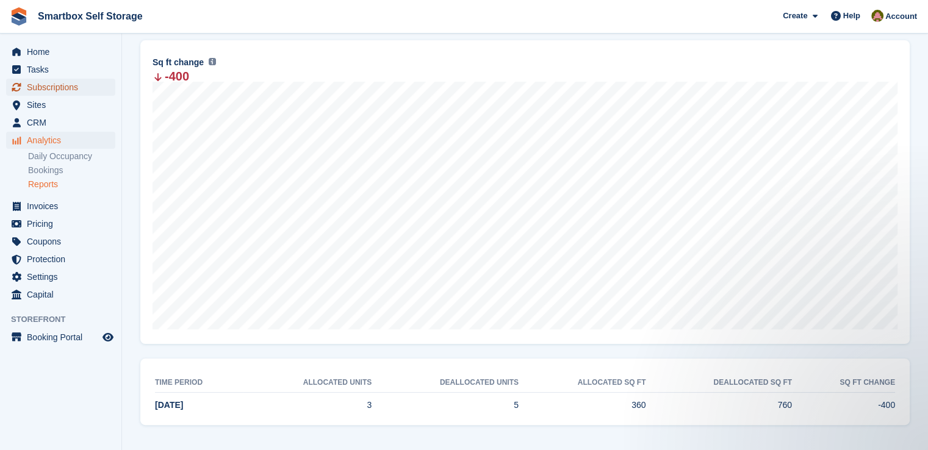
click at [63, 84] on span "Subscriptions" at bounding box center [63, 87] width 73 height 17
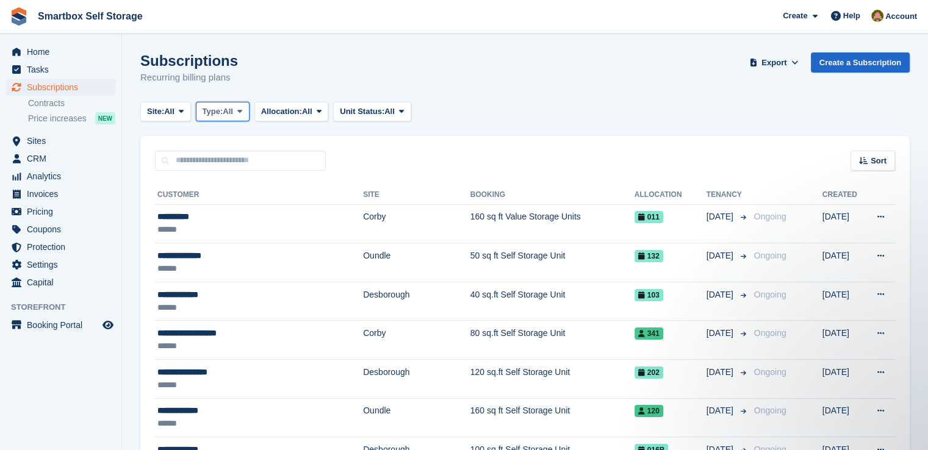
click at [238, 108] on span at bounding box center [240, 112] width 10 height 10
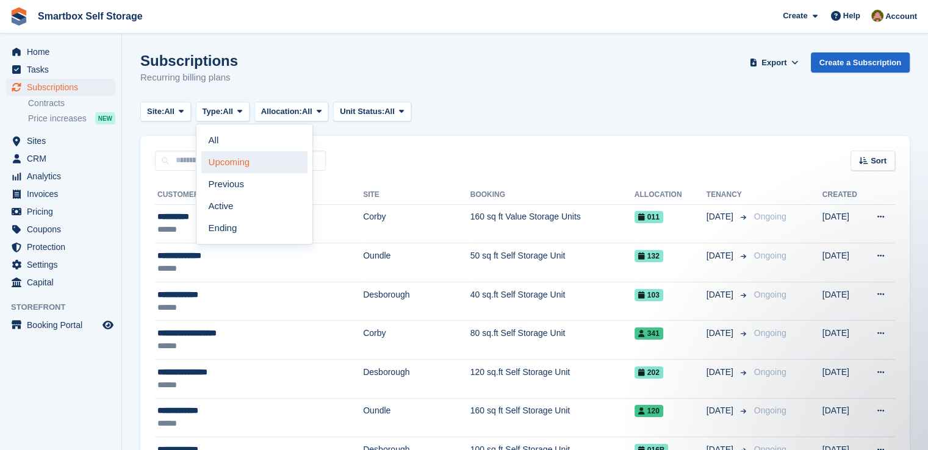
click at [266, 159] on link "Upcoming" at bounding box center [254, 162] width 106 height 22
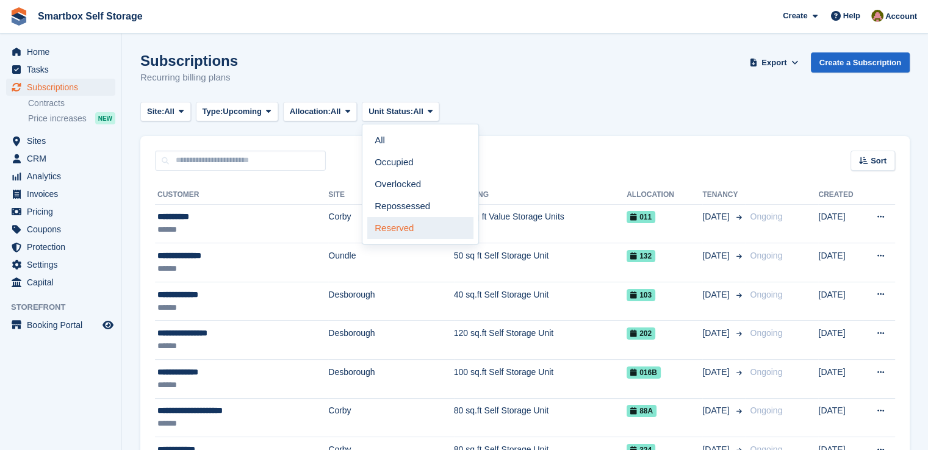
click at [421, 225] on link "Reserved" at bounding box center [420, 228] width 106 height 22
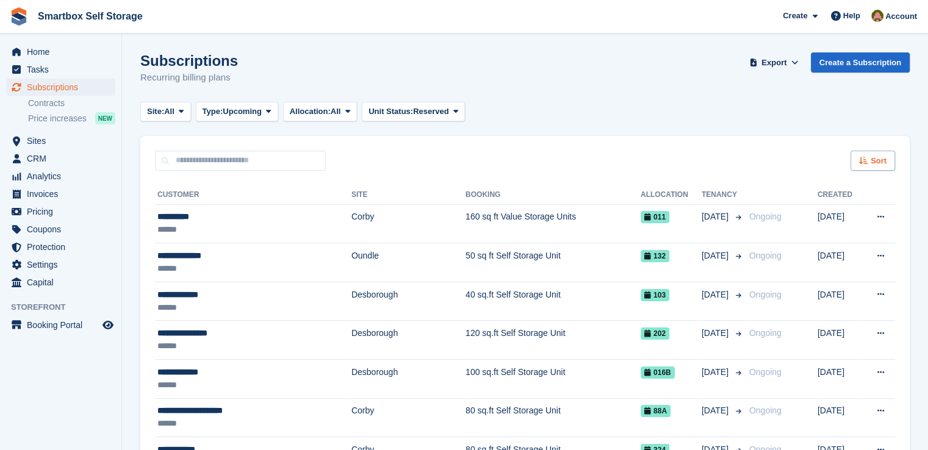
click at [874, 159] on span "Sort" at bounding box center [878, 161] width 16 height 12
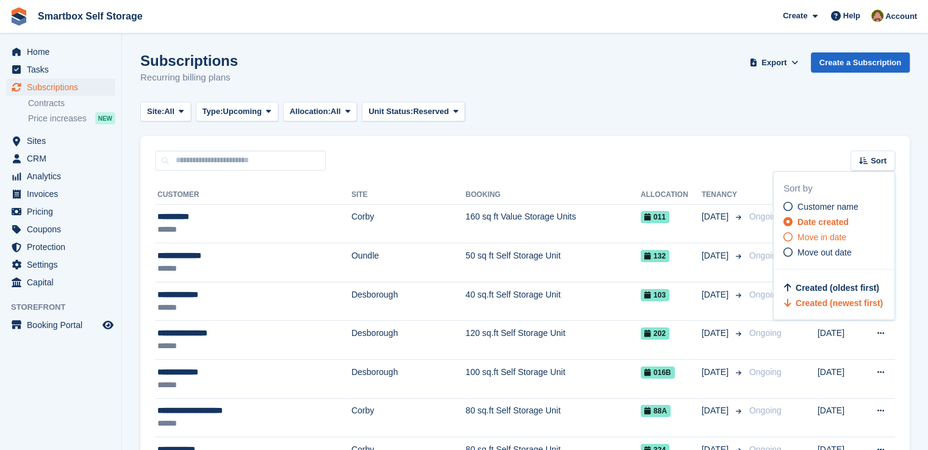
click at [834, 235] on span "Move in date" at bounding box center [821, 237] width 49 height 10
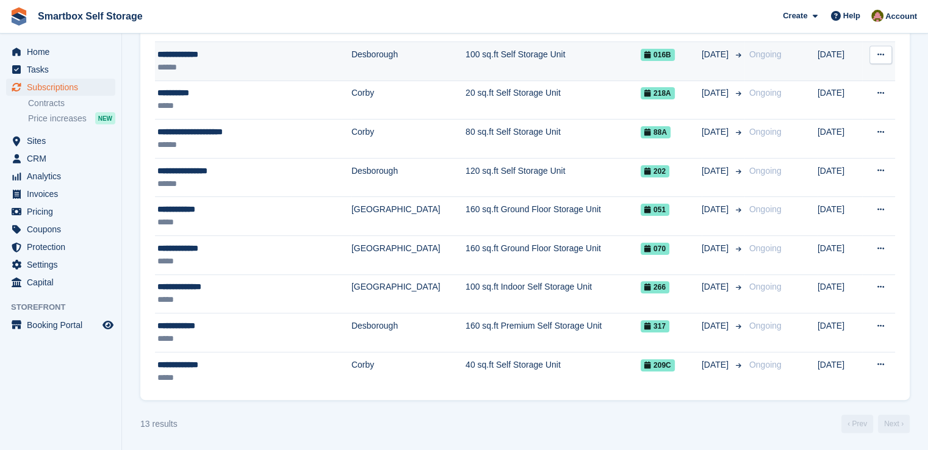
scroll to position [74, 0]
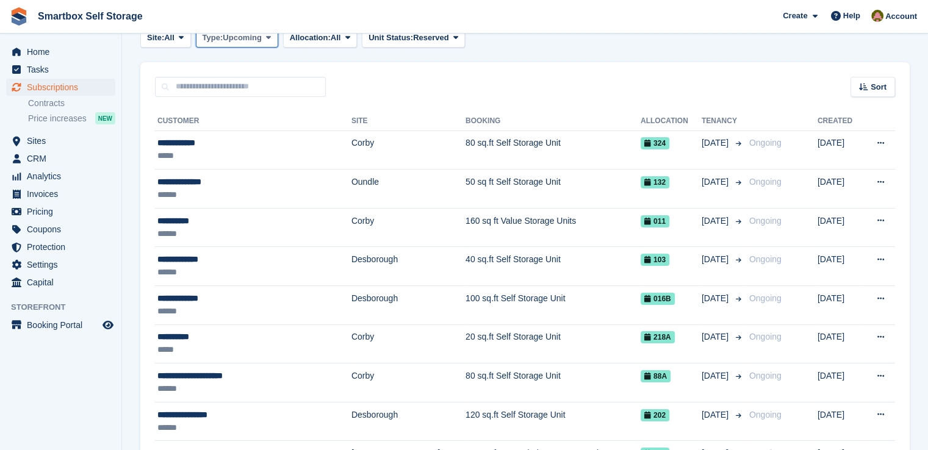
click at [249, 35] on span "Upcoming" at bounding box center [242, 38] width 39 height 12
click at [234, 152] on link "Ending" at bounding box center [254, 154] width 106 height 22
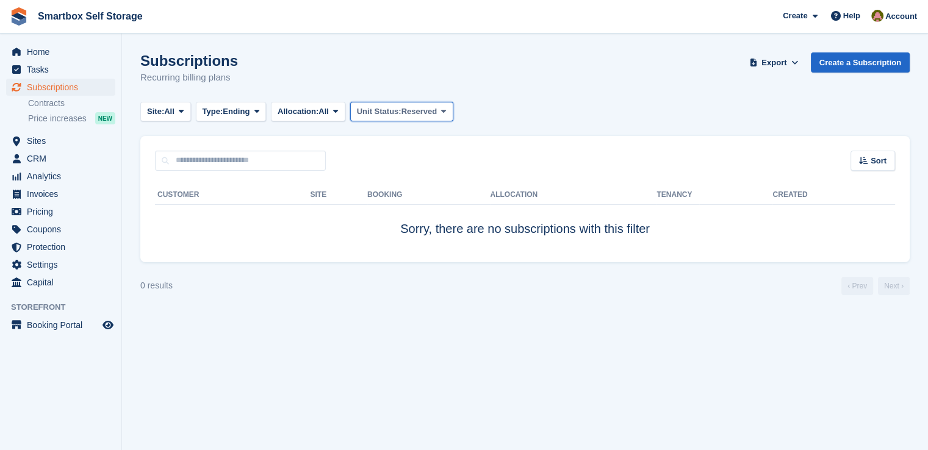
click at [427, 108] on span "Reserved" at bounding box center [419, 112] width 36 height 12
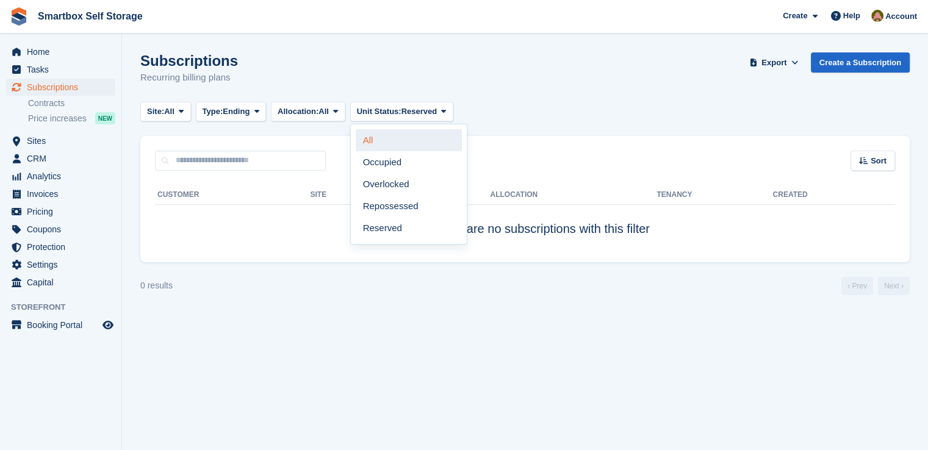
click at [383, 149] on link "All" at bounding box center [409, 140] width 106 height 22
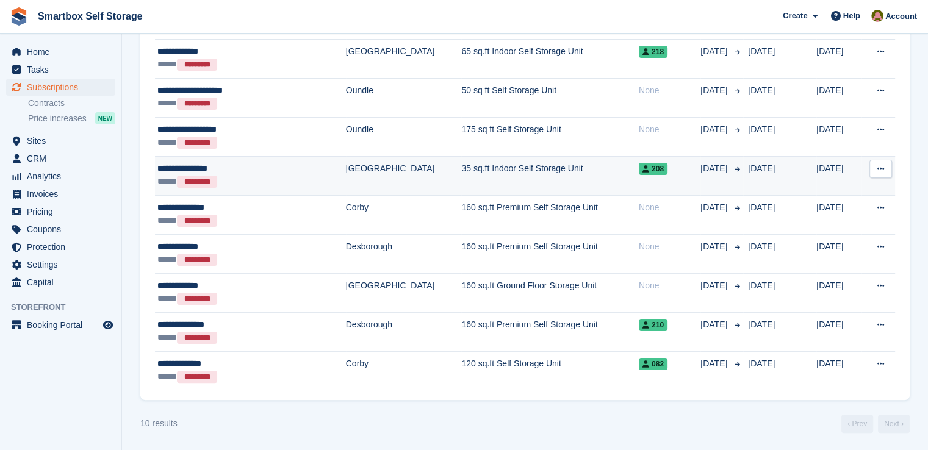
scroll to position [21, 0]
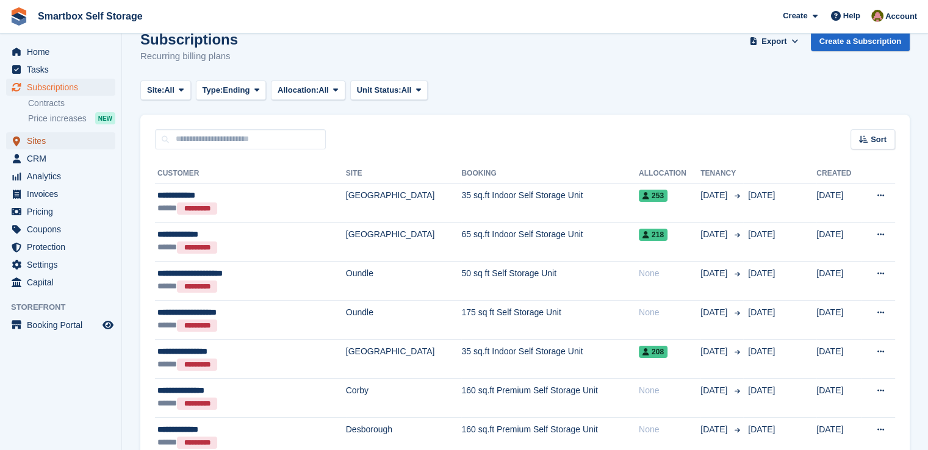
click at [44, 139] on span "Sites" at bounding box center [63, 140] width 73 height 17
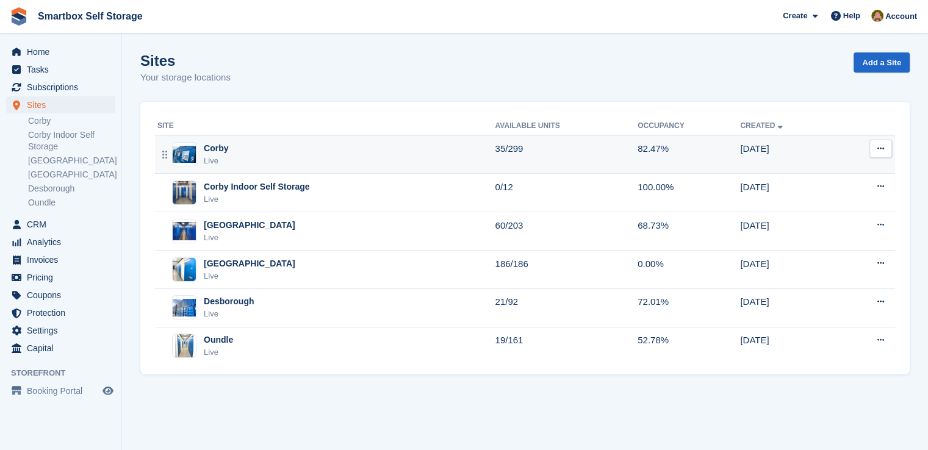
click at [246, 149] on div "Corby Live" at bounding box center [325, 154] width 337 height 25
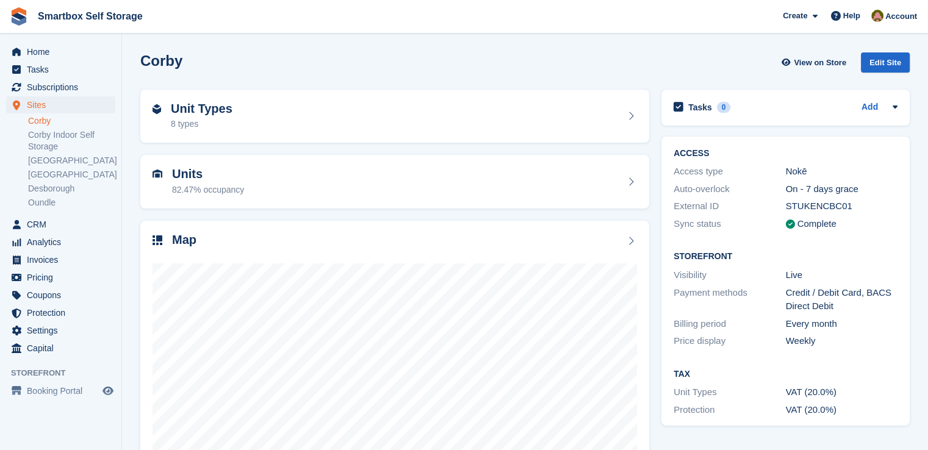
click at [376, 254] on div at bounding box center [394, 371] width 484 height 244
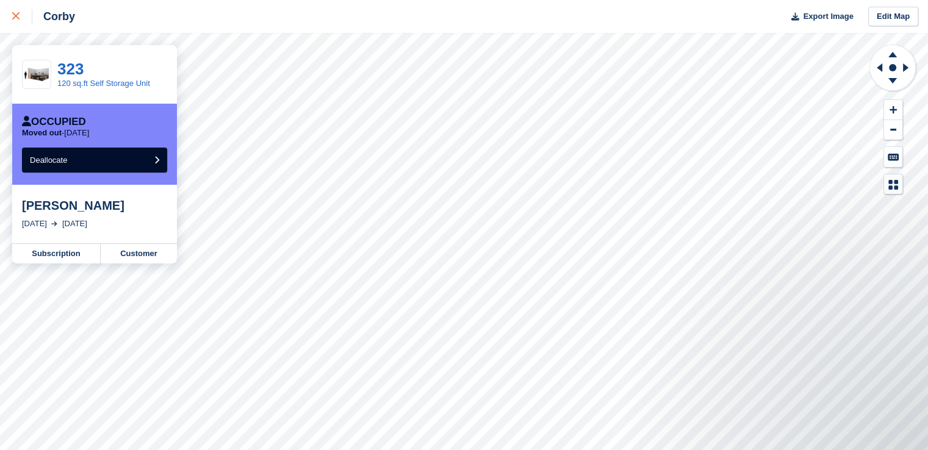
click at [0, 10] on link at bounding box center [16, 16] width 32 height 33
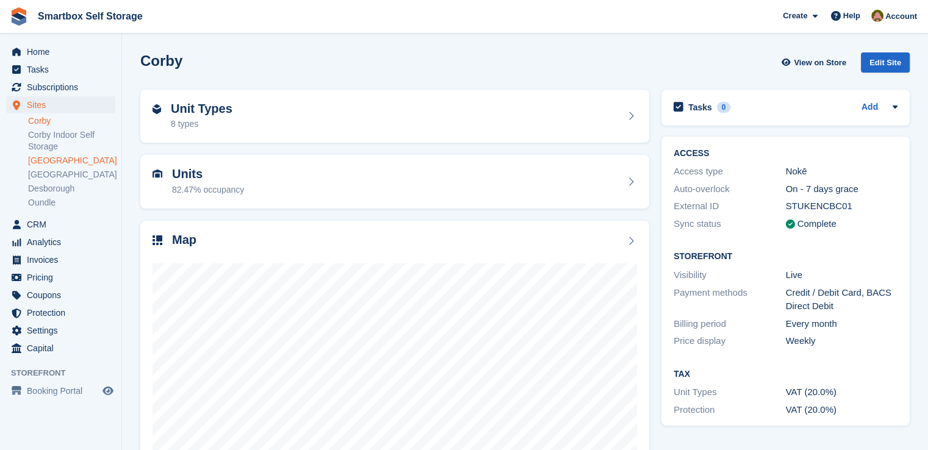
click at [48, 164] on link "[GEOGRAPHIC_DATA]" at bounding box center [71, 161] width 87 height 12
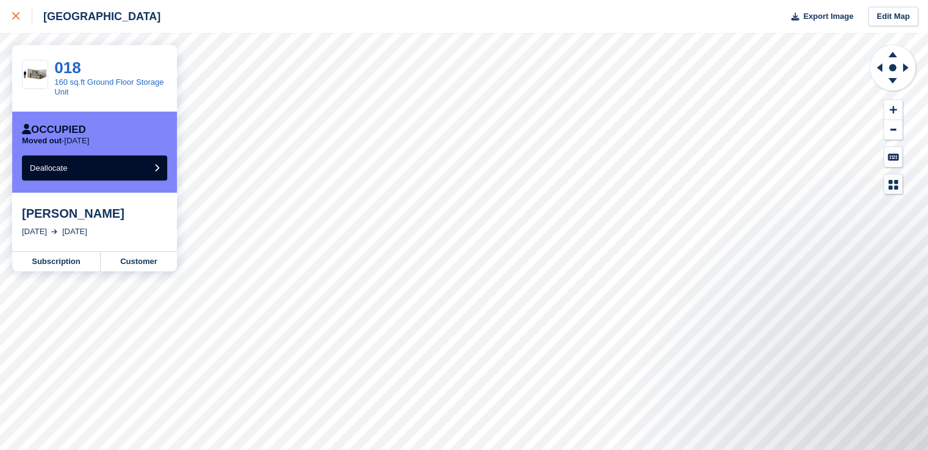
click at [9, 9] on link at bounding box center [16, 16] width 32 height 33
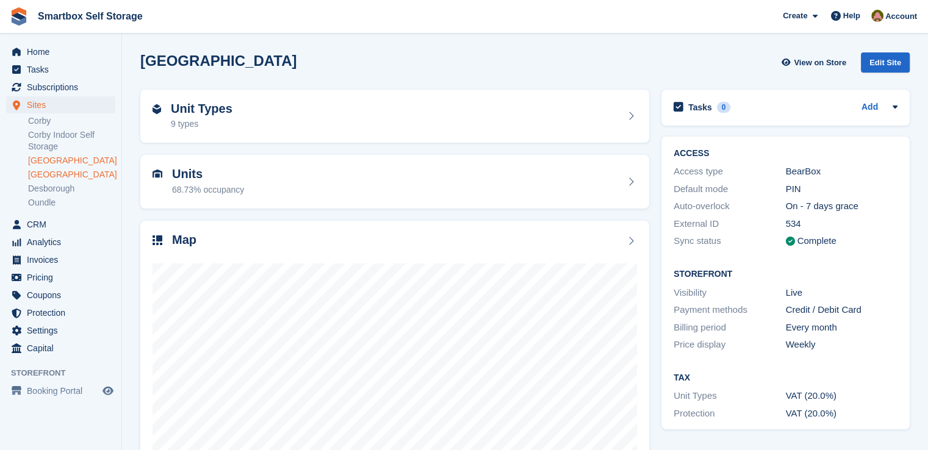
click at [56, 176] on link "[GEOGRAPHIC_DATA]" at bounding box center [71, 175] width 87 height 12
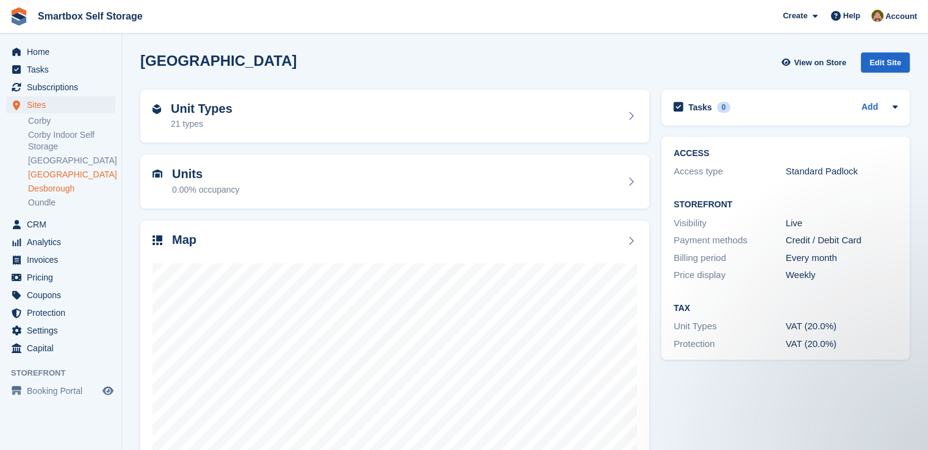
click at [56, 189] on link "Desborough" at bounding box center [71, 189] width 87 height 12
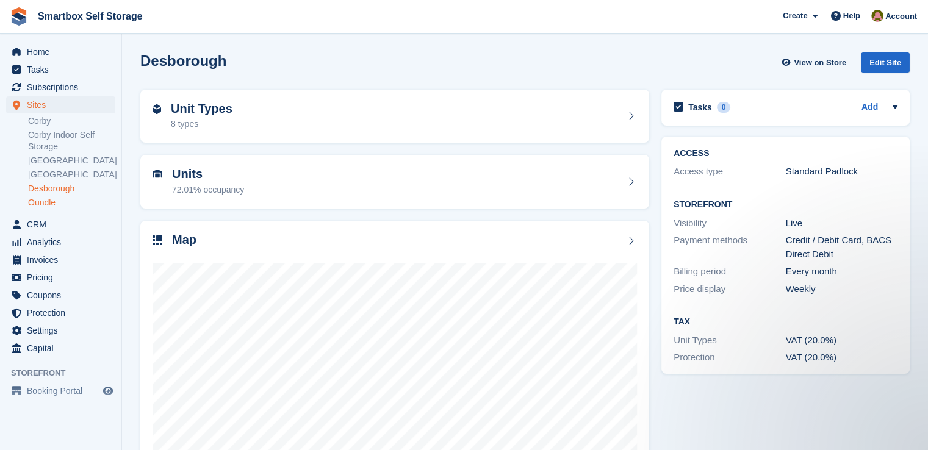
click at [57, 205] on link "Oundle" at bounding box center [71, 203] width 87 height 12
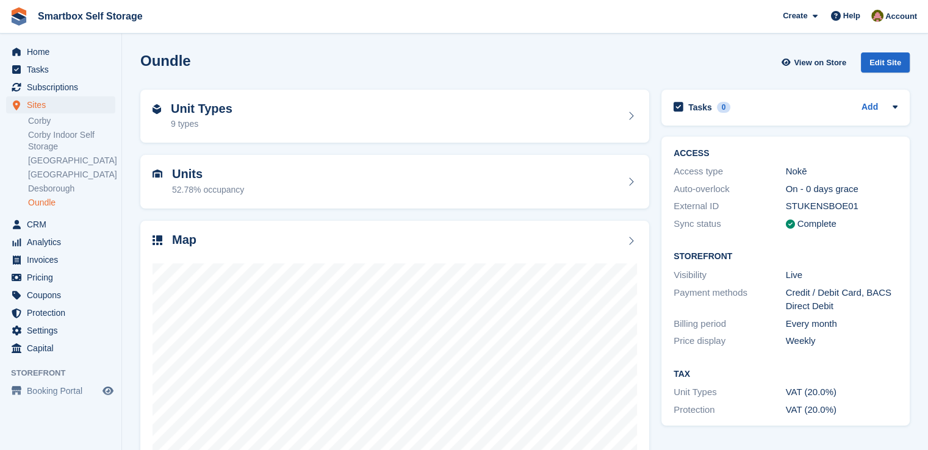
click at [296, 233] on div "Map" at bounding box center [394, 241] width 484 height 16
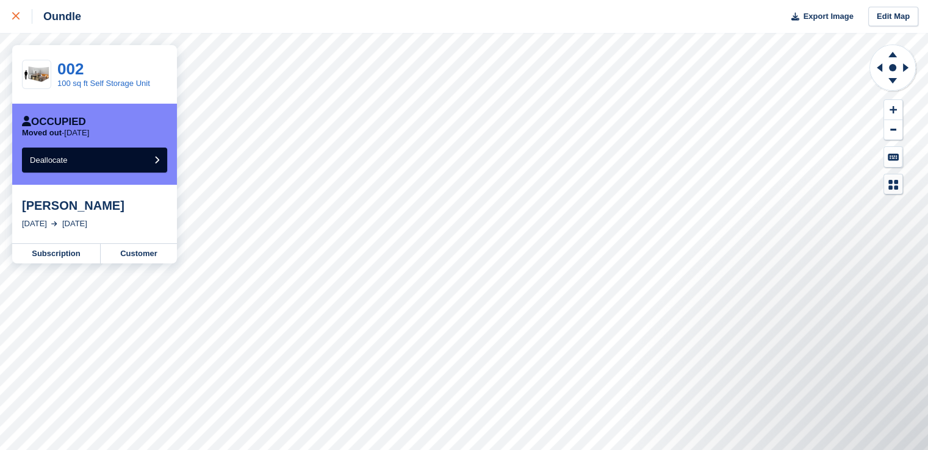
click at [10, 13] on link at bounding box center [16, 16] width 32 height 33
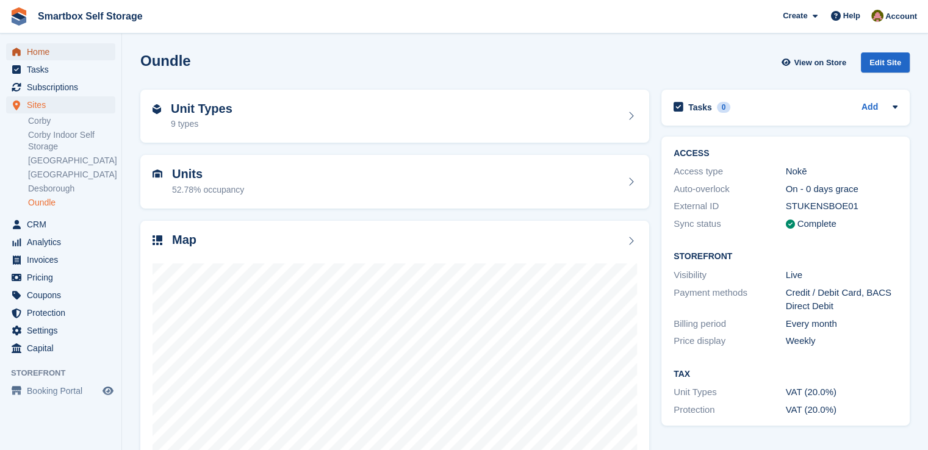
click at [35, 52] on span "Home" at bounding box center [63, 51] width 73 height 17
